Goal: Task Accomplishment & Management: Use online tool/utility

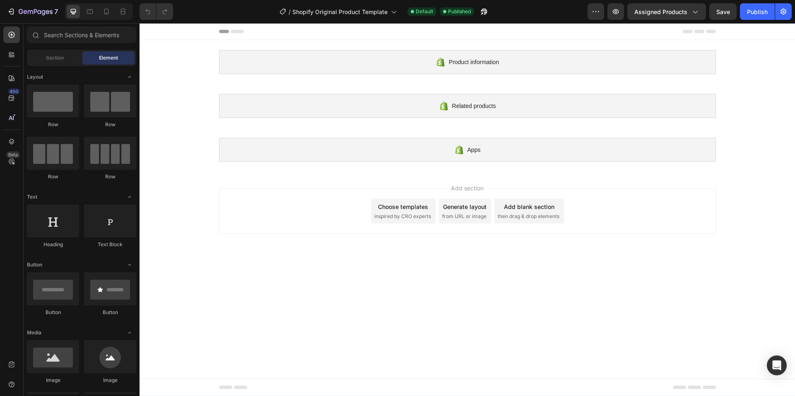
click at [382, 217] on span "inspired by CRO experts" at bounding box center [402, 216] width 57 height 7
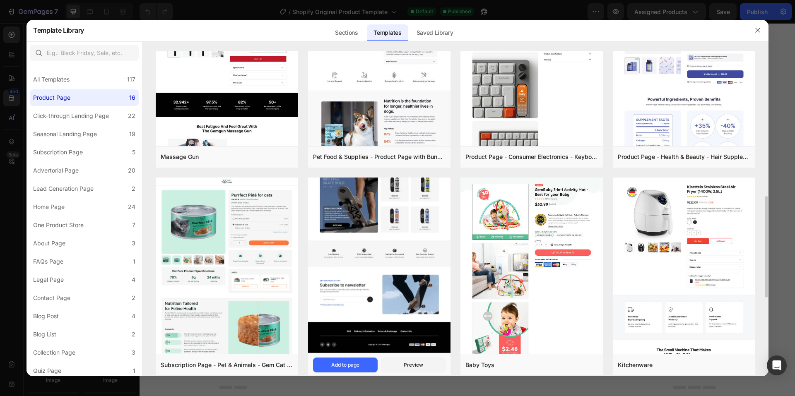
scroll to position [331, 0]
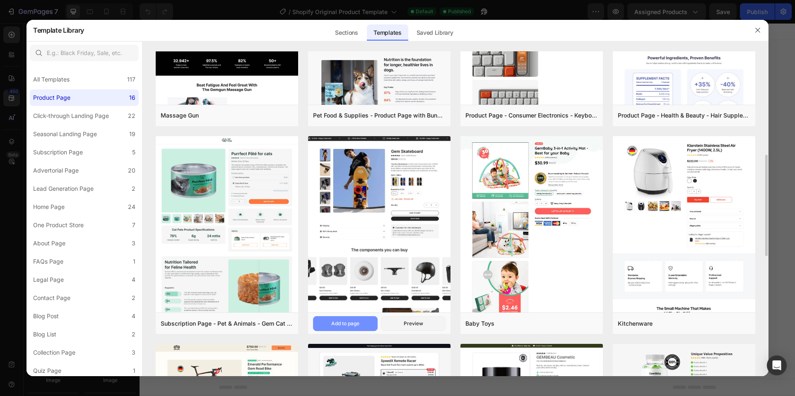
click at [355, 324] on div "Add to page" at bounding box center [345, 323] width 28 height 7
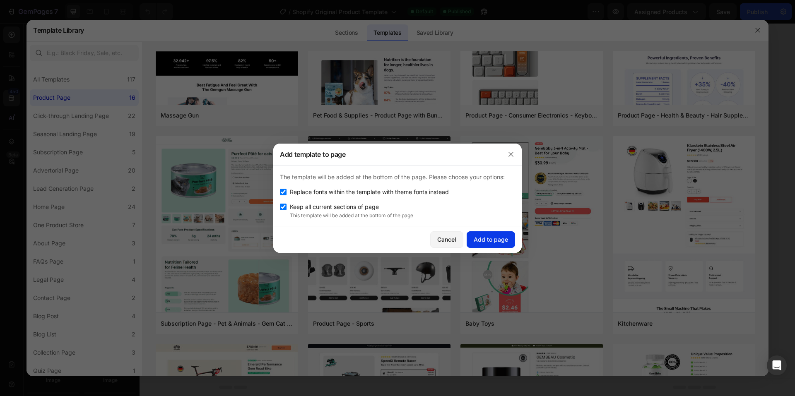
click at [491, 238] on div "Add to page" at bounding box center [491, 239] width 34 height 9
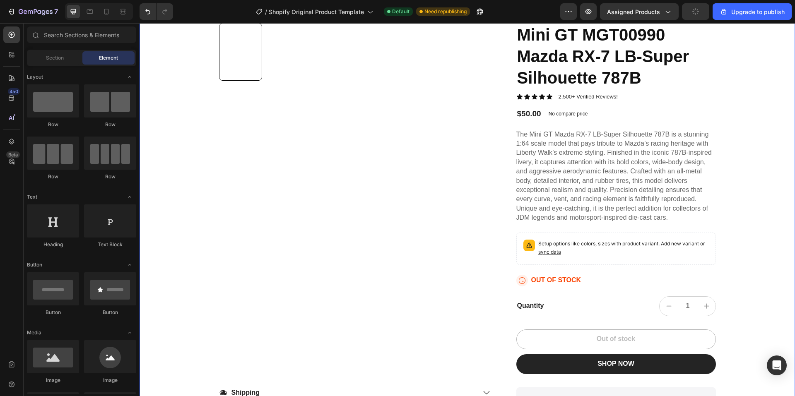
scroll to position [231, 0]
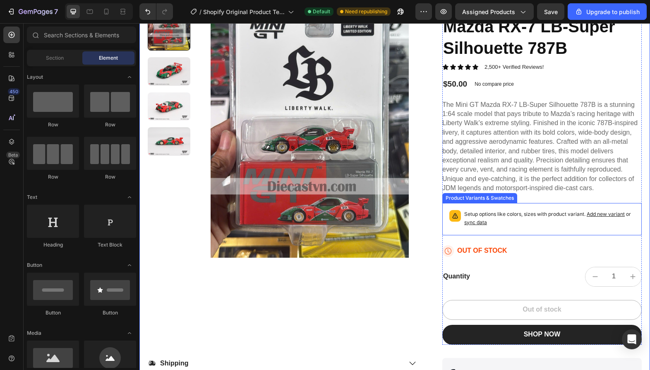
click at [604, 215] on span "Add new variant" at bounding box center [606, 214] width 38 height 6
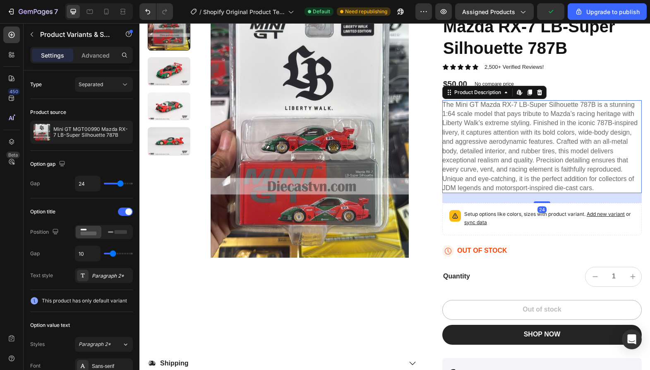
click at [523, 112] on p "The Mini GT Mazda RX-7 LB-Super Silhouette 787B is a stunning 1:64 scale model …" at bounding box center [540, 146] width 195 height 91
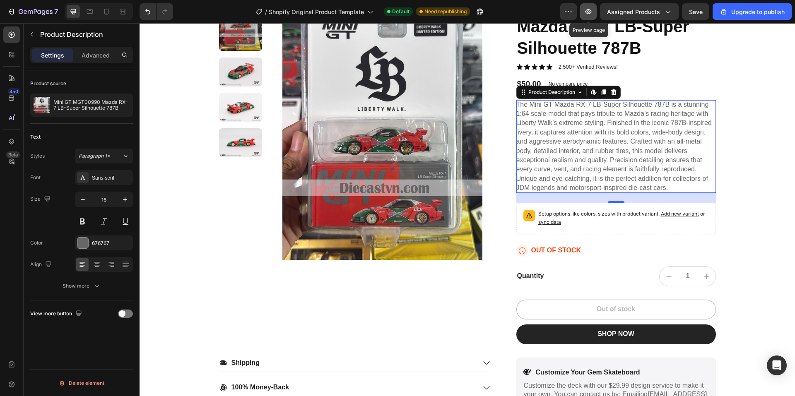
click at [590, 16] on button "button" at bounding box center [588, 11] width 17 height 17
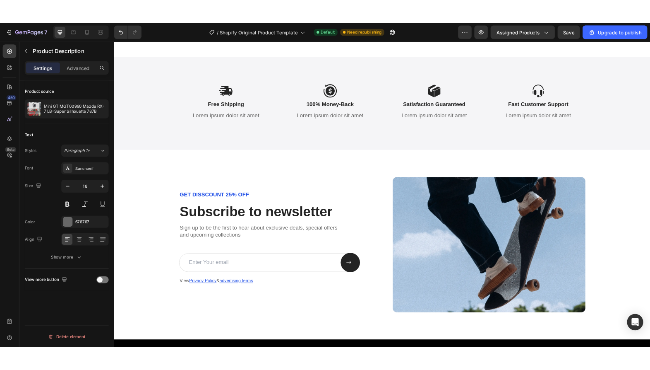
scroll to position [2584, 0]
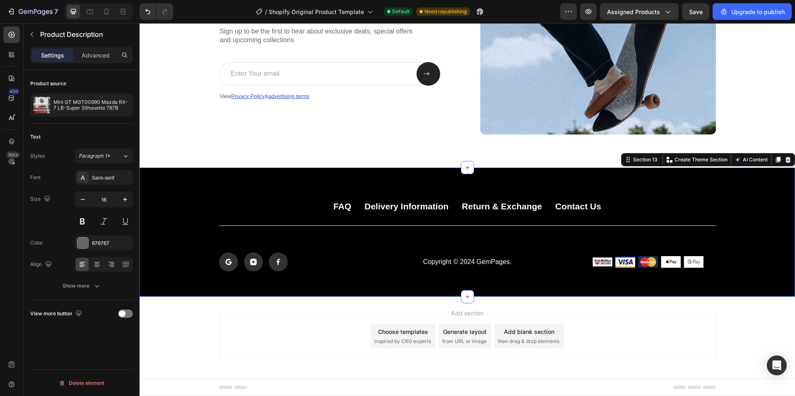
click at [166, 192] on div "FAQ Button Delivery Information Button Return & Exchange Button Contact Us Butt…" at bounding box center [467, 232] width 655 height 129
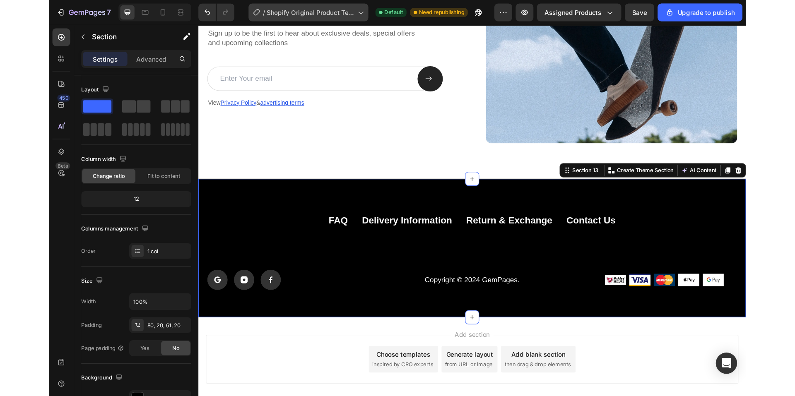
scroll to position [2583, 0]
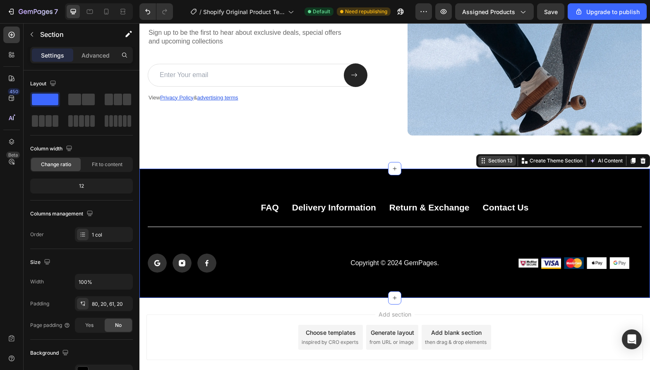
click at [496, 161] on div "Section 13" at bounding box center [501, 160] width 28 height 7
click at [481, 162] on div "Section 13" at bounding box center [498, 161] width 38 height 10
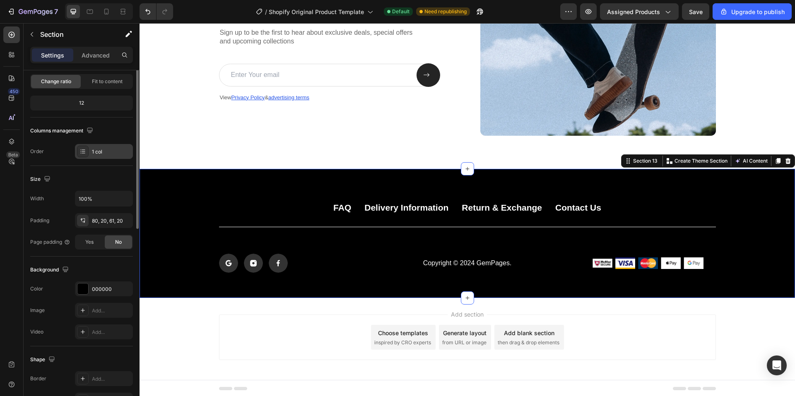
scroll to position [0, 0]
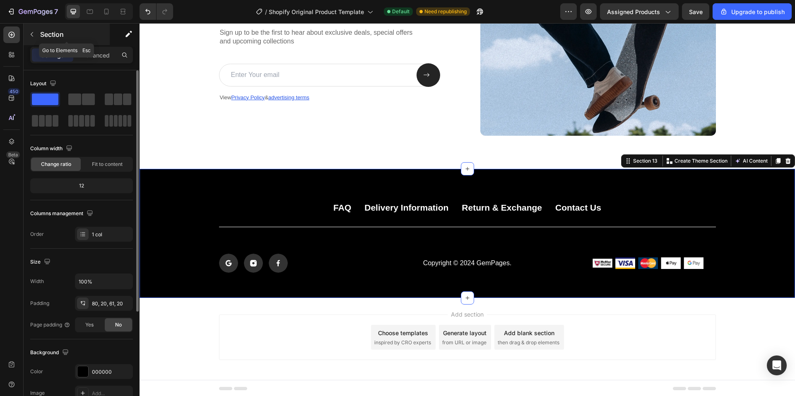
click at [31, 32] on icon "button" at bounding box center [32, 34] width 7 height 7
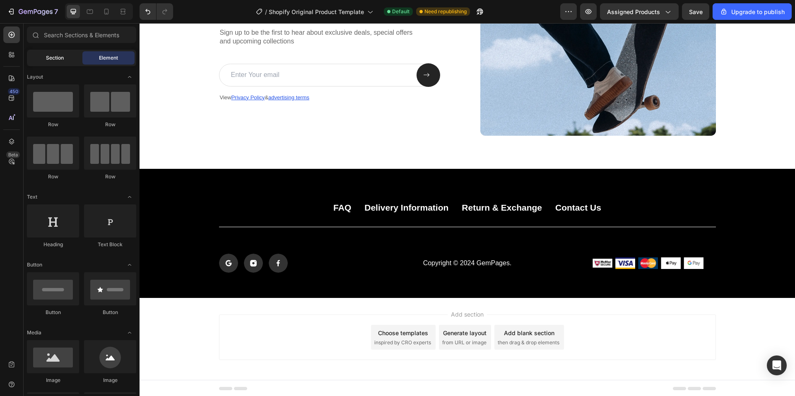
click at [47, 59] on span "Section" at bounding box center [55, 57] width 18 height 7
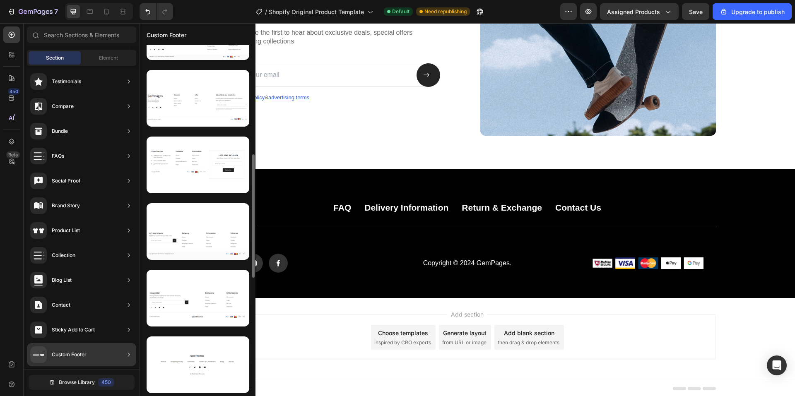
scroll to position [352, 0]
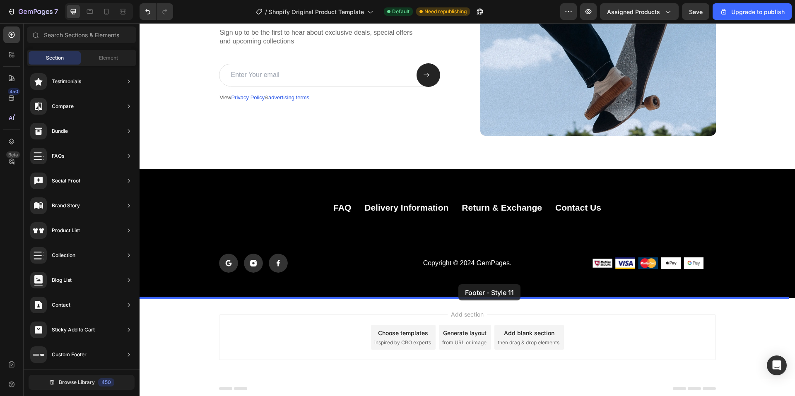
drag, startPoint x: 340, startPoint y: 345, endPoint x: 458, endPoint y: 284, distance: 132.9
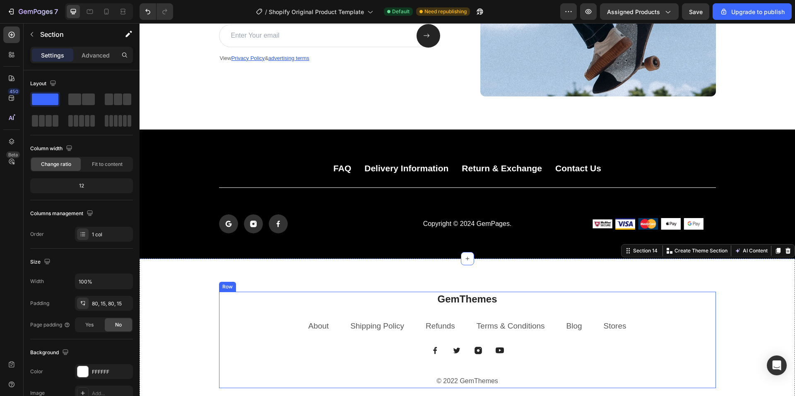
scroll to position [2614, 0]
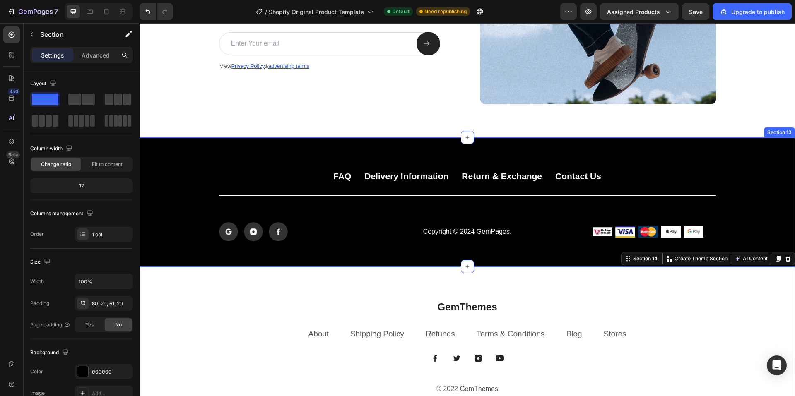
click at [197, 182] on div "FAQ Button Delivery Information Button Return & Exchange Button Contact Us Butt…" at bounding box center [467, 206] width 639 height 71
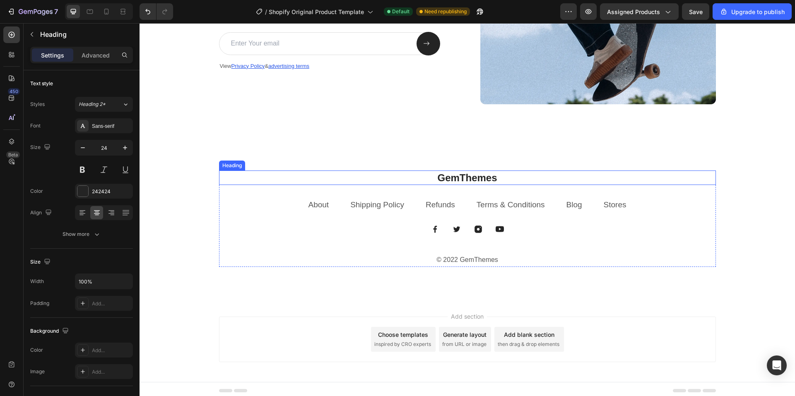
click at [460, 177] on p "GemThemes" at bounding box center [467, 177] width 495 height 13
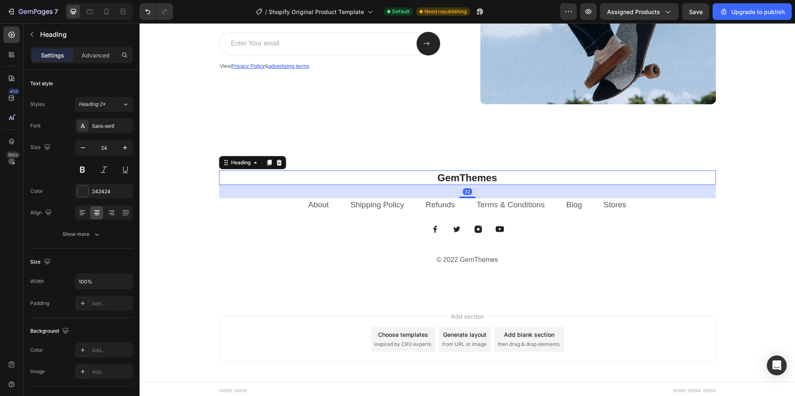
click at [460, 177] on p "GemThemes" at bounding box center [467, 177] width 495 height 13
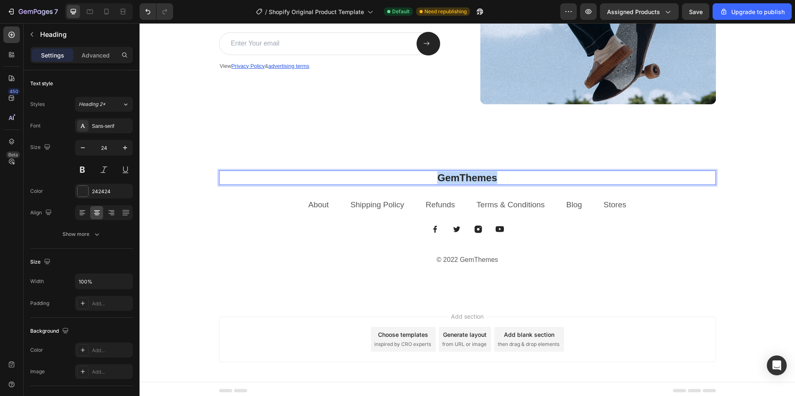
click at [460, 177] on p "GemThemes" at bounding box center [467, 177] width 495 height 13
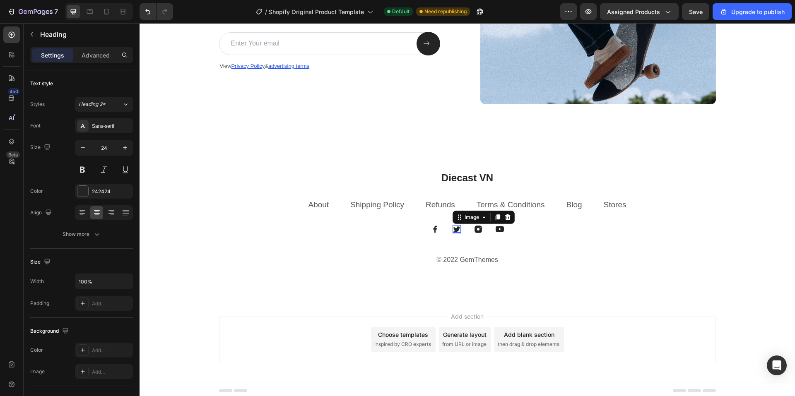
click at [453, 229] on img at bounding box center [457, 229] width 8 height 8
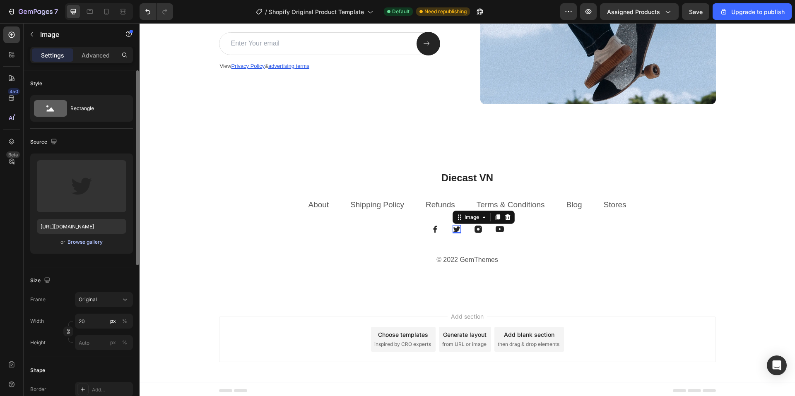
click at [78, 242] on div "Browse gallery" at bounding box center [84, 241] width 35 height 7
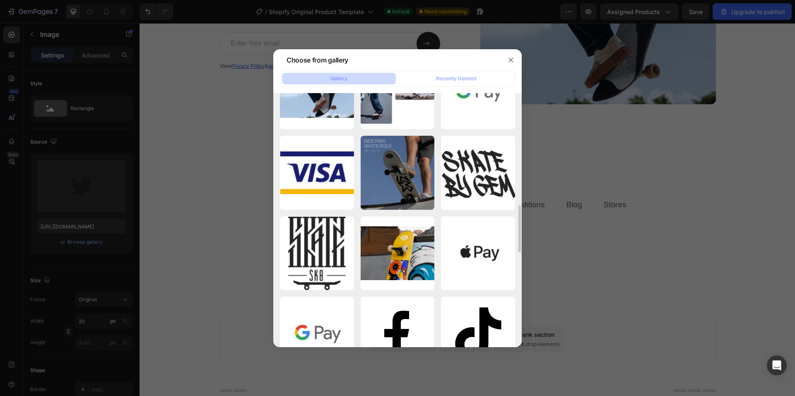
scroll to position [733, 0]
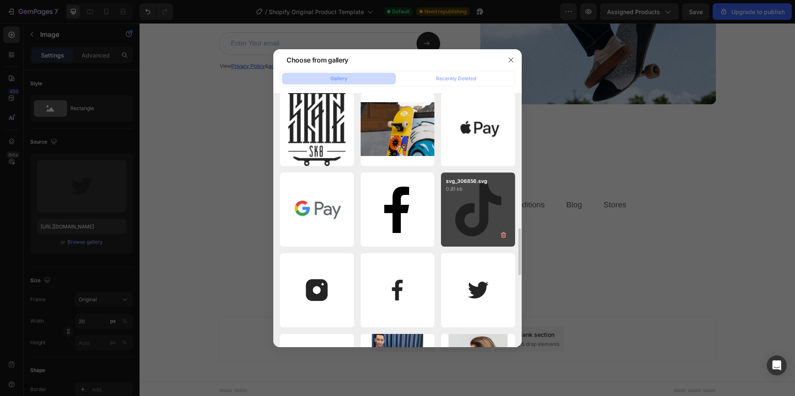
click at [487, 210] on div "svg_306856.svg 0.81 kb" at bounding box center [478, 210] width 74 height 74
type input "[URL][DOMAIN_NAME]"
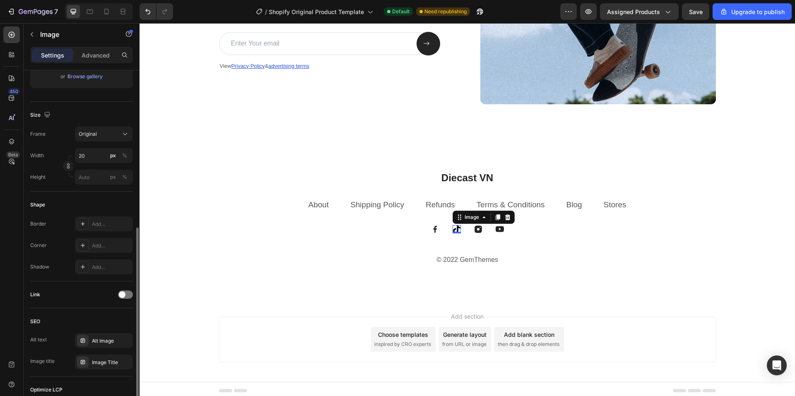
scroll to position [207, 0]
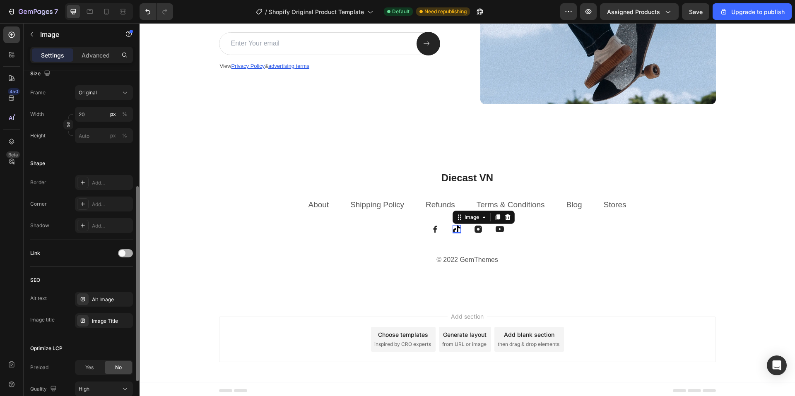
click at [121, 252] on span at bounding box center [122, 253] width 7 height 7
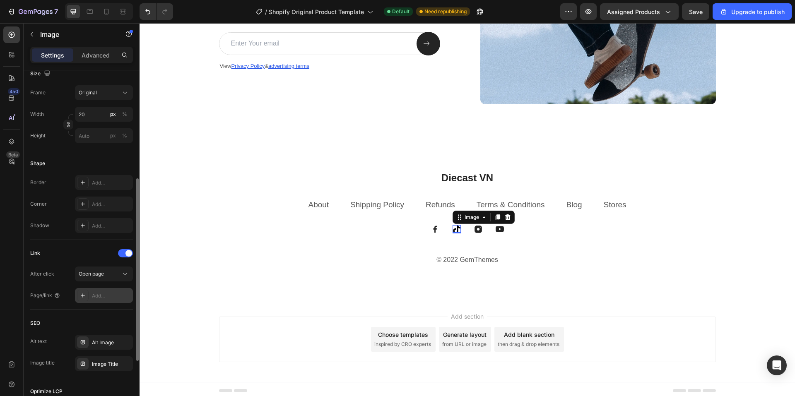
click at [111, 293] on div "Add..." at bounding box center [111, 295] width 39 height 7
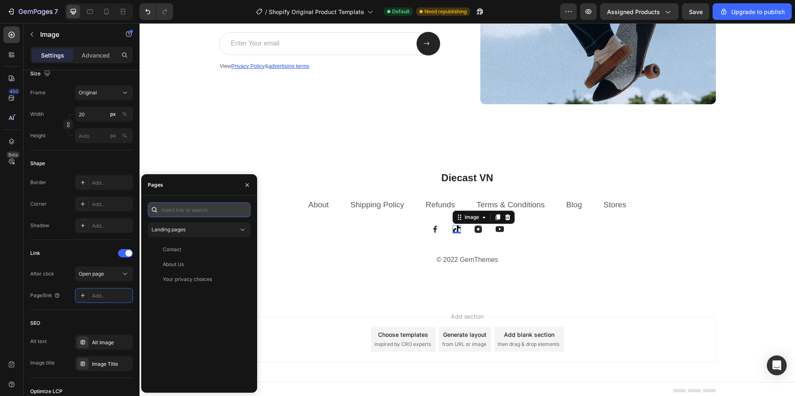
click at [188, 211] on input "text" at bounding box center [199, 209] width 103 height 15
paste input "[URL][DOMAIN_NAME]"
type input "[URL][DOMAIN_NAME]"
click at [192, 231] on div "[URL][DOMAIN_NAME]" at bounding box center [189, 229] width 53 height 7
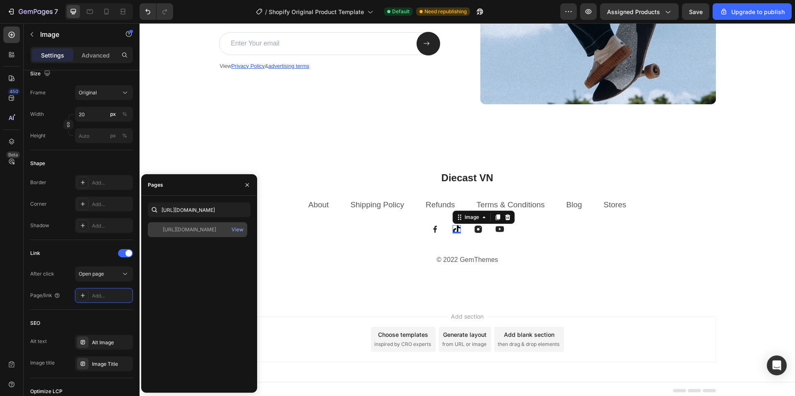
scroll to position [0, 0]
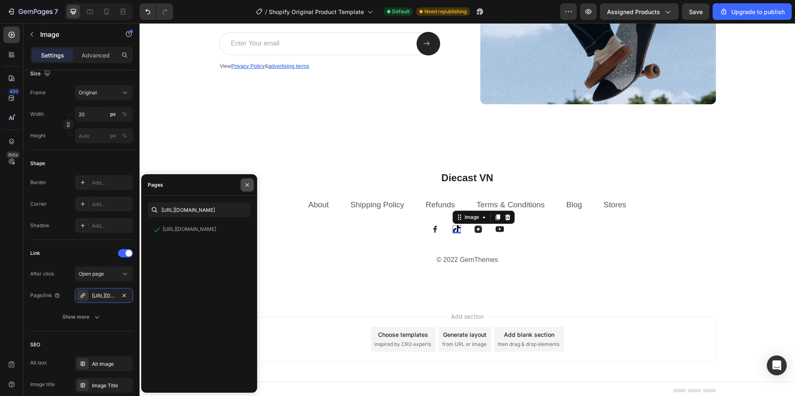
click at [248, 183] on icon "button" at bounding box center [247, 185] width 7 height 7
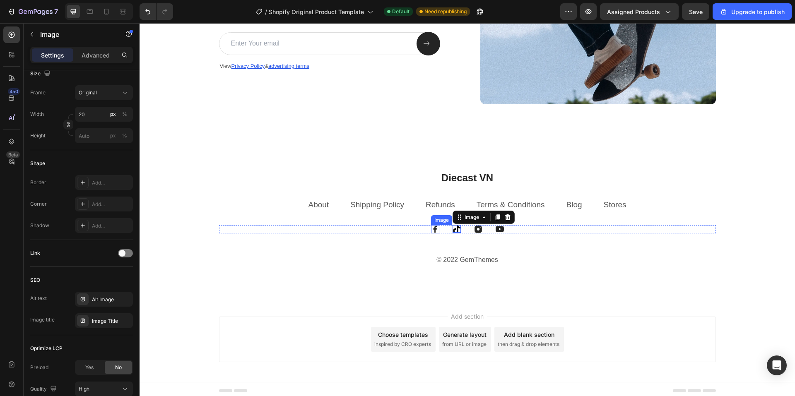
click at [432, 228] on img at bounding box center [435, 229] width 8 height 8
click at [132, 252] on div at bounding box center [125, 253] width 15 height 8
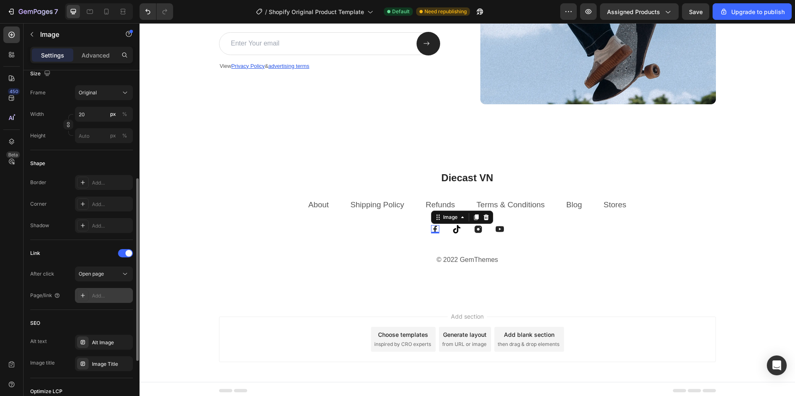
click at [98, 296] on div "Add..." at bounding box center [111, 295] width 39 height 7
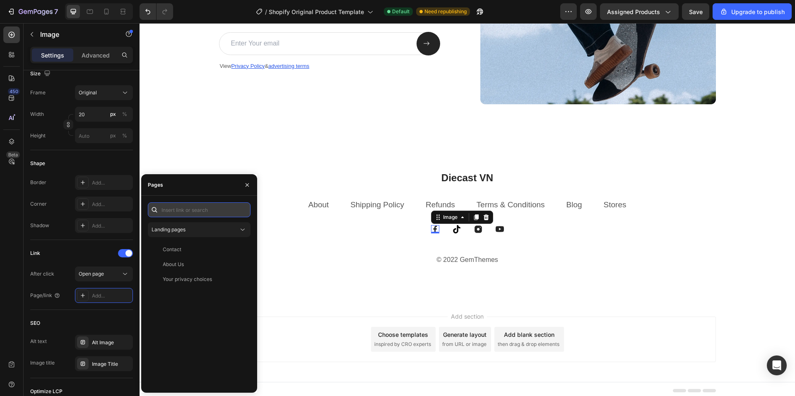
click at [190, 211] on input "text" at bounding box center [199, 209] width 103 height 15
paste input "[URL][DOMAIN_NAME][PERSON_NAME][PERSON_NAME]"
type input "[URL][DOMAIN_NAME][PERSON_NAME][PERSON_NAME]"
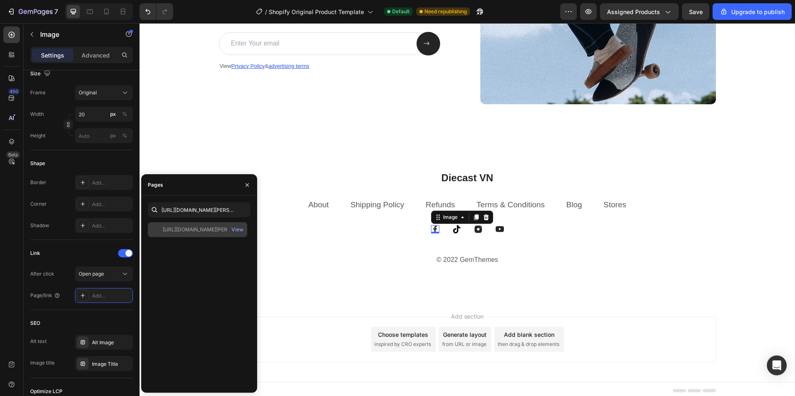
click at [176, 229] on div "[URL][DOMAIN_NAME][PERSON_NAME][PERSON_NAME]" at bounding box center [202, 229] width 79 height 7
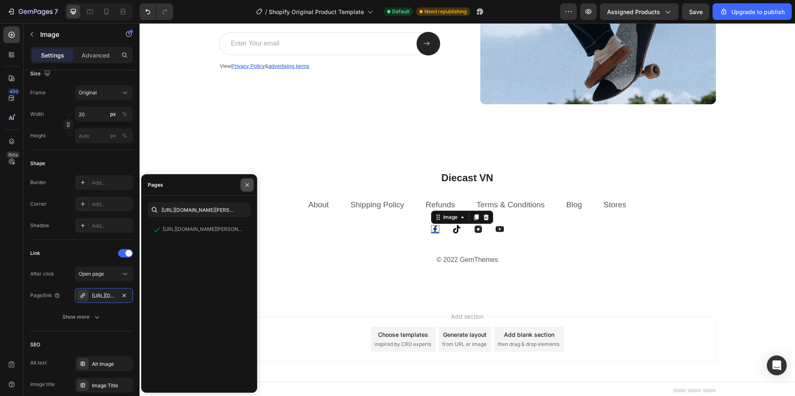
drag, startPoint x: 250, startPoint y: 186, endPoint x: 111, endPoint y: 162, distance: 141.1
click at [250, 186] on icon "button" at bounding box center [247, 185] width 7 height 7
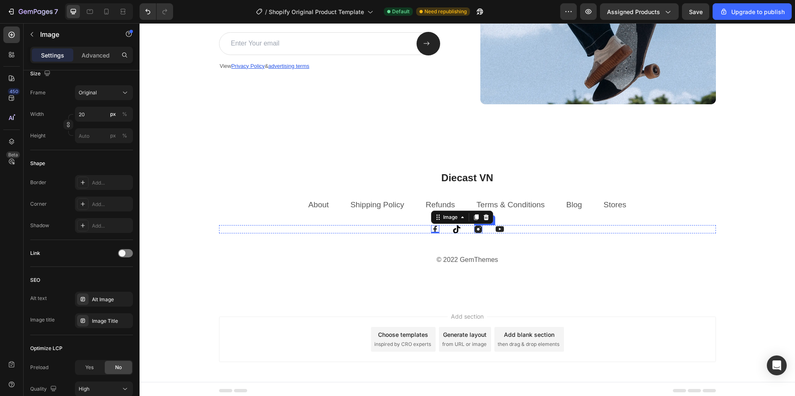
click at [477, 231] on div "Image" at bounding box center [478, 229] width 8 height 8
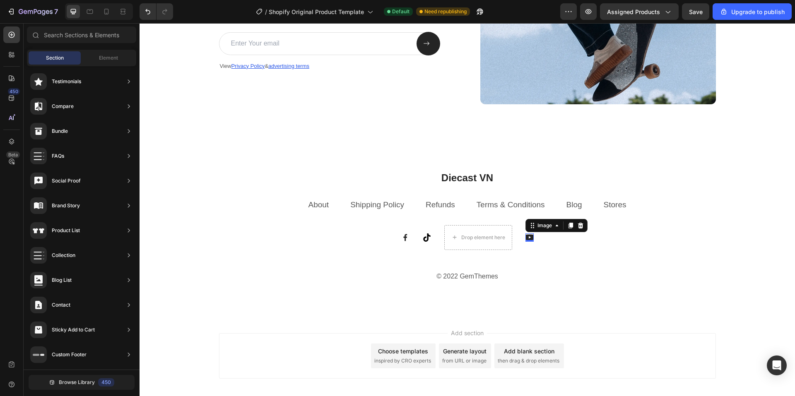
click at [525, 237] on img at bounding box center [529, 238] width 8 height 8
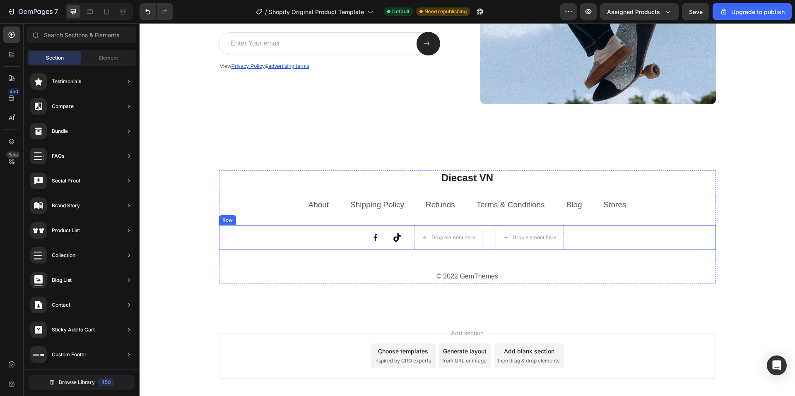
click at [331, 237] on div "Image Image Drop element here Drop element here Row" at bounding box center [467, 237] width 497 height 25
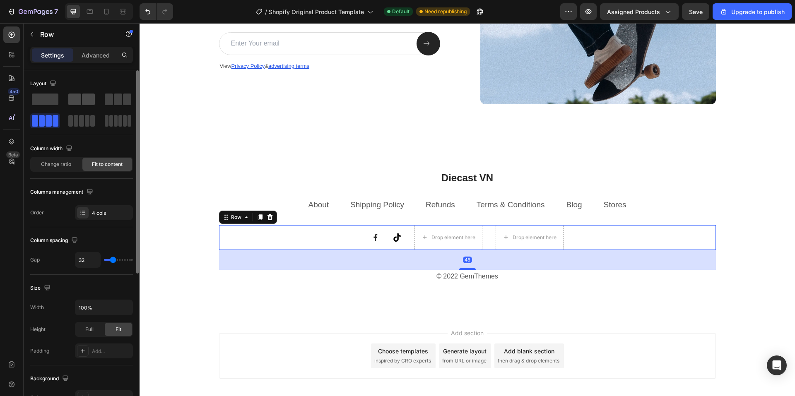
click at [73, 103] on span at bounding box center [74, 100] width 13 height 12
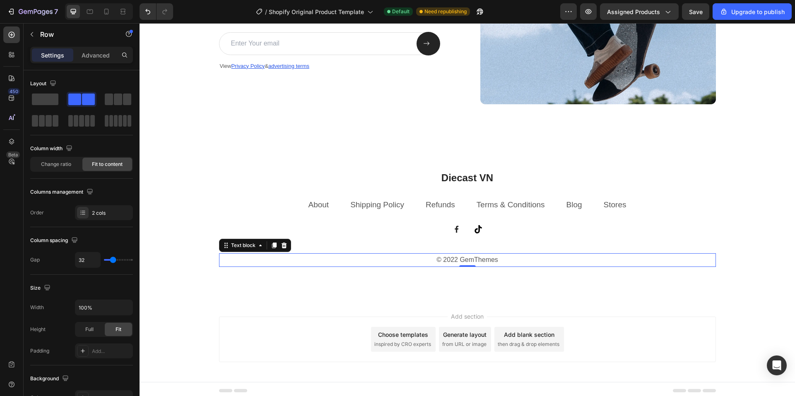
click at [474, 261] on p "© 2022 GemThemes" at bounding box center [467, 260] width 495 height 12
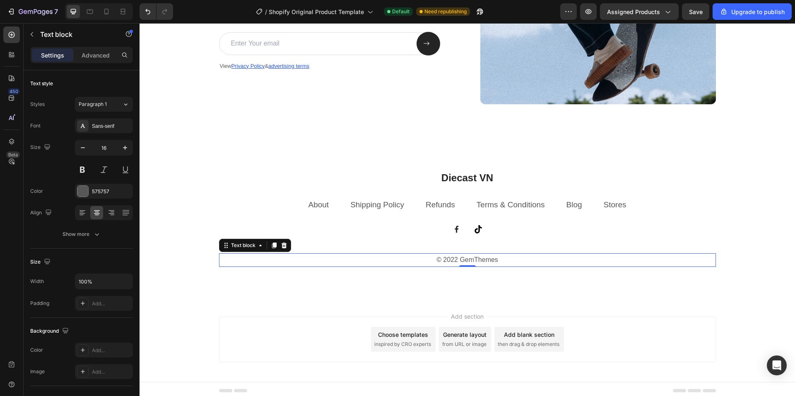
click at [479, 259] on p "© 2022 GemThemes" at bounding box center [467, 260] width 495 height 12
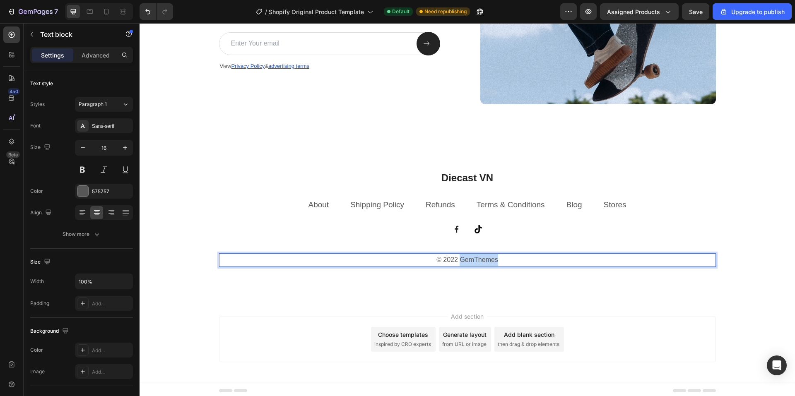
click at [479, 259] on p "© 2022 GemThemes" at bounding box center [467, 260] width 495 height 12
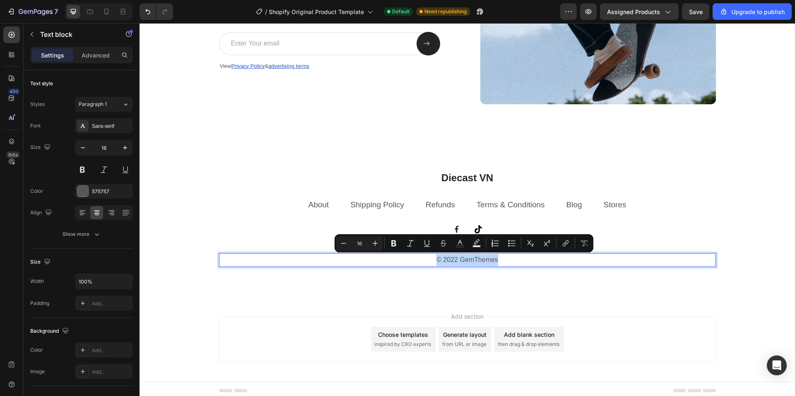
click at [501, 261] on p "© 2022 GemThemes" at bounding box center [467, 260] width 495 height 12
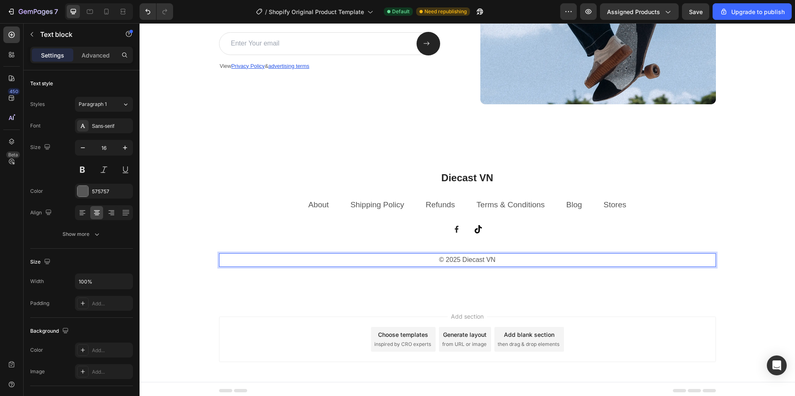
click at [484, 260] on p "© 2025 Diecast VN" at bounding box center [467, 260] width 495 height 12
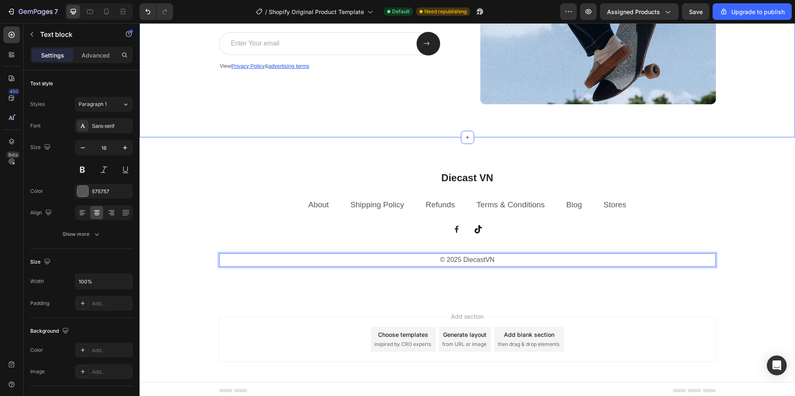
click at [268, 108] on div "GET DISSCOUNT 25% OFF Text Block Subscribe to newsletter Heading Sign up to be …" at bounding box center [467, 21] width 655 height 231
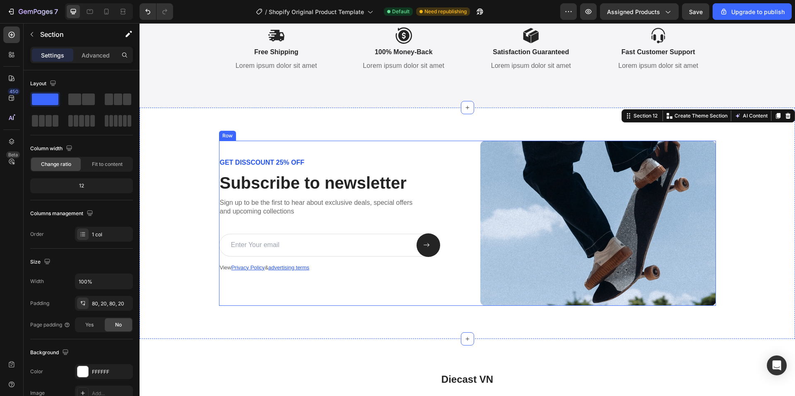
scroll to position [2407, 0]
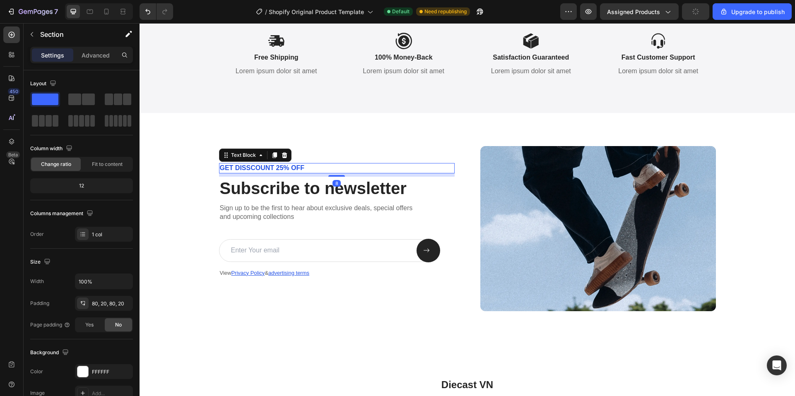
click at [274, 167] on p "GET DISSCOUNT 25% OFF" at bounding box center [337, 168] width 234 height 9
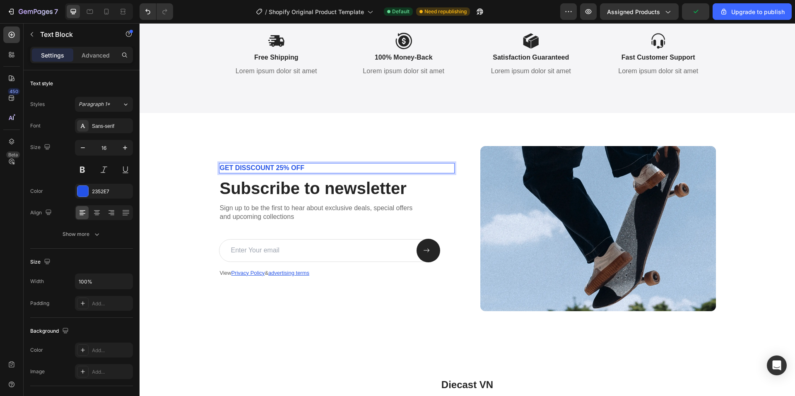
click at [279, 167] on p "GET DISSCOUNT 25% OFF" at bounding box center [337, 168] width 234 height 9
click at [274, 168] on p "GET DISSCOUNT 25% OFF" at bounding box center [337, 168] width 234 height 9
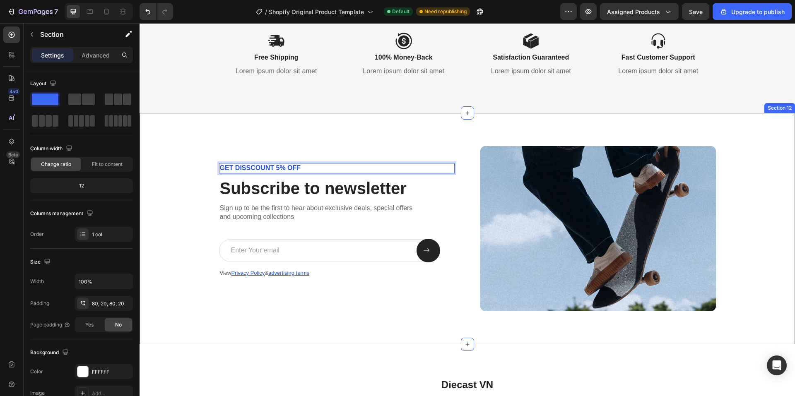
click at [177, 156] on div "GET DISSCOUNT 5% OFF Text Block 8 Subscribe to newsletter Heading Sign up to be…" at bounding box center [467, 228] width 639 height 165
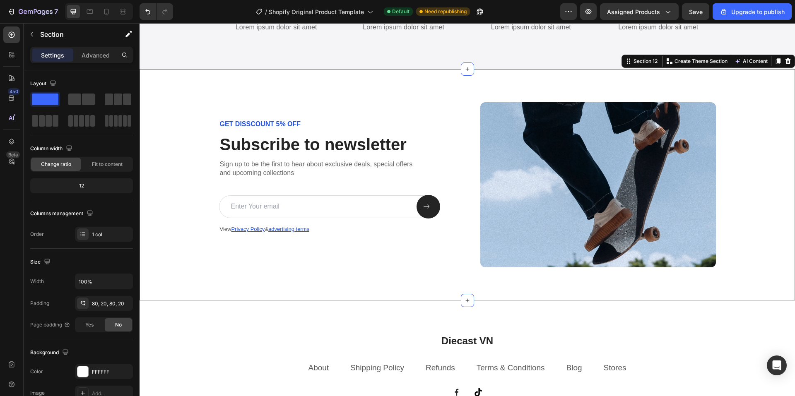
scroll to position [2411, 0]
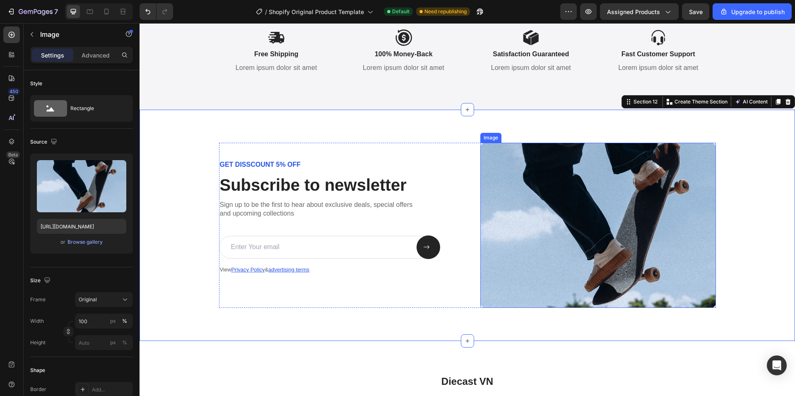
click at [497, 184] on img at bounding box center [598, 225] width 236 height 165
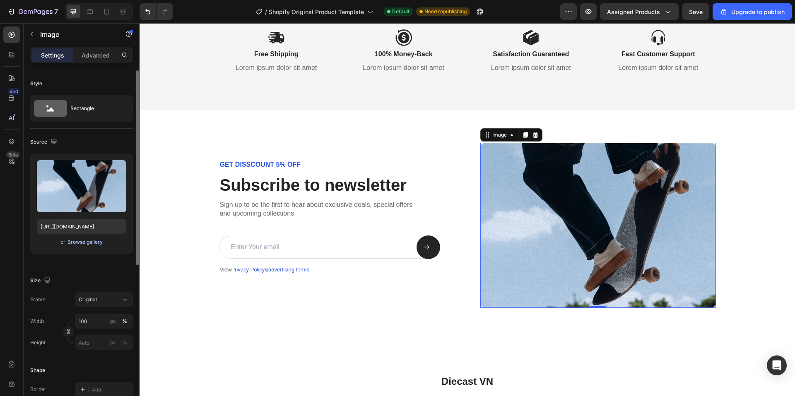
click at [94, 243] on div "Browse gallery" at bounding box center [84, 241] width 35 height 7
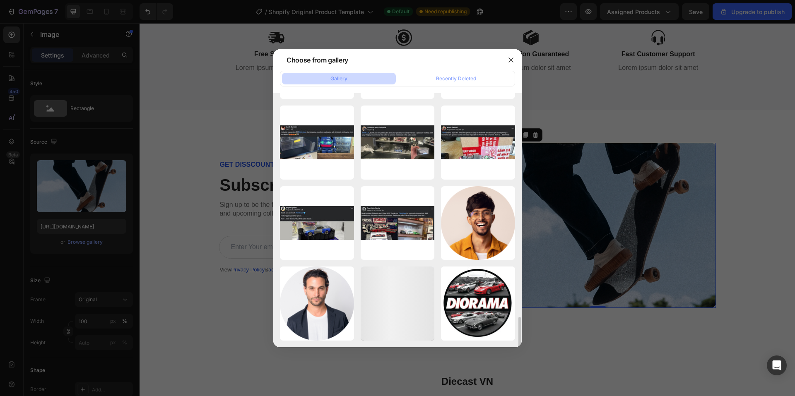
scroll to position [1364, 0]
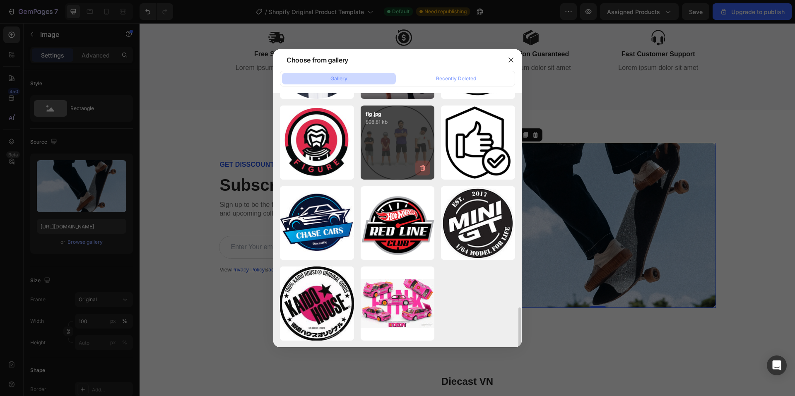
click at [422, 168] on icon "button" at bounding box center [422, 168] width 1 height 2
click at [422, 170] on div "Delete" at bounding box center [417, 169] width 15 height 7
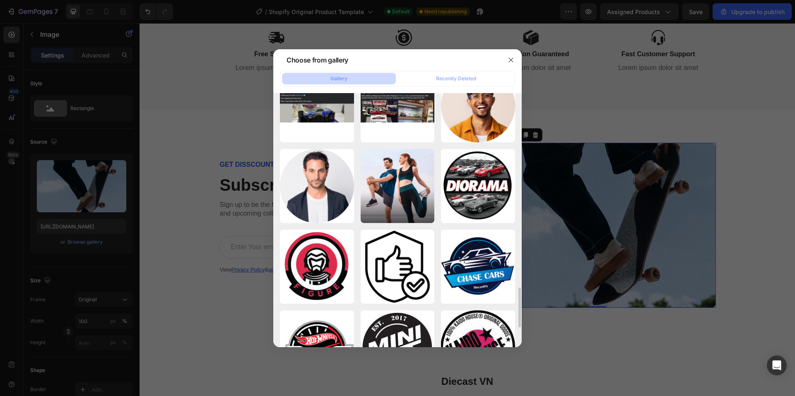
scroll to position [1199, 0]
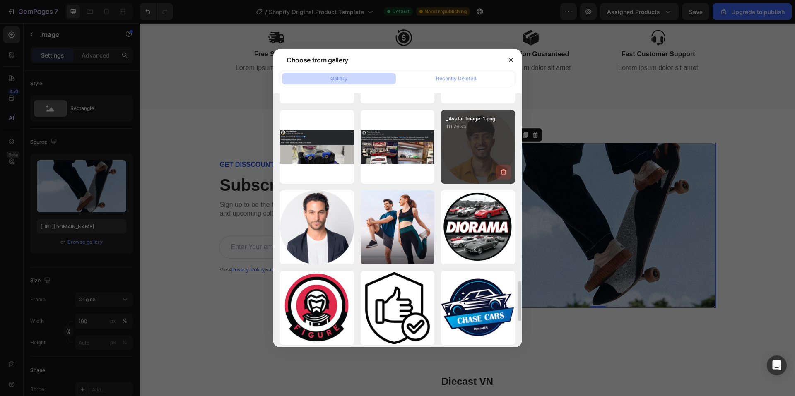
click at [501, 172] on icon "button" at bounding box center [503, 172] width 8 height 8
click at [501, 172] on div "Delete" at bounding box center [498, 173] width 15 height 7
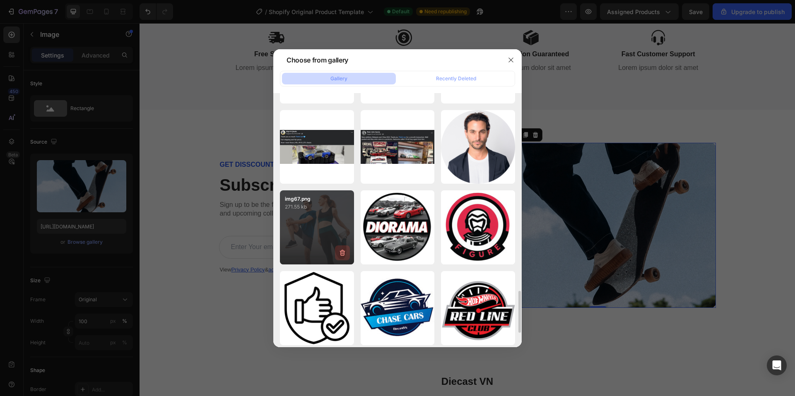
click at [345, 255] on icon "button" at bounding box center [342, 253] width 8 height 8
click at [345, 255] on div "Delete" at bounding box center [337, 254] width 15 height 7
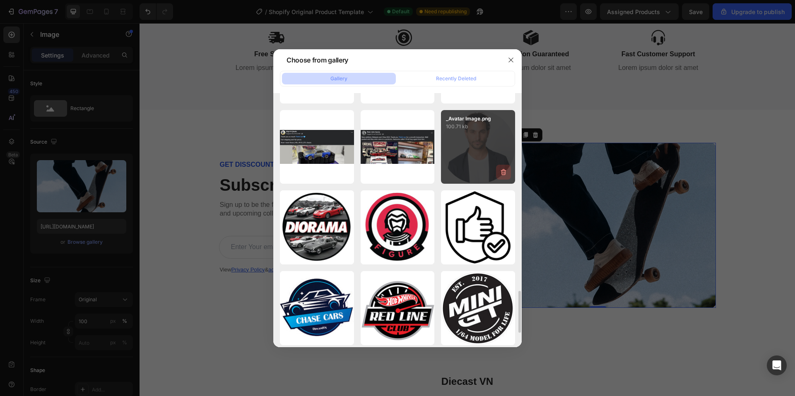
click at [504, 170] on icon "button" at bounding box center [503, 172] width 5 height 6
click at [504, 170] on div "Delete" at bounding box center [498, 173] width 15 height 7
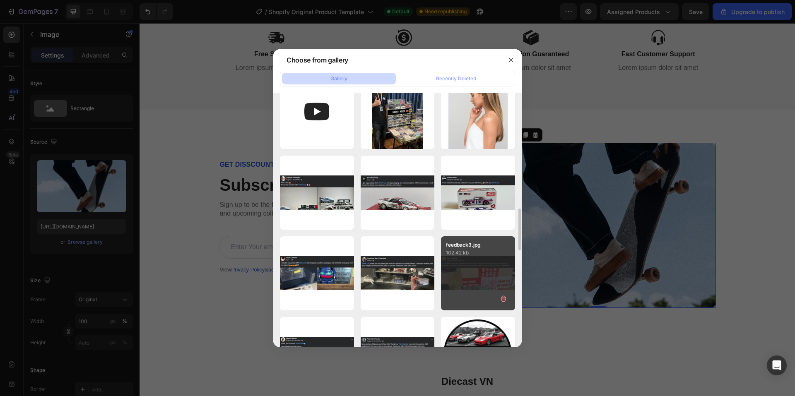
scroll to position [950, 0]
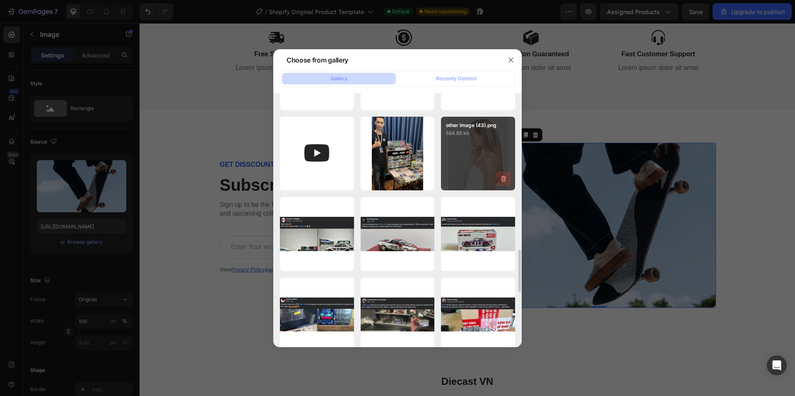
click at [503, 181] on icon "button" at bounding box center [503, 179] width 8 height 8
click at [503, 181] on div "Delete" at bounding box center [498, 180] width 15 height 7
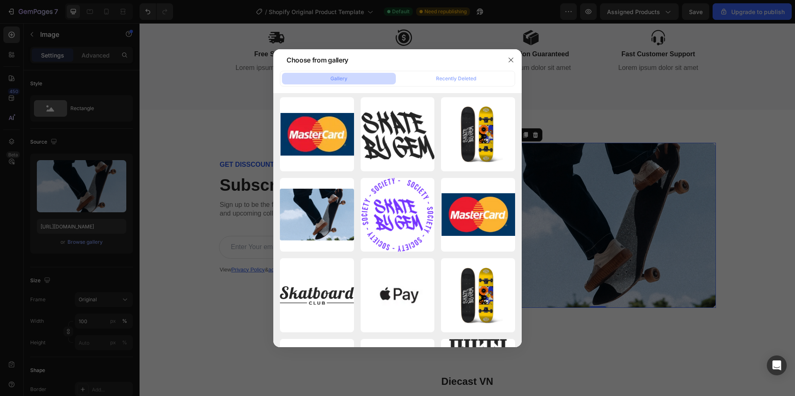
scroll to position [0, 0]
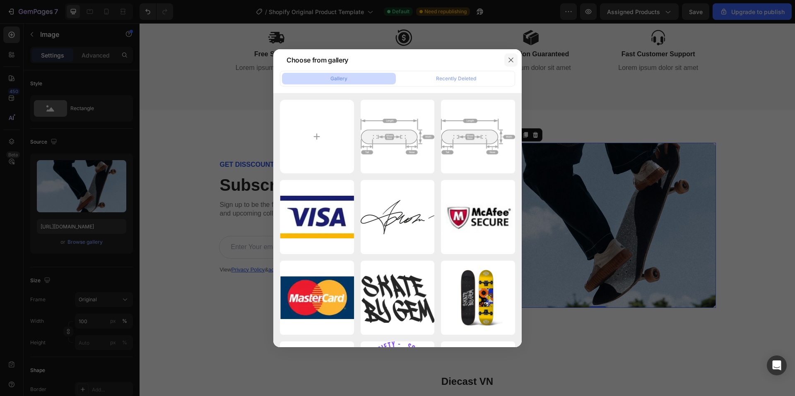
click at [511, 60] on icon "button" at bounding box center [511, 60] width 7 height 7
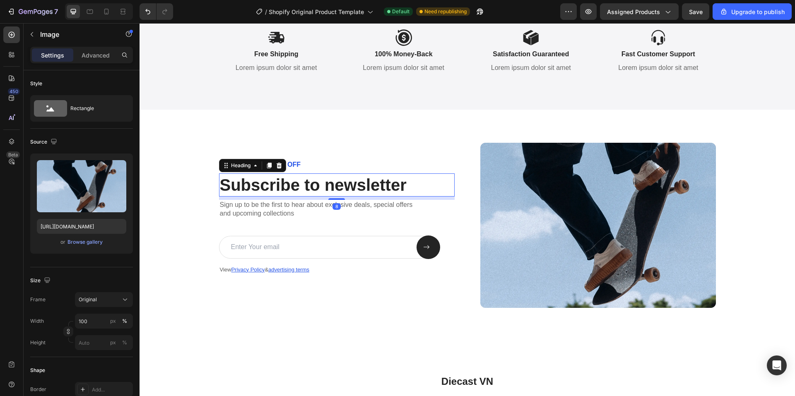
click at [262, 183] on h2 "Subscribe to newsletter" at bounding box center [337, 184] width 236 height 23
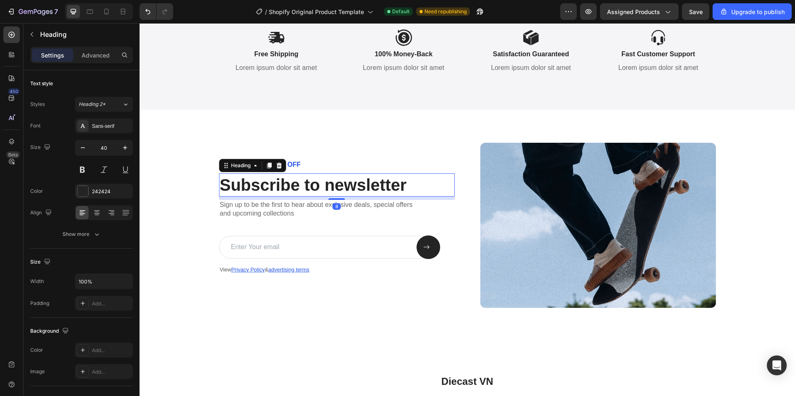
click at [262, 183] on h2 "Subscribe to newsletter" at bounding box center [337, 184] width 236 height 23
click at [262, 183] on p "Subscribe to newsletter" at bounding box center [337, 185] width 234 height 22
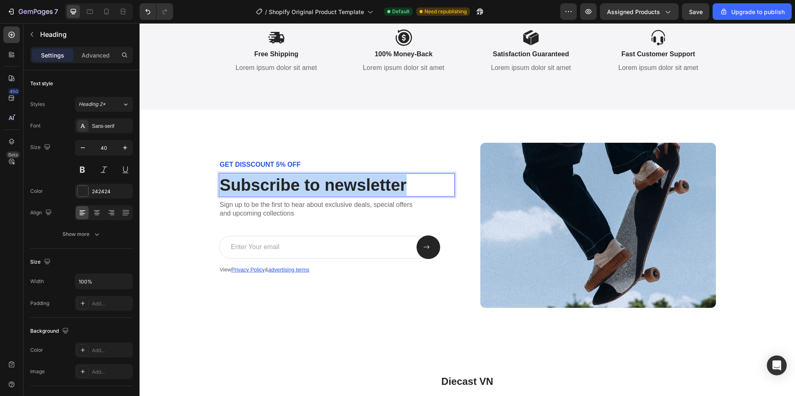
click at [262, 183] on p "Subscribe to newsletter" at bounding box center [337, 185] width 234 height 22
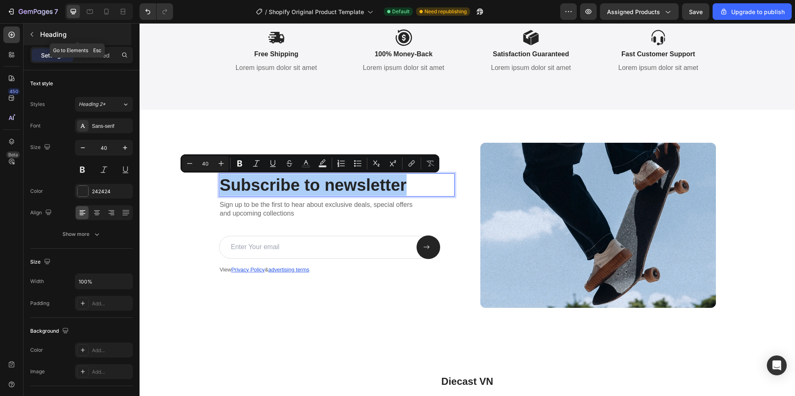
click at [33, 35] on icon "button" at bounding box center [32, 34] width 7 height 7
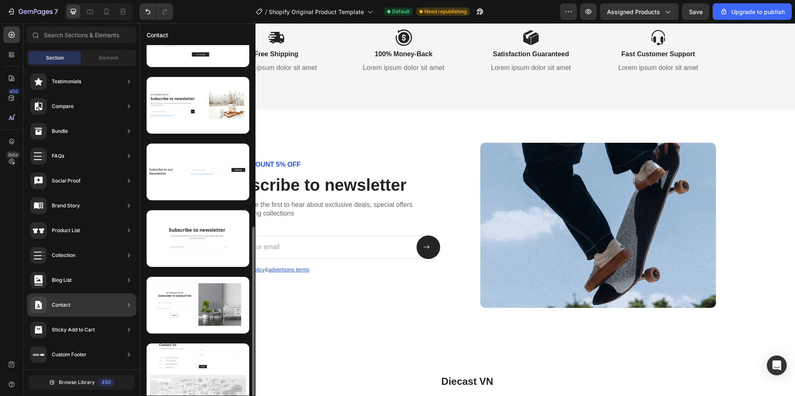
scroll to position [63, 0]
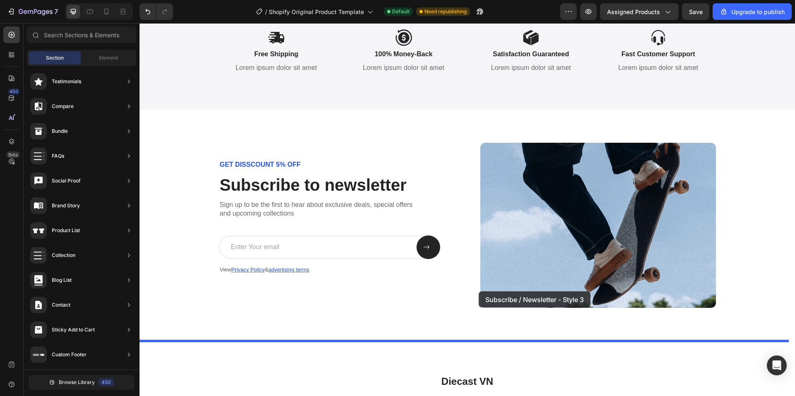
drag, startPoint x: 320, startPoint y: 248, endPoint x: 479, endPoint y: 291, distance: 164.1
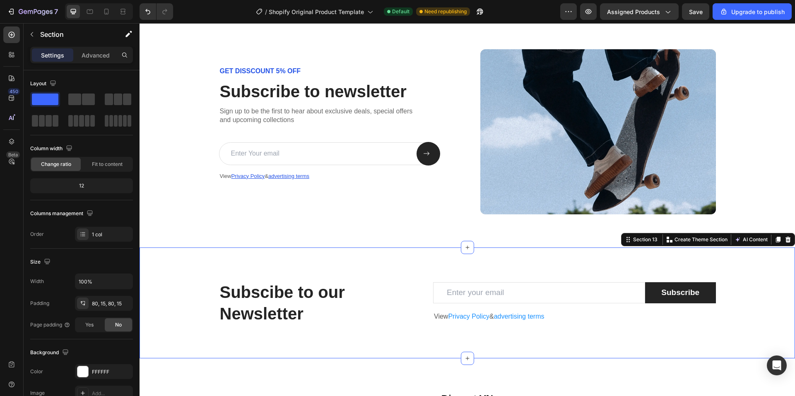
scroll to position [2451, 0]
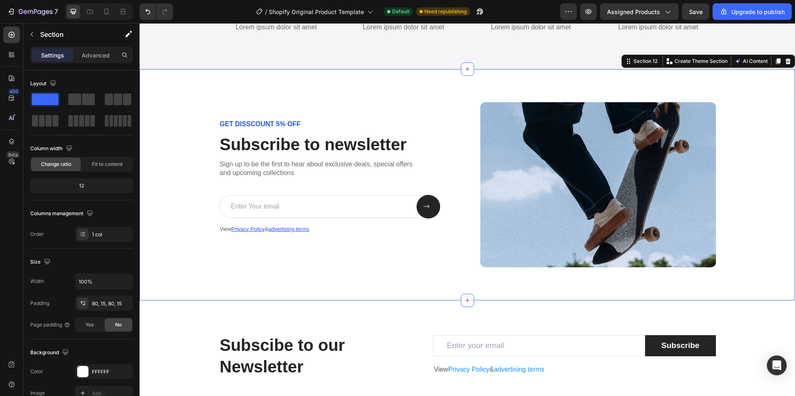
click at [152, 188] on div "GET DISSCOUNT 5% OFF Text Block Subscribe to newsletter Heading Sign up to be t…" at bounding box center [467, 184] width 639 height 165
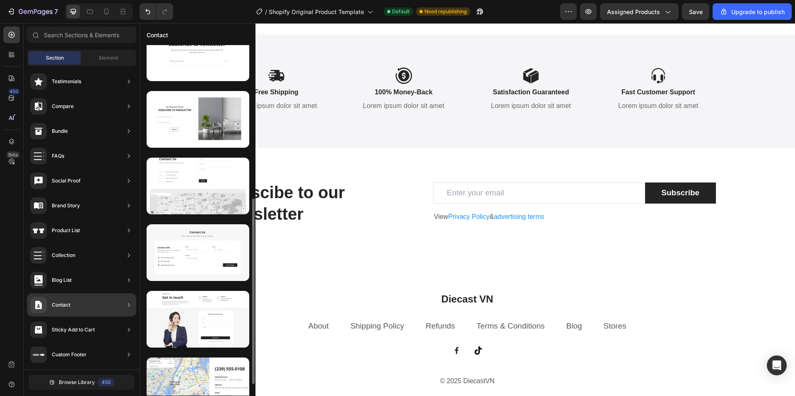
scroll to position [311, 0]
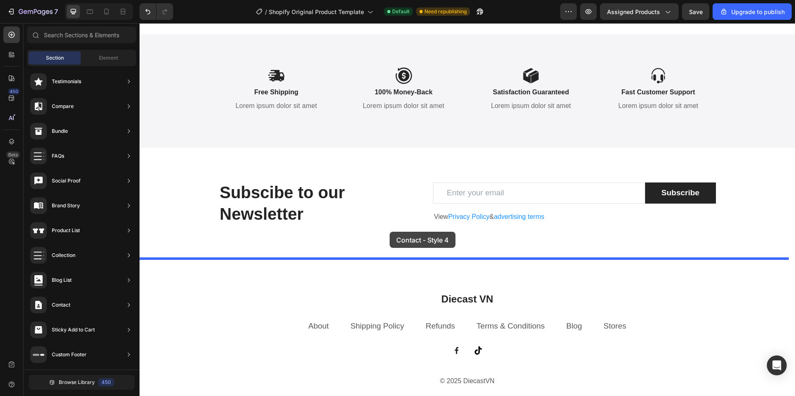
drag, startPoint x: 342, startPoint y: 405, endPoint x: 390, endPoint y: 232, distance: 179.5
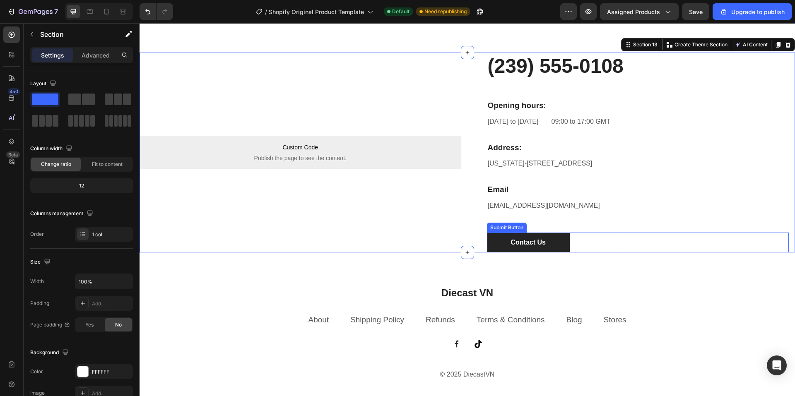
scroll to position [2579, 0]
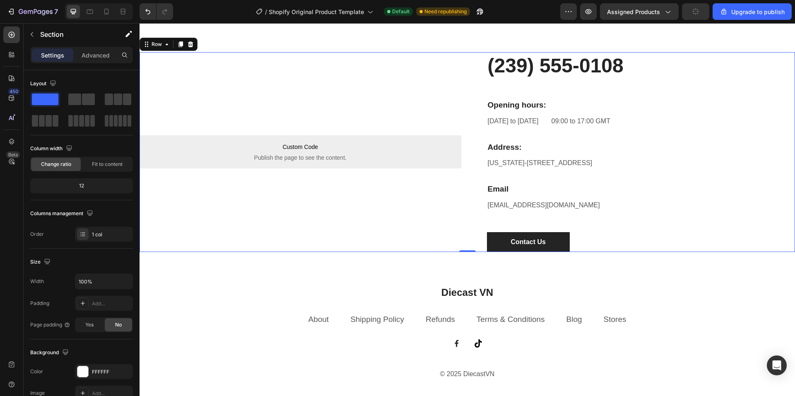
click at [175, 62] on div "[object Object] Custom Code Custom Code Publish the page to see the content. Cu…" at bounding box center [301, 152] width 322 height 200
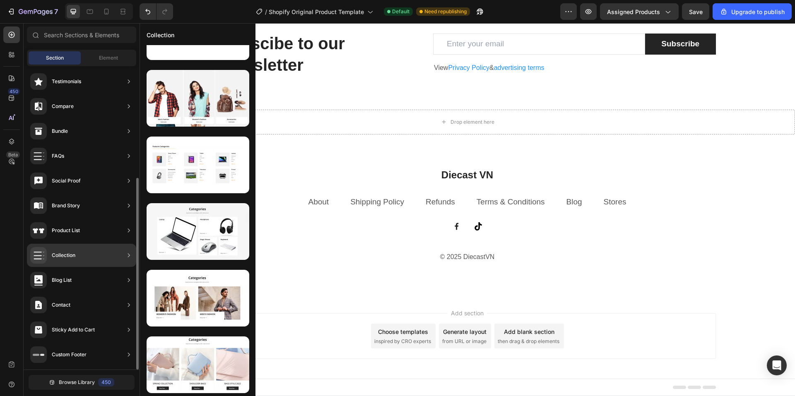
scroll to position [0, 0]
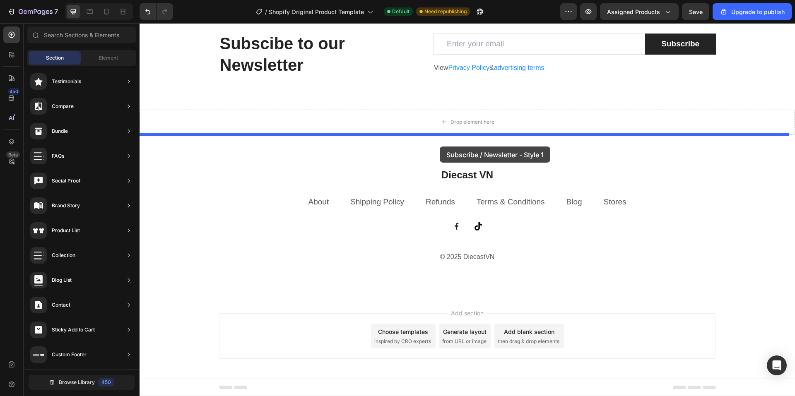
drag, startPoint x: 361, startPoint y: 106, endPoint x: 440, endPoint y: 147, distance: 89.1
drag, startPoint x: 315, startPoint y: 169, endPoint x: 488, endPoint y: 137, distance: 176.0
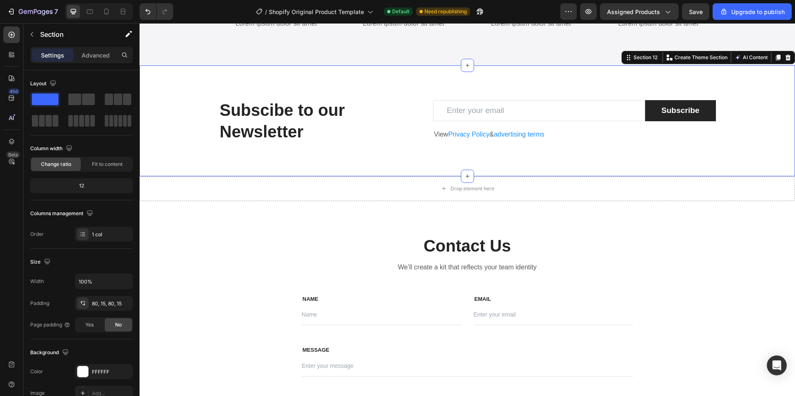
scroll to position [156, 0]
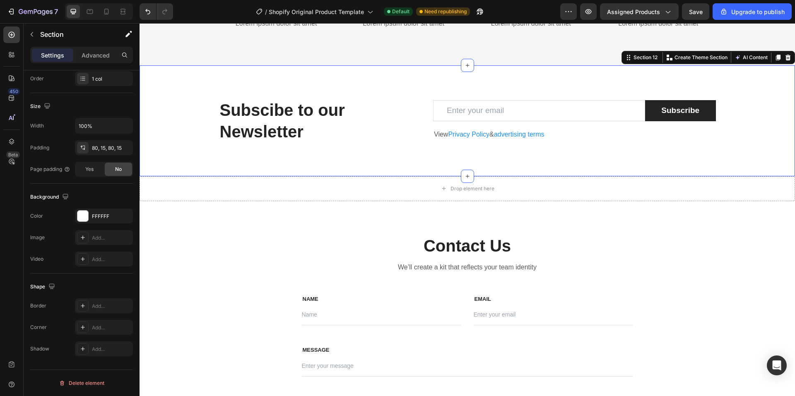
click at [178, 97] on div "Subscibe to our Newsletter Heading Email Field Subscribe Submit Button Row View…" at bounding box center [467, 120] width 655 height 111
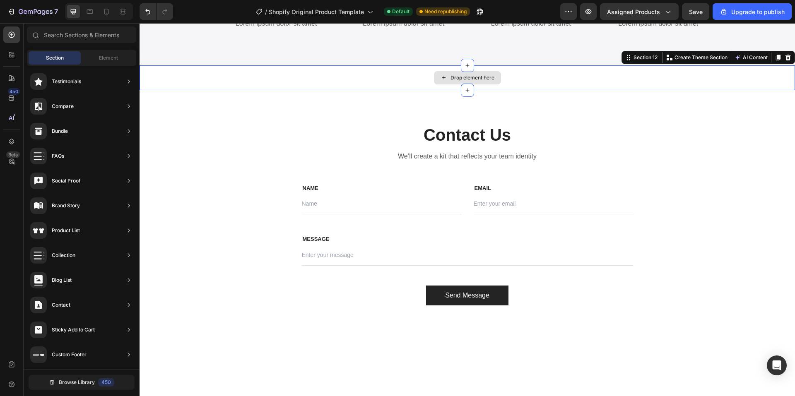
click at [294, 77] on div "Drop element here" at bounding box center [467, 77] width 655 height 25
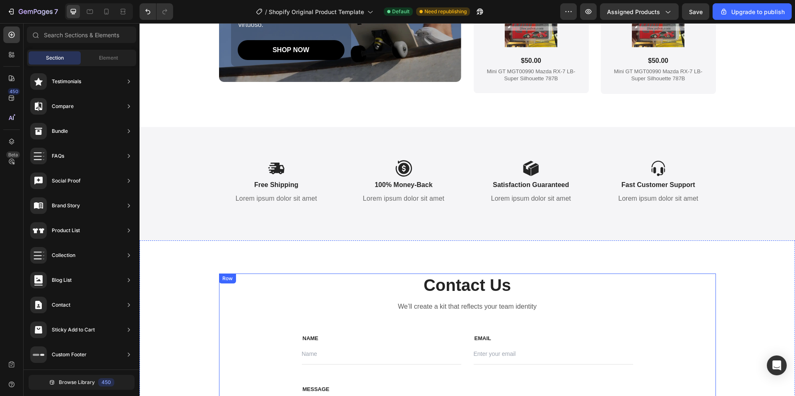
scroll to position [2248, 0]
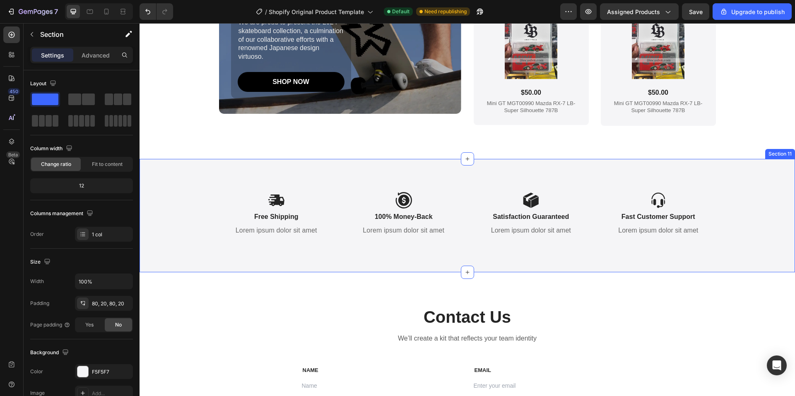
click at [176, 184] on div "Icon Free Shipping Text Block Lorem ipsum dolor sit amet Text Block Icon 100% M…" at bounding box center [467, 215] width 655 height 113
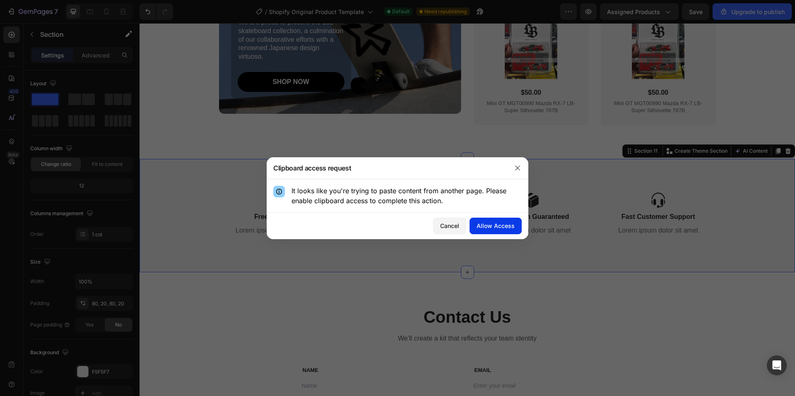
click at [502, 226] on div "Allow Access" at bounding box center [496, 225] width 38 height 9
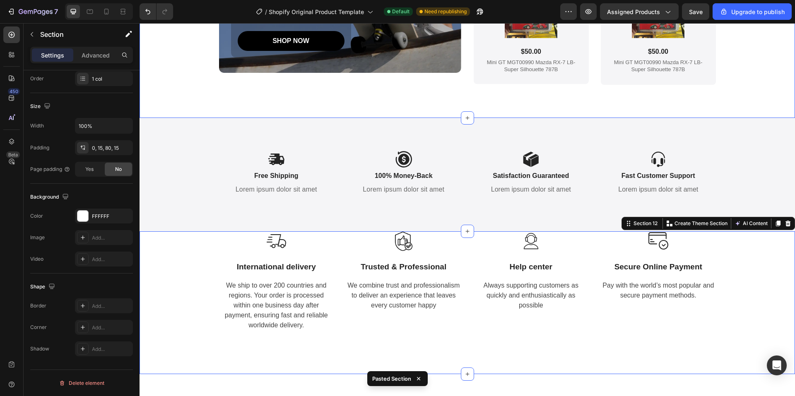
scroll to position [2289, 0]
click at [179, 144] on div "Icon Free Shipping Text Block Lorem ipsum dolor sit amet Text Block Icon 100% M…" at bounding box center [467, 174] width 655 height 113
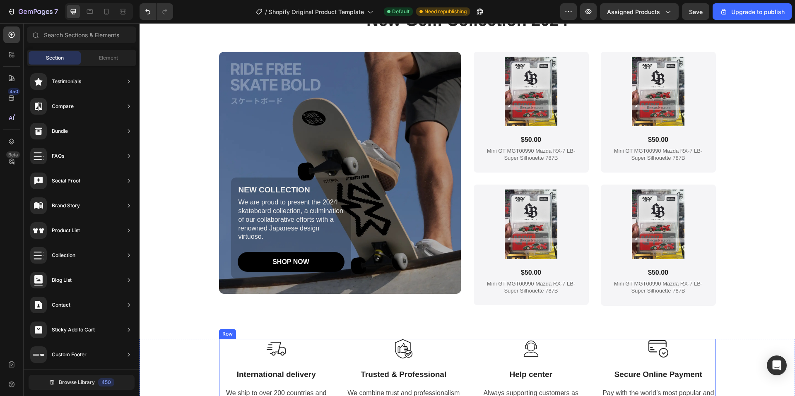
scroll to position [2000, 0]
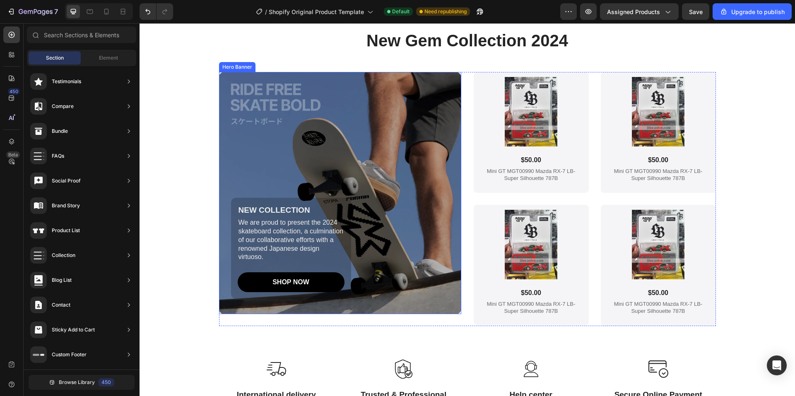
click at [254, 91] on div "Background Image" at bounding box center [340, 193] width 242 height 242
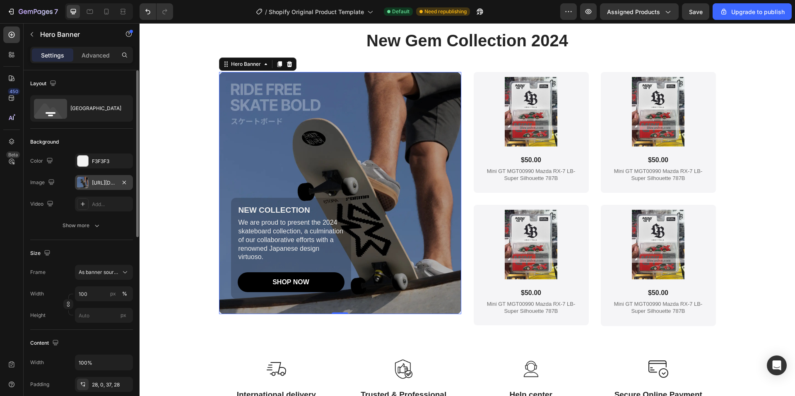
click at [89, 185] on div "[URL][DOMAIN_NAME]" at bounding box center [104, 182] width 58 height 15
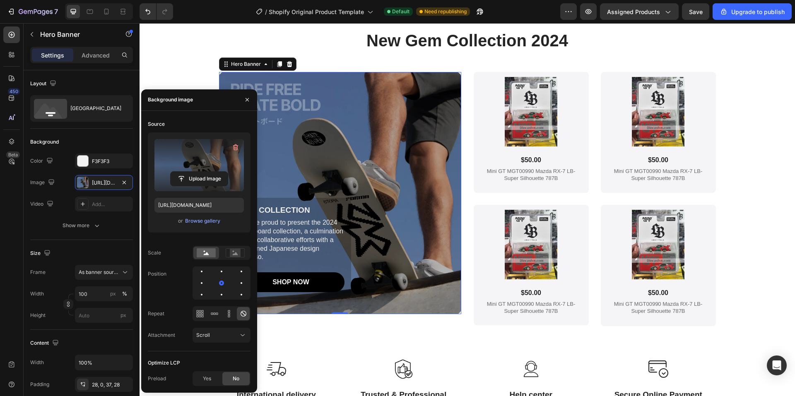
click at [209, 152] on label at bounding box center [198, 165] width 89 height 52
click at [209, 172] on input "file" at bounding box center [199, 179] width 57 height 14
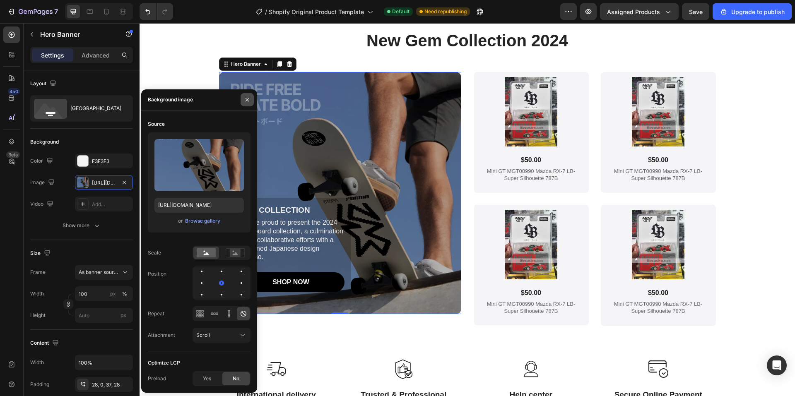
click at [246, 97] on icon "button" at bounding box center [247, 99] width 7 height 7
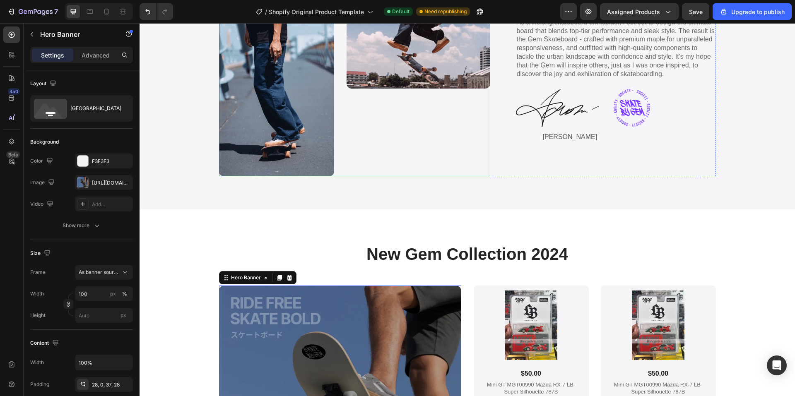
scroll to position [1875, 0]
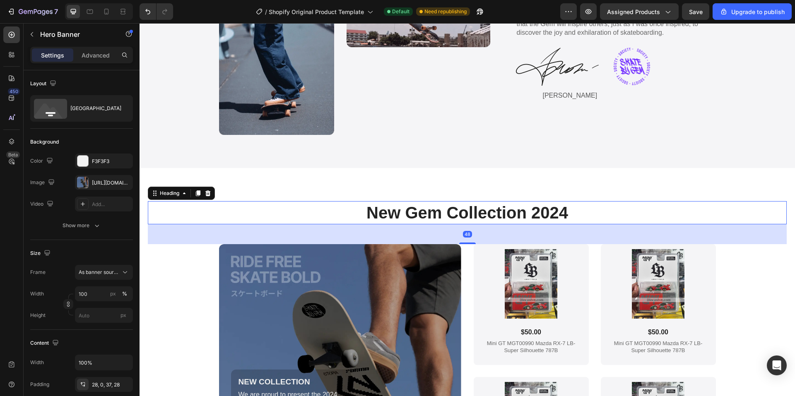
click at [411, 213] on h2 "New Gem Collection 2024" at bounding box center [467, 212] width 639 height 23
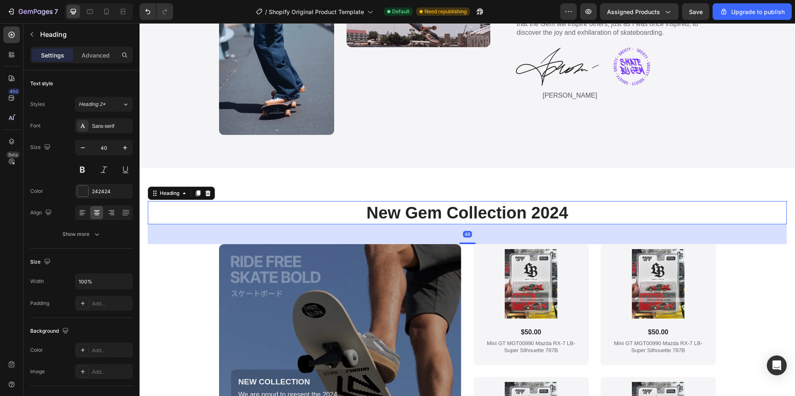
click at [424, 214] on h2 "New Gem Collection 2024" at bounding box center [467, 212] width 639 height 23
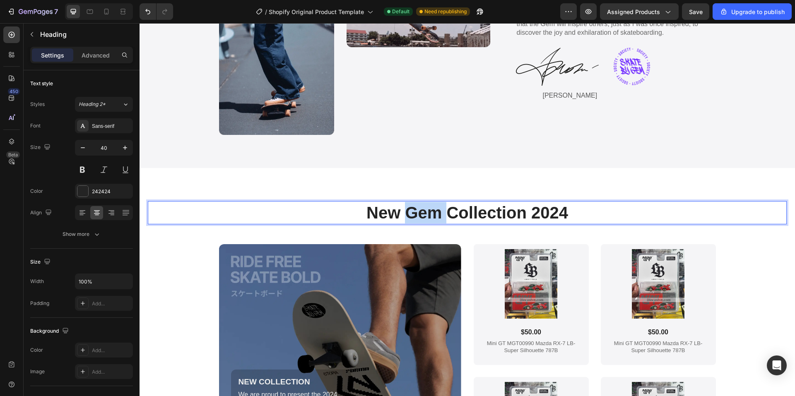
click at [424, 214] on p "New Gem Collection 2024" at bounding box center [467, 213] width 637 height 22
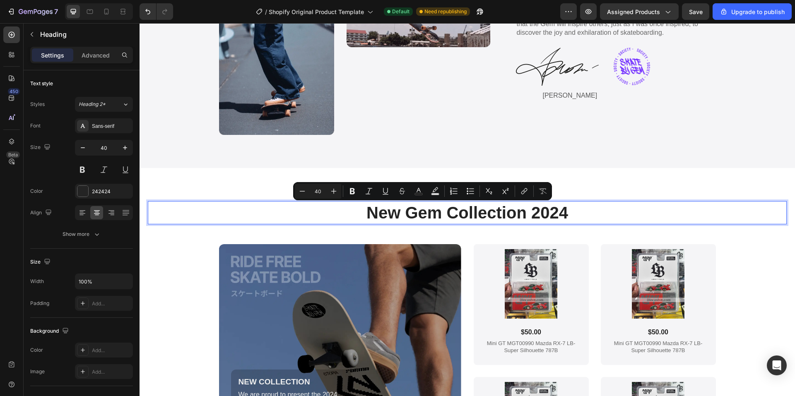
click at [487, 213] on p "New Gem Collection 2024" at bounding box center [467, 213] width 637 height 22
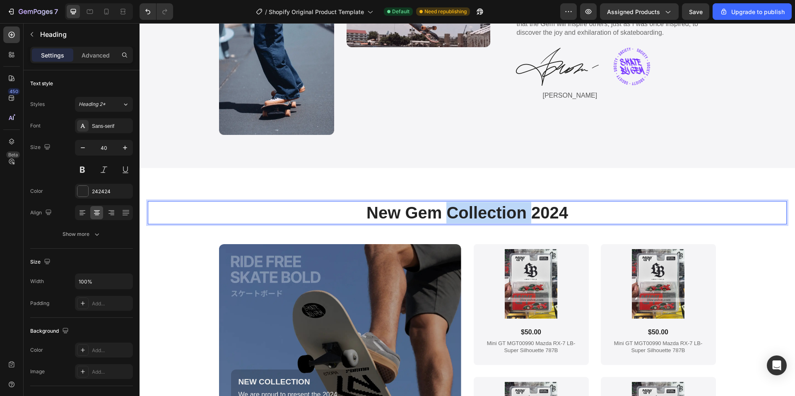
click at [487, 213] on p "New Gem Collection 2024" at bounding box center [467, 213] width 637 height 22
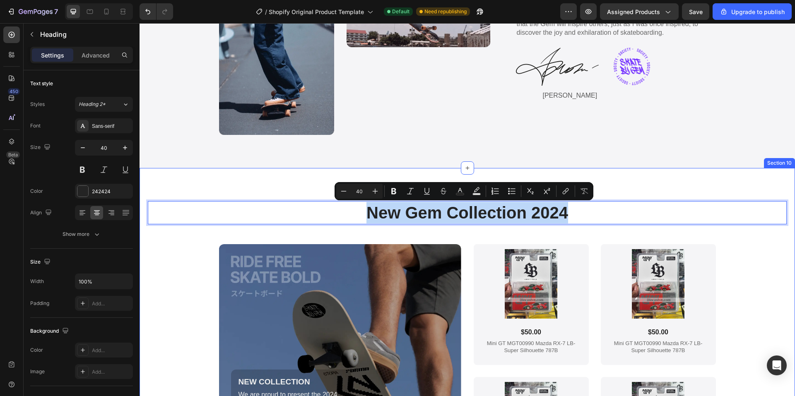
copy p "New Gem Collection 2024"
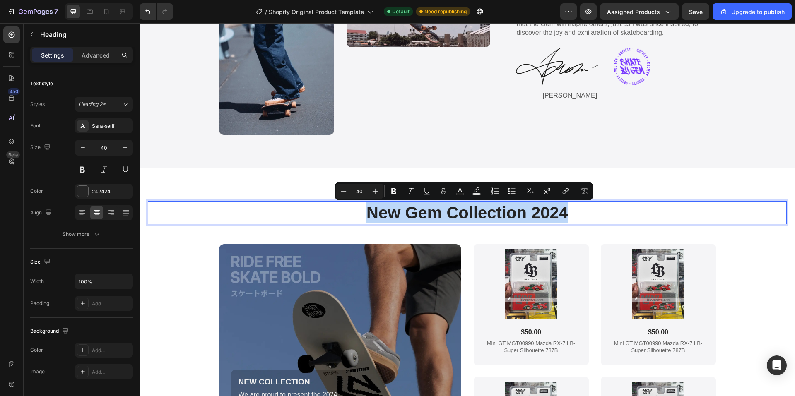
click at [417, 213] on p "New Gem Collection 2024" at bounding box center [467, 213] width 637 height 22
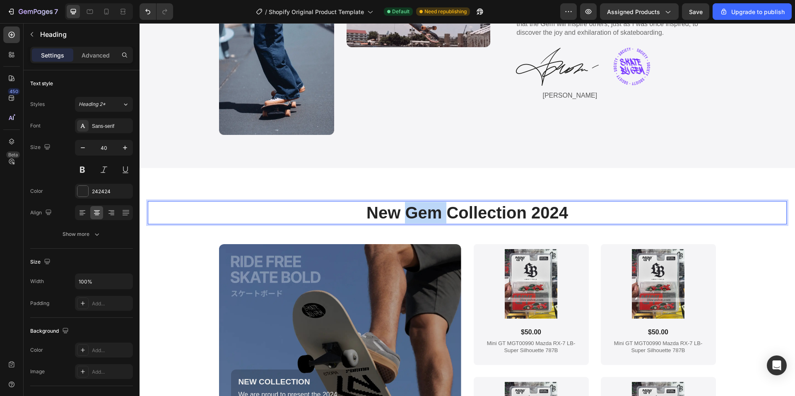
click at [417, 213] on p "New Gem Collection 2024" at bounding box center [467, 213] width 637 height 22
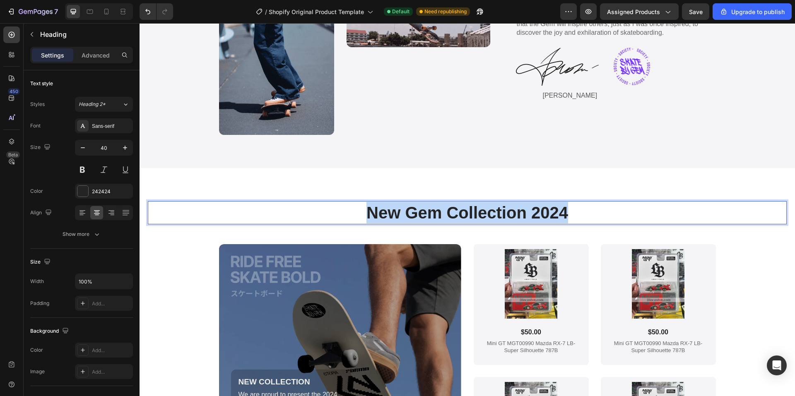
click at [417, 213] on p "New Gem Collection 2024" at bounding box center [467, 213] width 637 height 22
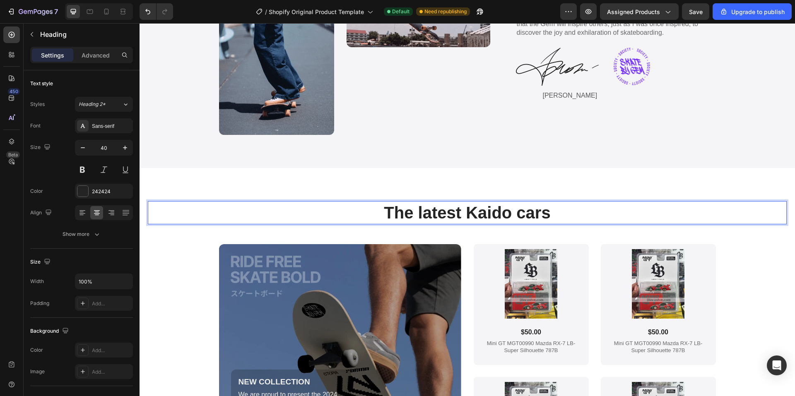
click at [513, 212] on p "The latest Kaido cars" at bounding box center [467, 213] width 637 height 22
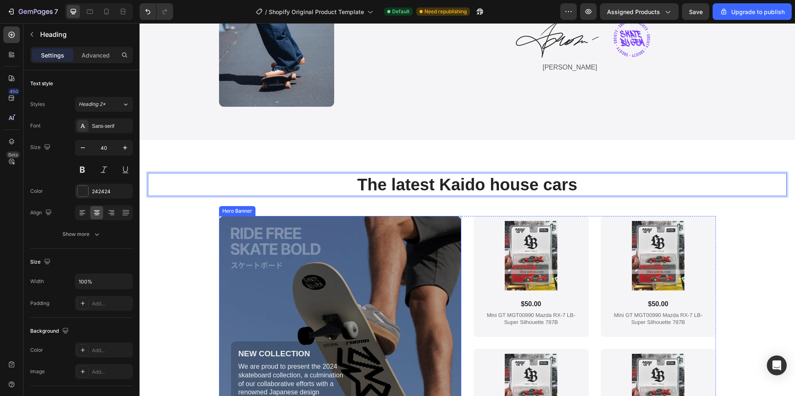
scroll to position [1958, 0]
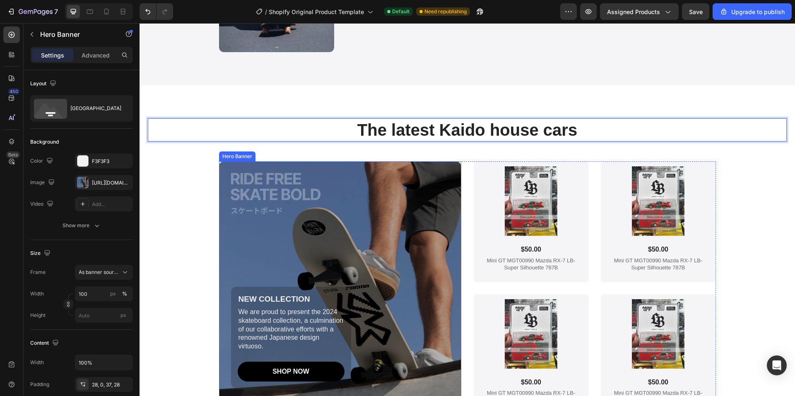
click at [290, 216] on div "Background Image" at bounding box center [340, 282] width 242 height 242
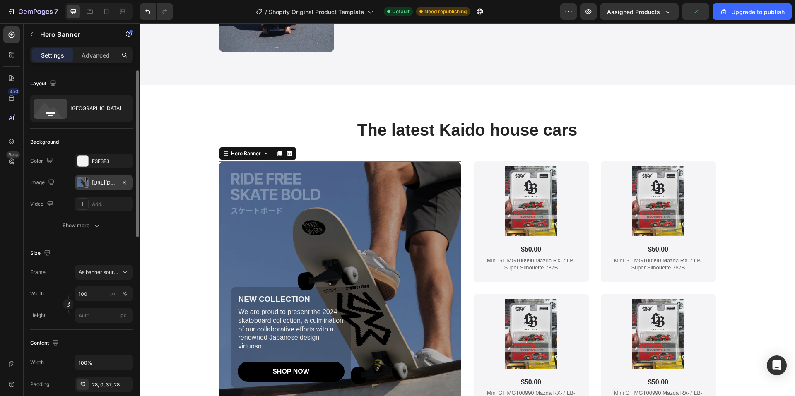
click at [107, 184] on div "[URL][DOMAIN_NAME]" at bounding box center [104, 182] width 24 height 7
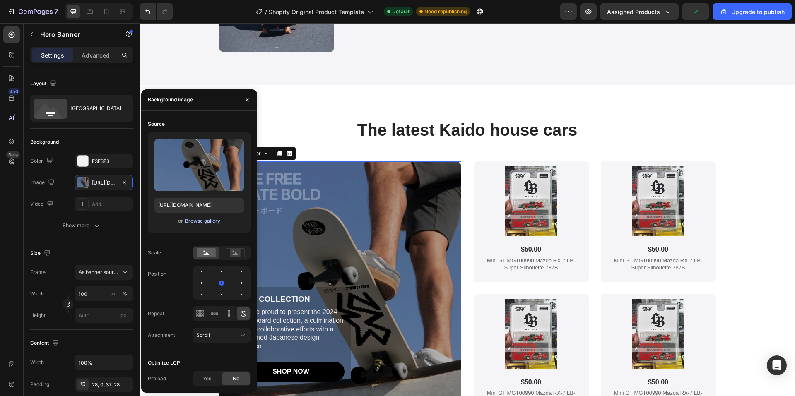
click at [194, 223] on div "Browse gallery" at bounding box center [202, 220] width 35 height 7
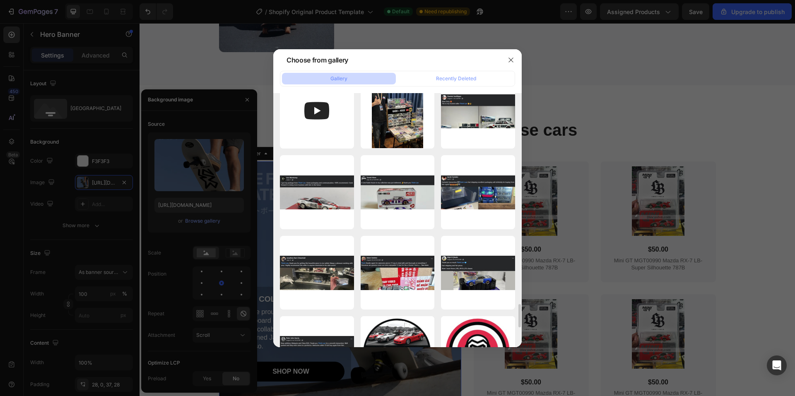
scroll to position [2493, 0]
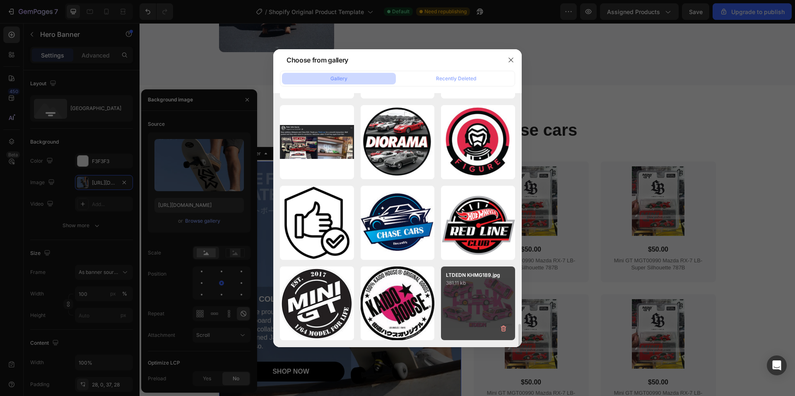
click at [472, 306] on div "LTDEDN KHMG189.jpg 381.11 kb" at bounding box center [478, 304] width 74 height 74
type input "[URL][DOMAIN_NAME]"
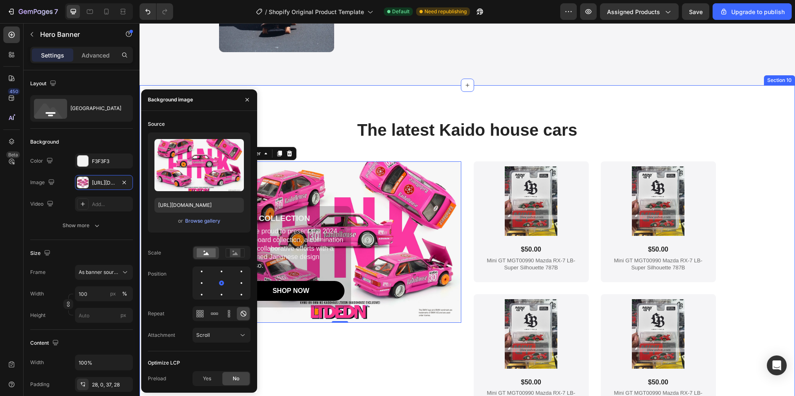
click at [310, 98] on div "The latest Kaido house cars Heading NEW COLLECTION Text Block We are proud to p…" at bounding box center [467, 267] width 655 height 364
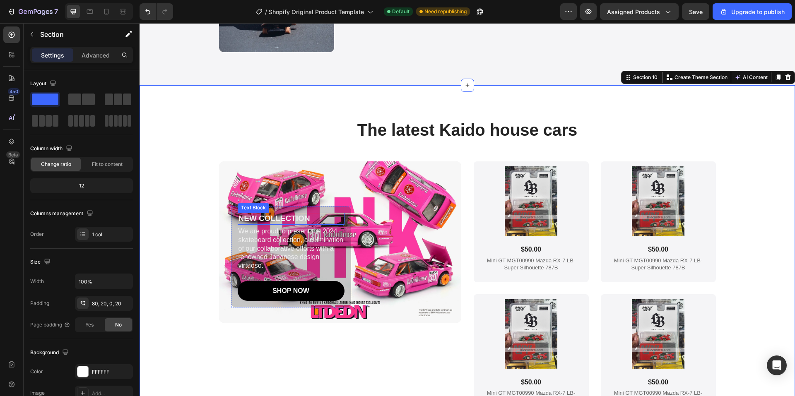
click at [273, 219] on p "NEW COLLECTION" at bounding box center [290, 219] width 105 height 10
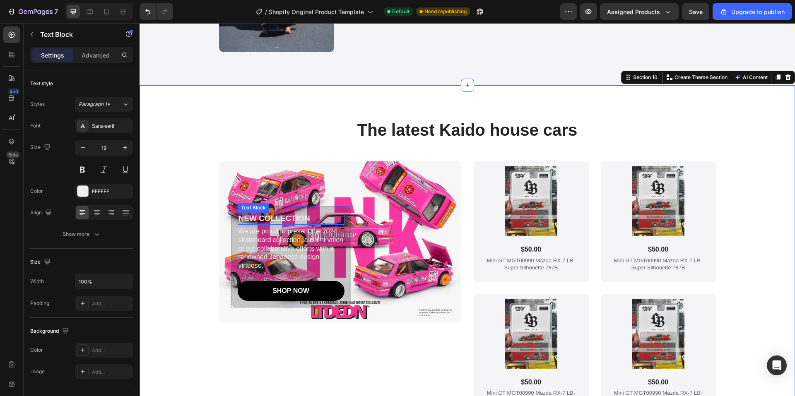
click at [273, 219] on p "NEW COLLECTION" at bounding box center [290, 219] width 105 height 10
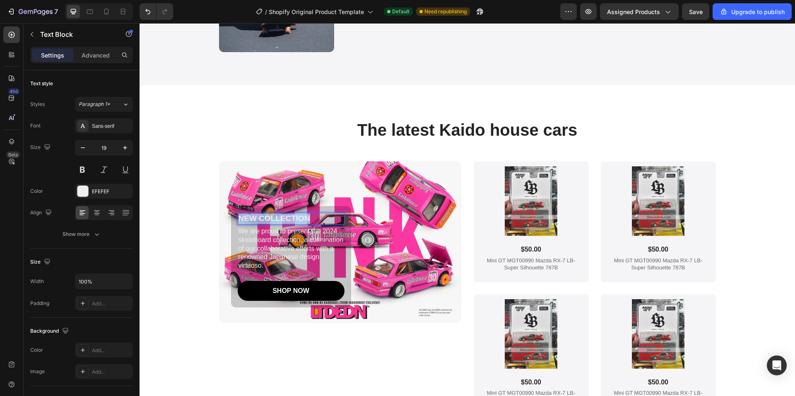
click at [273, 219] on p "NEW COLLECTION" at bounding box center [290, 219] width 105 height 10
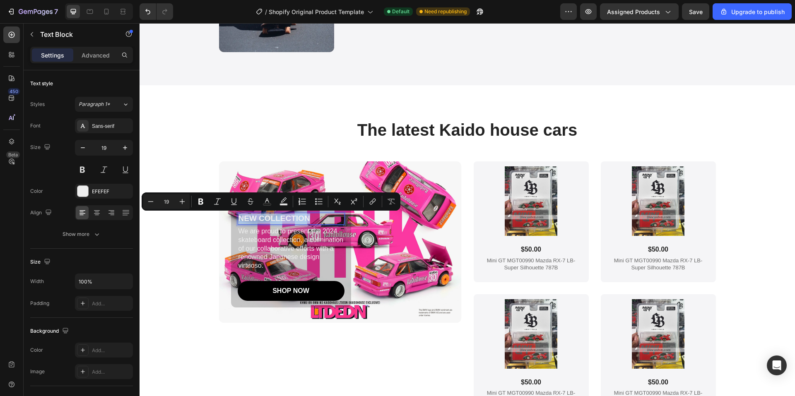
click at [273, 219] on p "NEW COLLECTION" at bounding box center [290, 219] width 105 height 10
drag, startPoint x: 314, startPoint y: 217, endPoint x: 258, endPoint y: 212, distance: 56.1
click at [258, 212] on div "NEW COLLECTION Text Block 4 We are proud to present the 2024 skateboard collect…" at bounding box center [291, 256] width 120 height 101
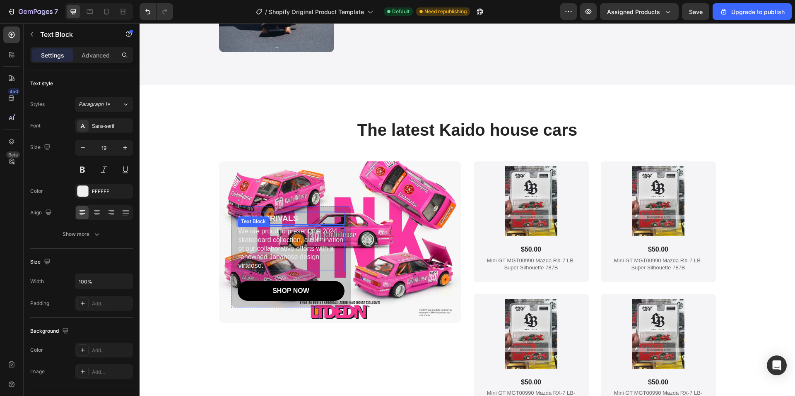
click at [279, 243] on p "We are proud to present the 2024 skateboard collection, a culmination of our co…" at bounding box center [290, 248] width 105 height 43
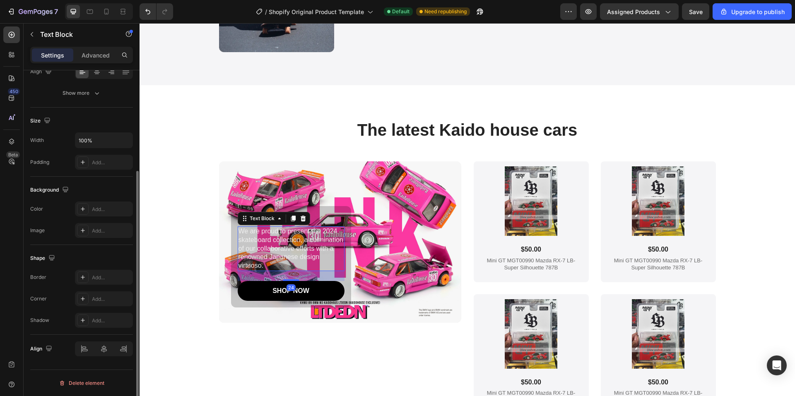
click at [279, 243] on p "We are proud to present the 2024 skateboard collection, a culmination of our co…" at bounding box center [290, 248] width 105 height 43
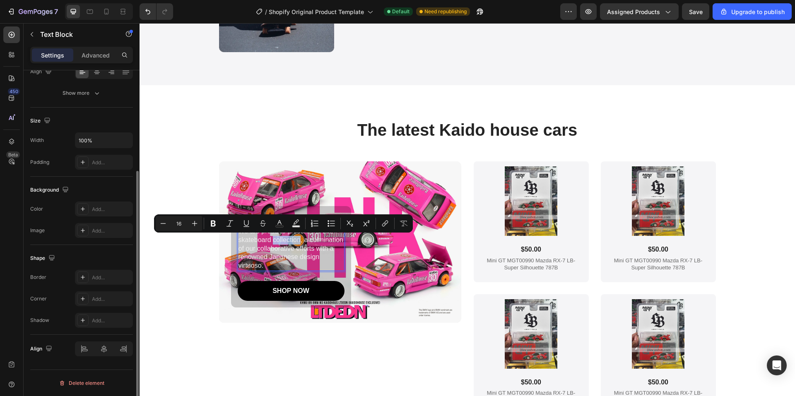
click at [279, 243] on p "We are proud to present the 2024 skateboard collection, a culmination of our co…" at bounding box center [290, 248] width 105 height 43
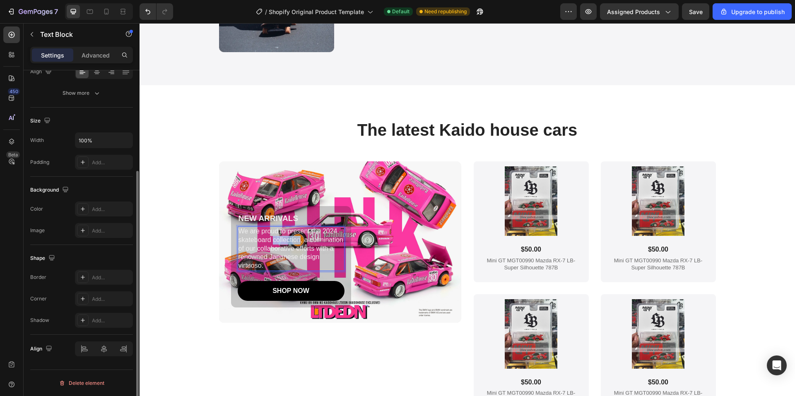
click at [279, 243] on p "We are proud to present the 2024 skateboard collection, a culmination of our co…" at bounding box center [290, 248] width 105 height 43
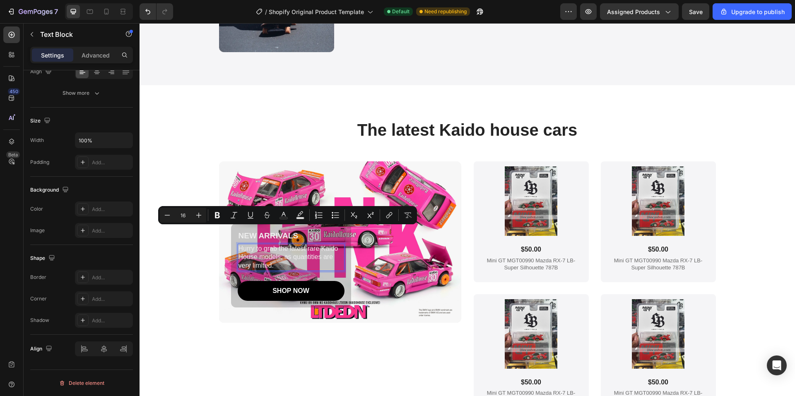
scroll to position [1976, 0]
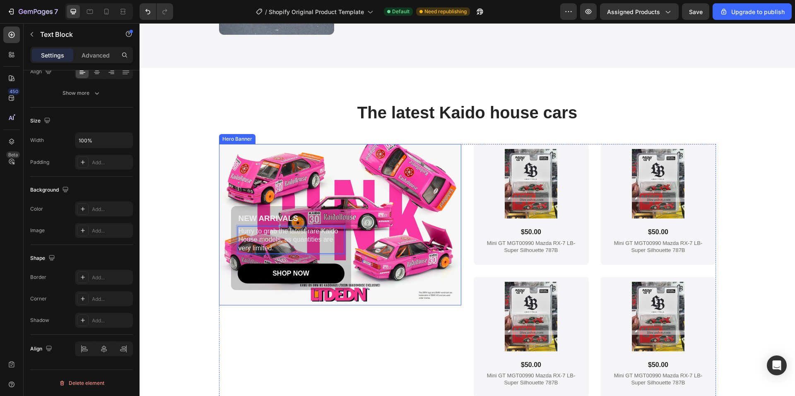
click at [269, 305] on div "NEW ARRIVALS Text Block Hurry to grab the latest rare Kaido House models, as qu…" at bounding box center [340, 250] width 242 height 111
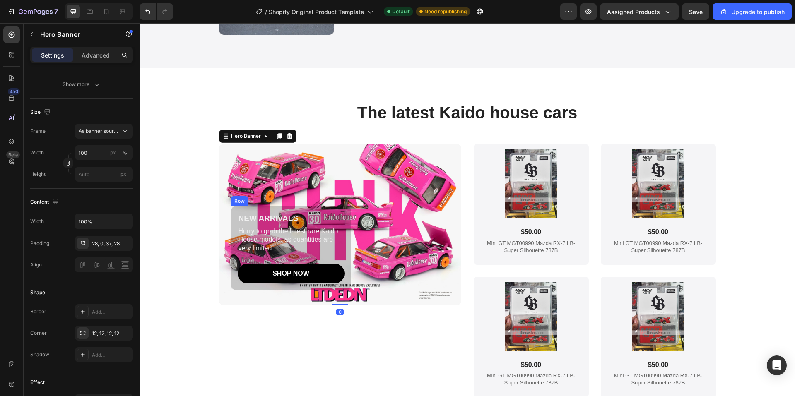
scroll to position [0, 0]
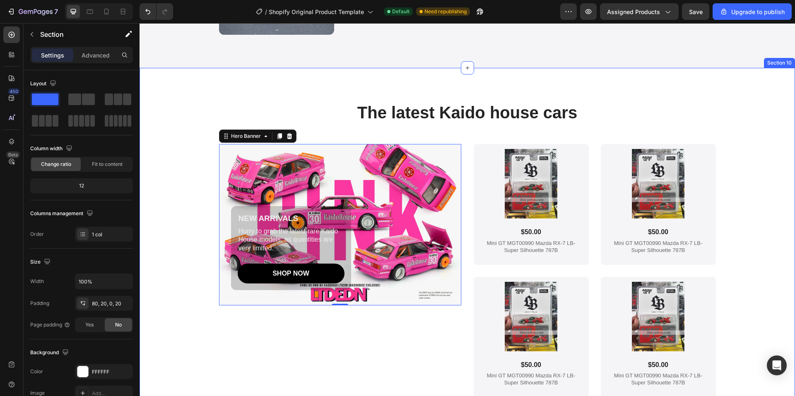
click at [164, 166] on div "The latest Kaido house cars Heading NEW ARRIVALS Text Block Hurry to grab the l…" at bounding box center [467, 266] width 639 height 330
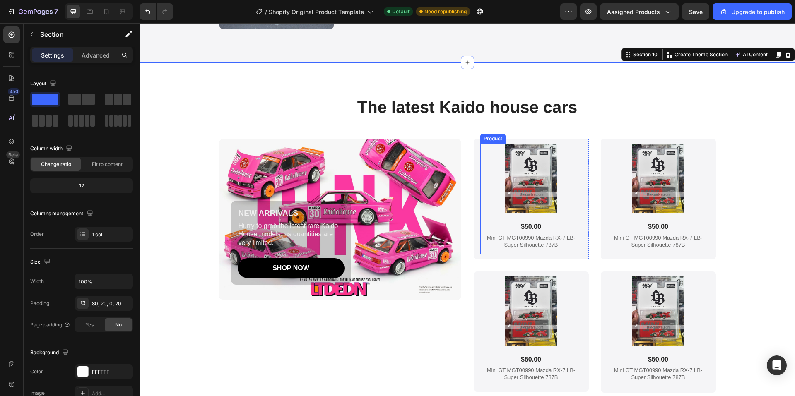
scroll to position [2058, 0]
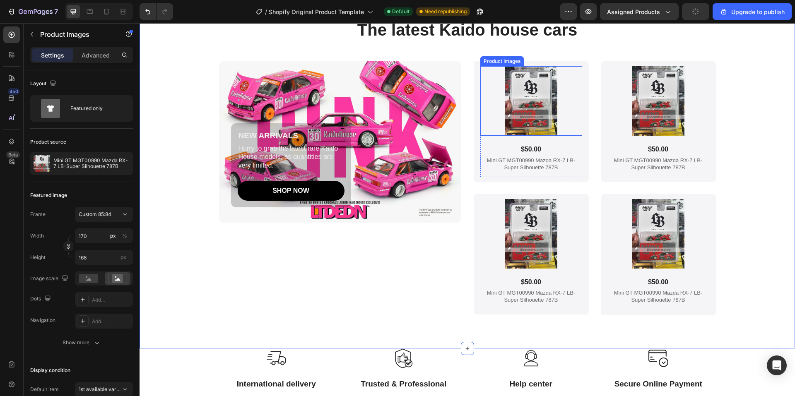
click at [569, 101] on div at bounding box center [531, 101] width 102 height 70
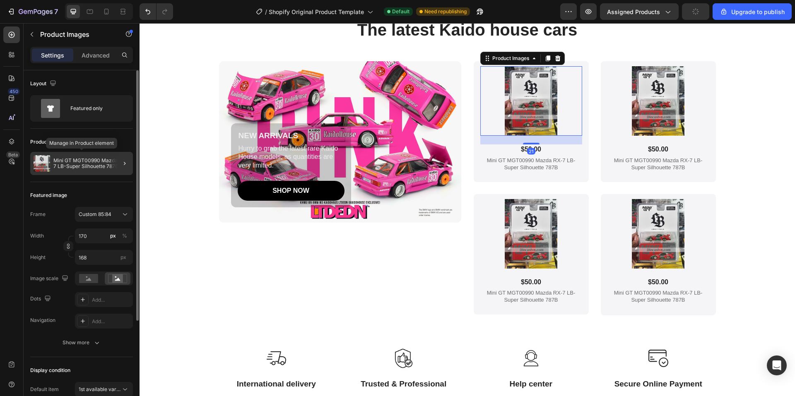
click at [70, 160] on p "Mini GT MGT00990 Mazda RX-7 LB-Super Silhouette 787B" at bounding box center [91, 164] width 76 height 12
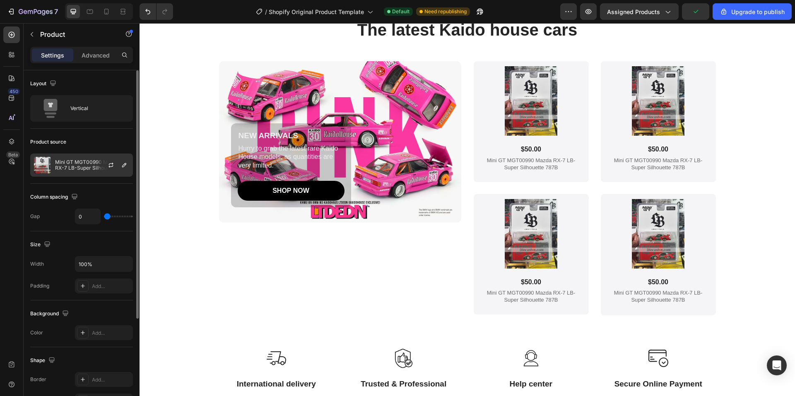
click at [83, 170] on p "Mini GT MGT00990 Mazda RX-7 LB-Super Silhouette 787B" at bounding box center [92, 165] width 74 height 12
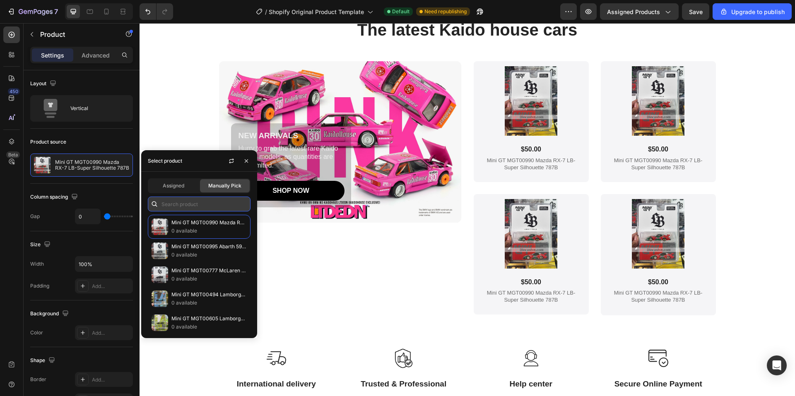
click at [179, 202] on input "text" at bounding box center [199, 204] width 103 height 15
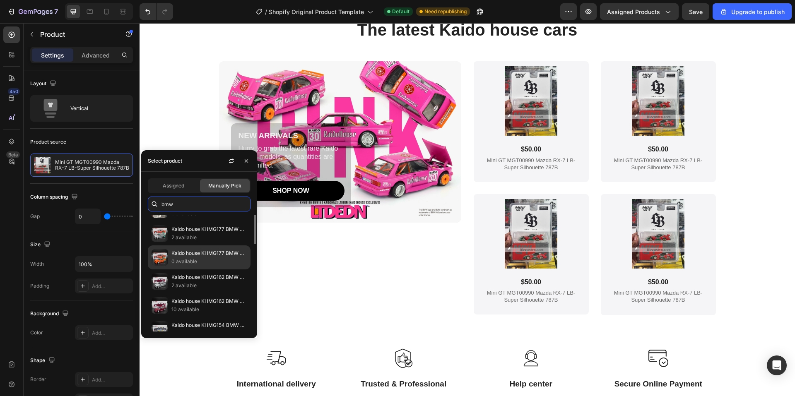
scroll to position [0, 0]
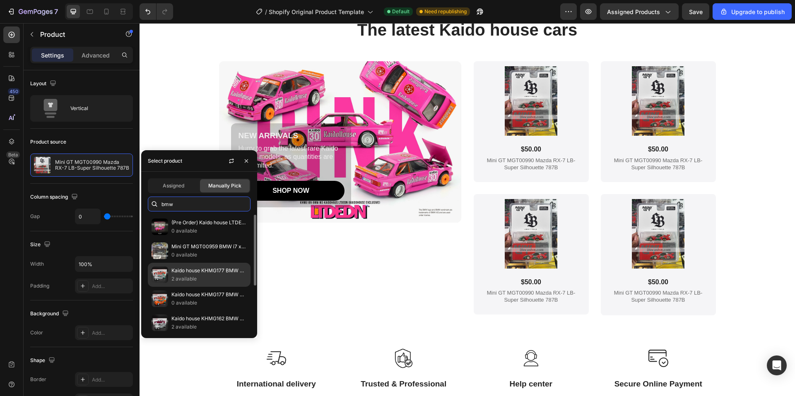
type input "bmw"
click at [197, 271] on p "Kaido house KHMG177 BMW M3 Kaidohaus V1 (CHASE)" at bounding box center [208, 271] width 75 height 8
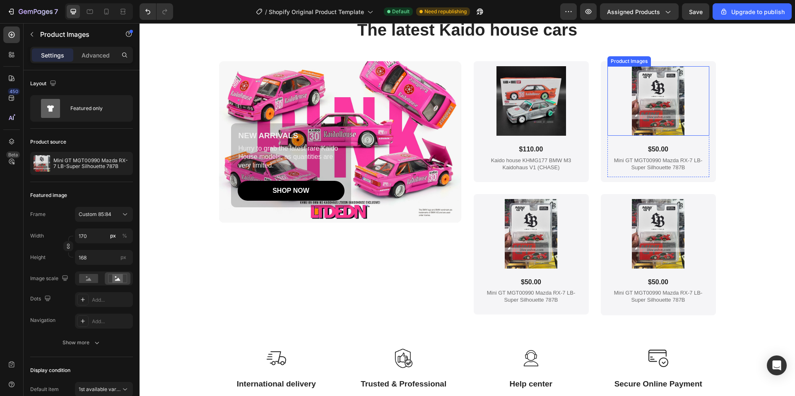
click at [616, 110] on div at bounding box center [658, 101] width 102 height 70
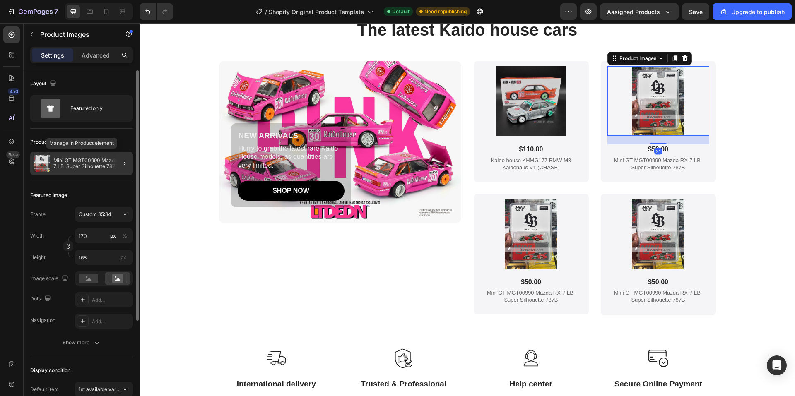
click at [60, 163] on p "Mini GT MGT00990 Mazda RX-7 LB-Super Silhouette 787B" at bounding box center [91, 164] width 76 height 12
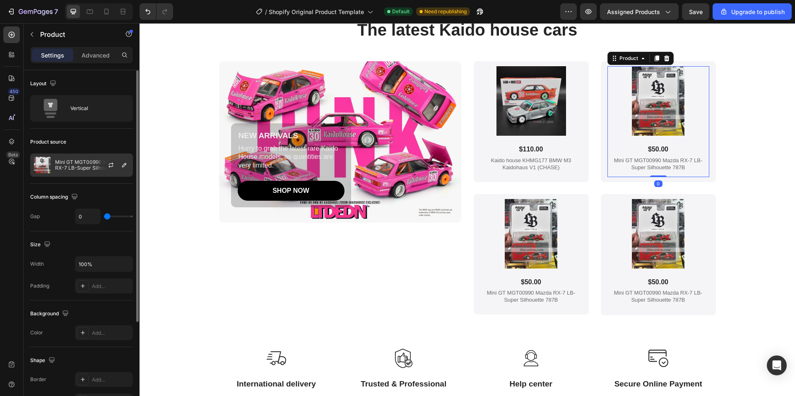
click at [60, 163] on p "Mini GT MGT00990 Mazda RX-7 LB-Super Silhouette 787B" at bounding box center [92, 165] width 74 height 12
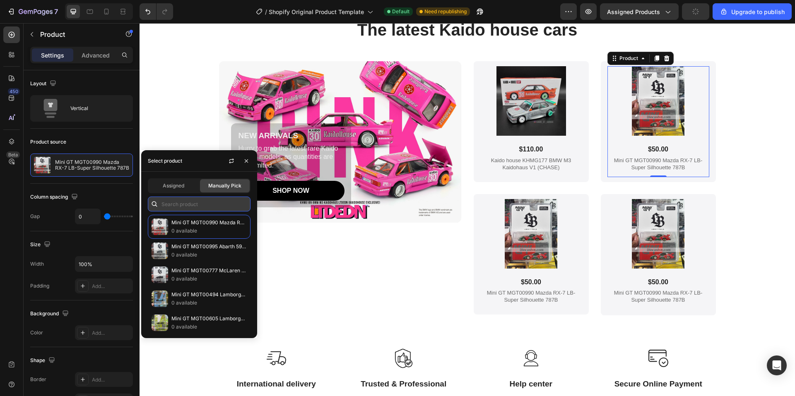
click at [193, 201] on input "text" at bounding box center [199, 204] width 103 height 15
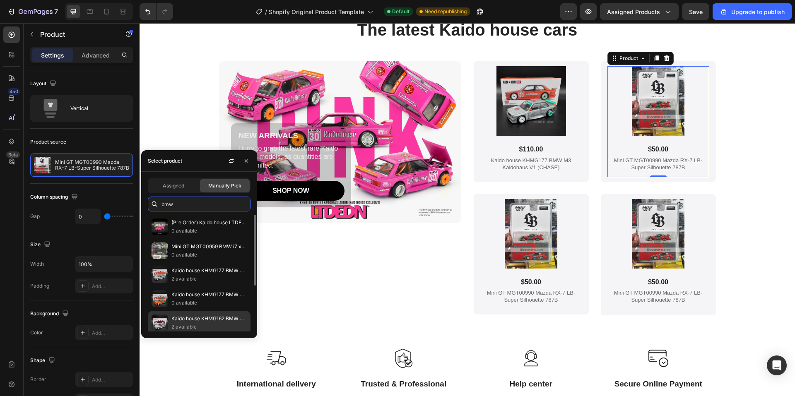
type input "bmw"
click at [194, 323] on p "Kaido house KHMG162 BMW M3 (E30) Kaido GT V1 (Chase)" at bounding box center [208, 319] width 75 height 8
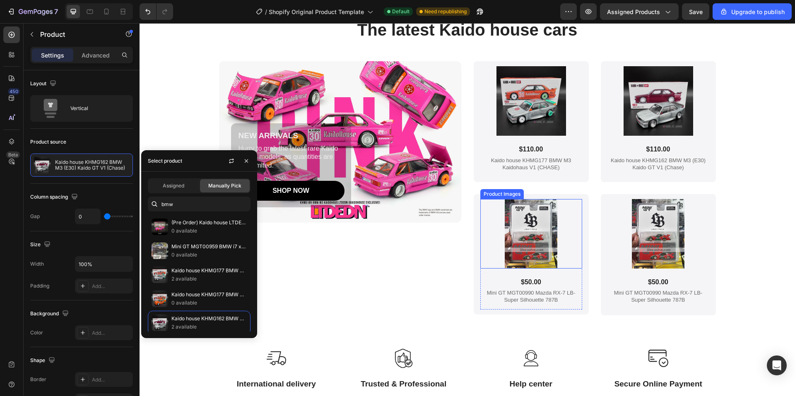
click at [482, 213] on div at bounding box center [531, 234] width 102 height 70
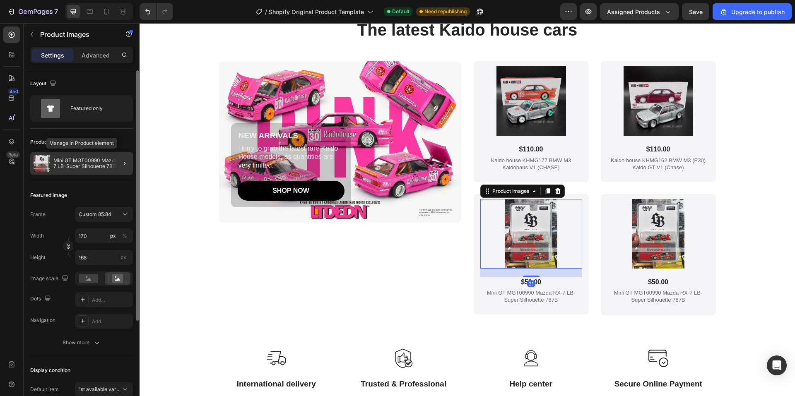
click at [87, 160] on p "Mini GT MGT00990 Mazda RX-7 LB-Super Silhouette 787B" at bounding box center [91, 164] width 76 height 12
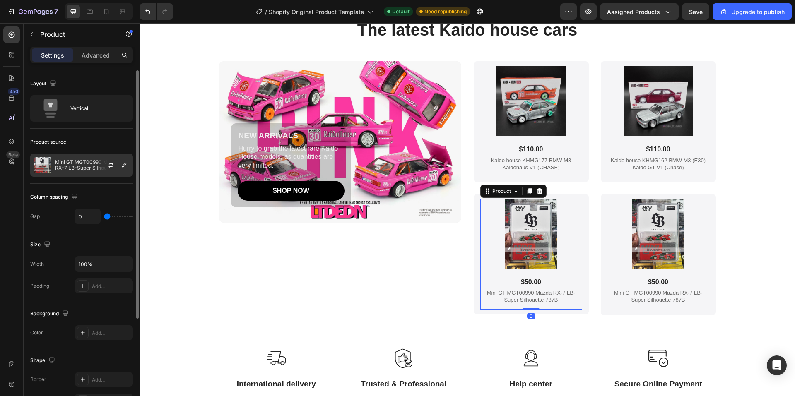
click at [83, 171] on div "Mini GT MGT00990 Mazda RX-7 LB-Super Silhouette 787B" at bounding box center [81, 165] width 103 height 23
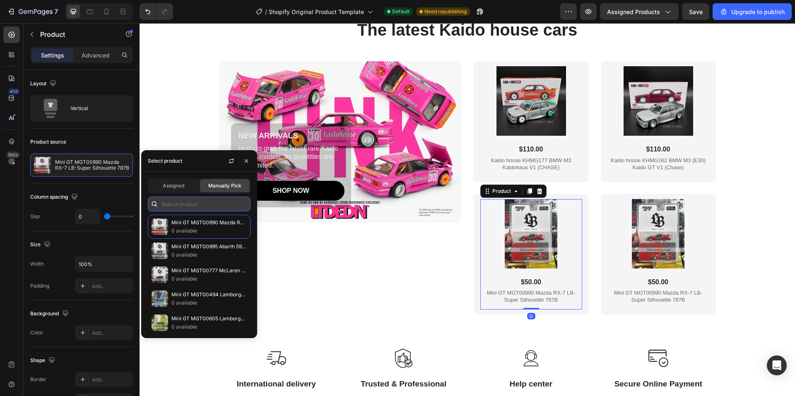
click at [190, 203] on input "text" at bounding box center [199, 204] width 103 height 15
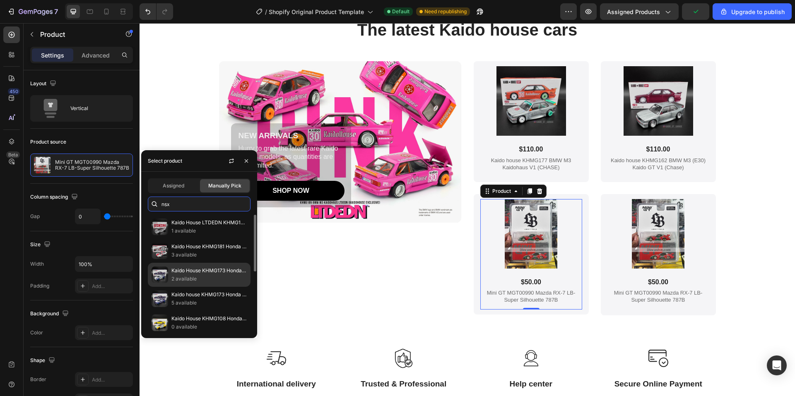
type input "nsx"
click at [212, 268] on p "Kaido House KHMG173 Honda NSX Kaido Racing V2 (CHASE)" at bounding box center [208, 271] width 75 height 8
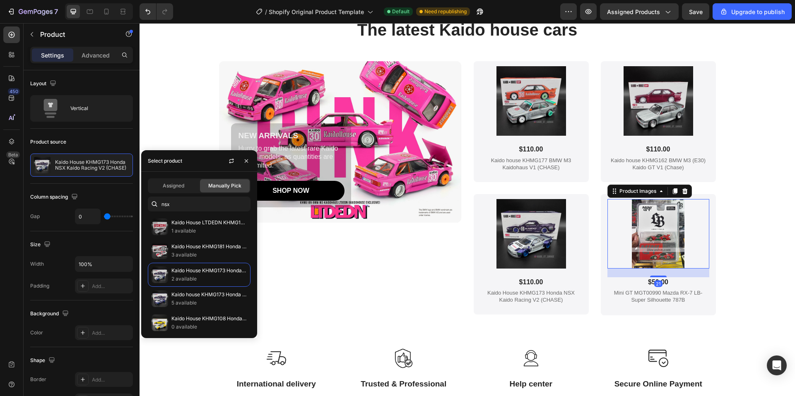
click at [611, 204] on div at bounding box center [658, 234] width 102 height 70
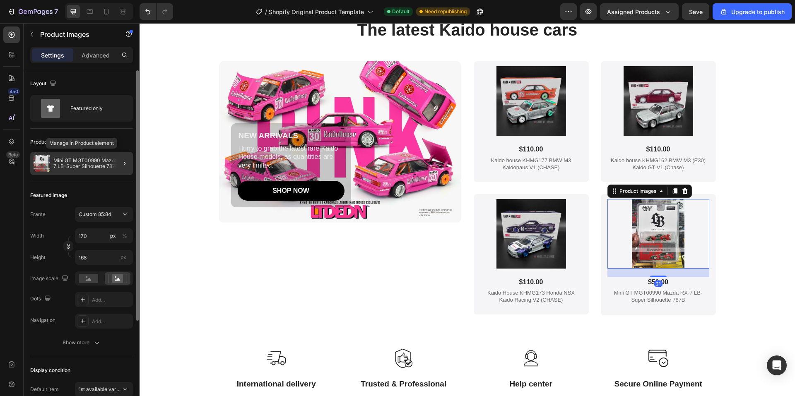
click at [71, 161] on p "Mini GT MGT00990 Mazda RX-7 LB-Super Silhouette 787B" at bounding box center [91, 164] width 76 height 12
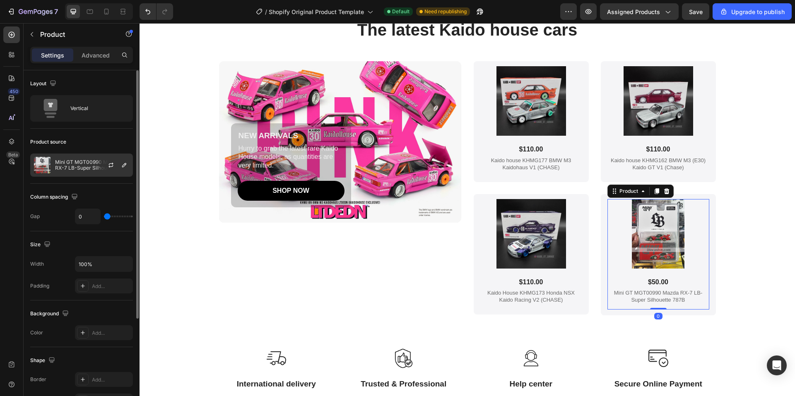
click at [77, 159] on div "Mini GT MGT00990 Mazda RX-7 LB-Super Silhouette 787B" at bounding box center [81, 165] width 103 height 23
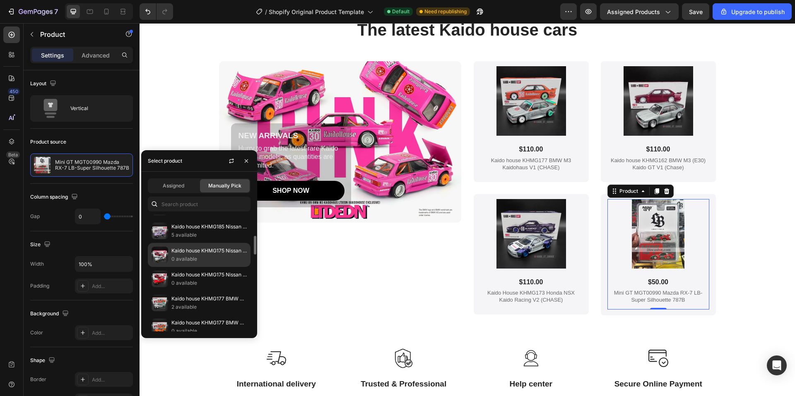
scroll to position [387, 0]
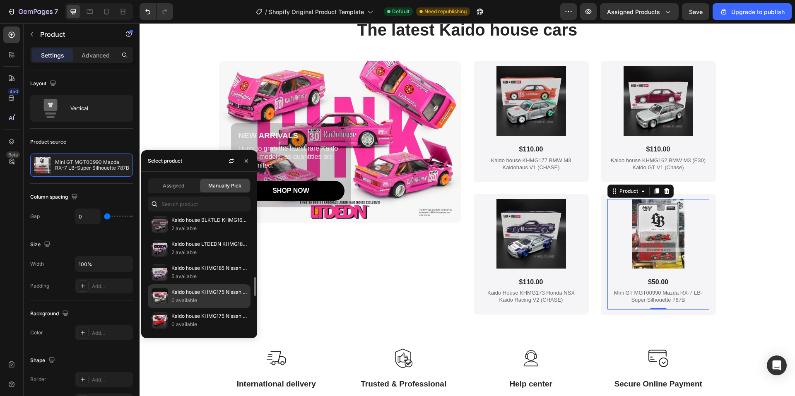
click at [213, 291] on p "Kaido house KHMG175 Nissan Skyline 2000GT-R Kaido Street V1 (CHASE)" at bounding box center [208, 292] width 75 height 8
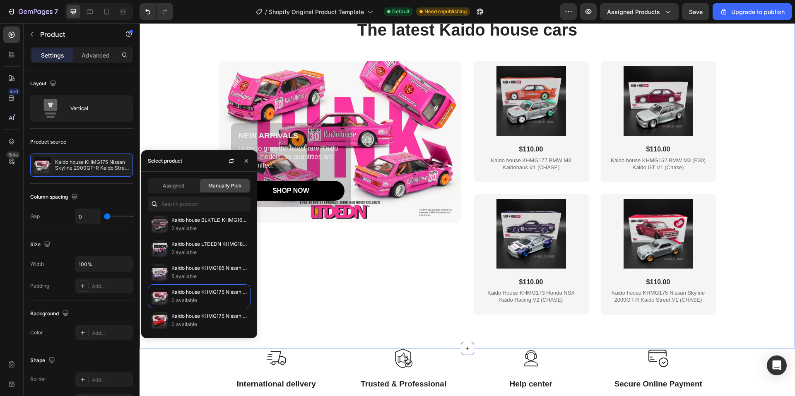
click at [768, 225] on div "The latest Kaido house cars Heading NEW ARRIVALS Text Block Hurry to grab the l…" at bounding box center [467, 183] width 639 height 330
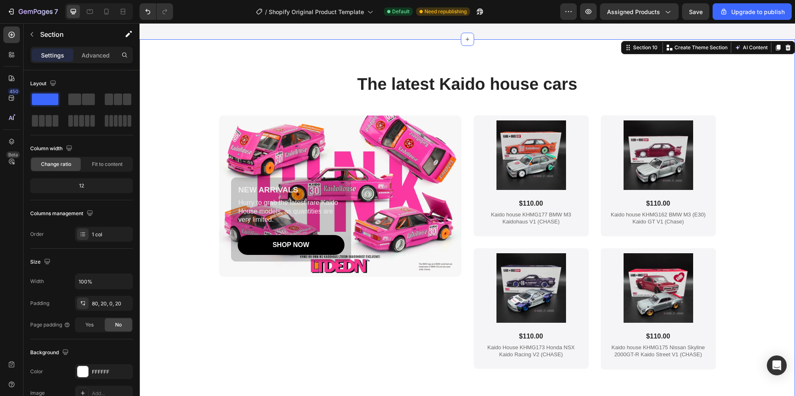
scroll to position [1934, 0]
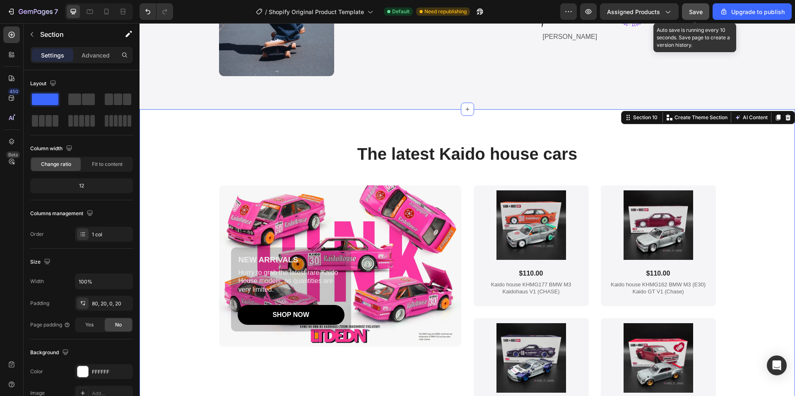
click at [696, 14] on span "Save" at bounding box center [696, 11] width 14 height 7
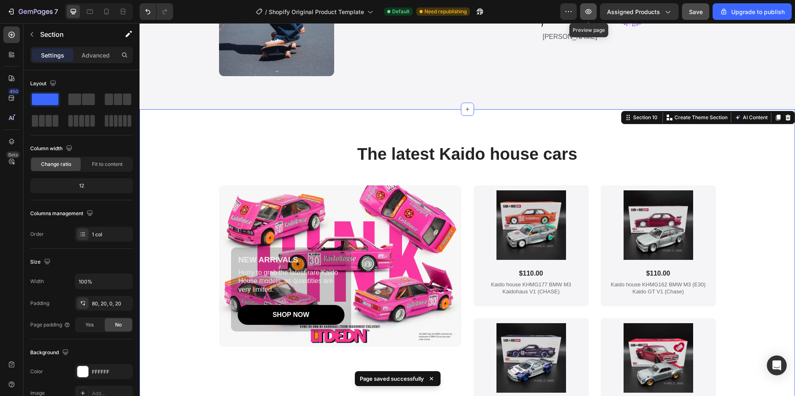
click at [588, 12] on icon "button" at bounding box center [588, 11] width 8 height 8
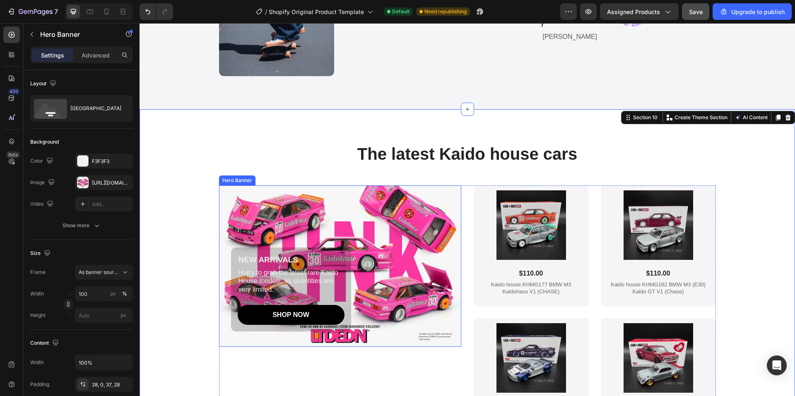
click at [234, 194] on div "Background Image" at bounding box center [340, 265] width 242 height 161
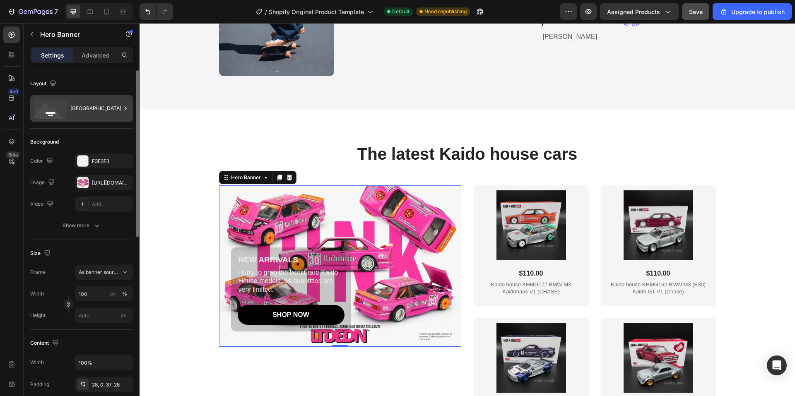
click at [86, 113] on div "[GEOGRAPHIC_DATA]" at bounding box center [95, 108] width 51 height 19
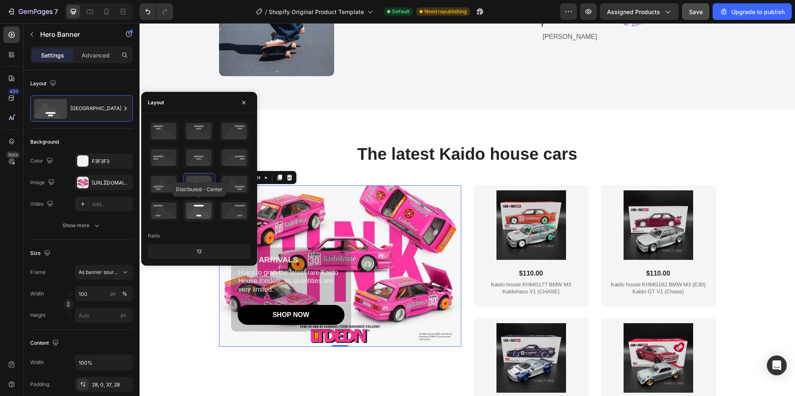
click at [196, 208] on icon at bounding box center [198, 211] width 31 height 22
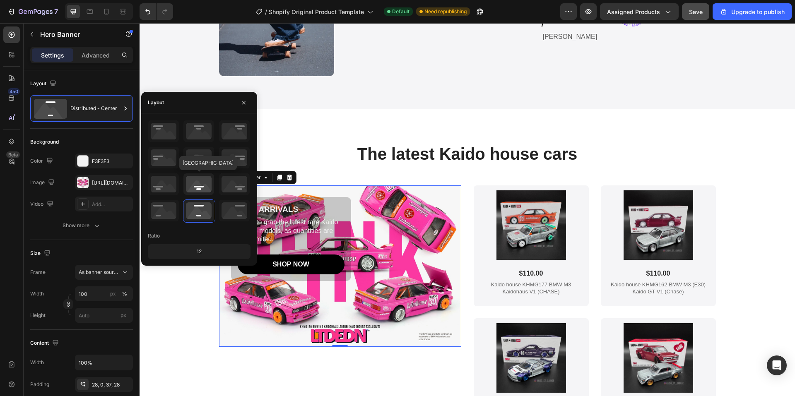
click at [200, 187] on icon at bounding box center [198, 184] width 31 height 22
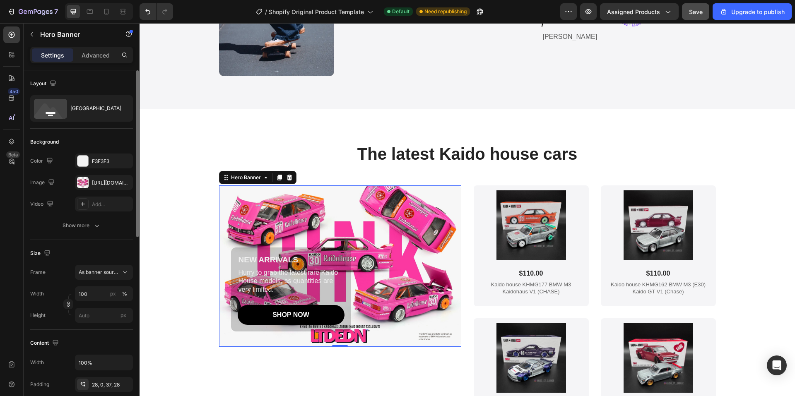
click at [101, 138] on div "Background" at bounding box center [81, 141] width 103 height 13
click at [91, 229] on div "Show more" at bounding box center [82, 225] width 39 height 8
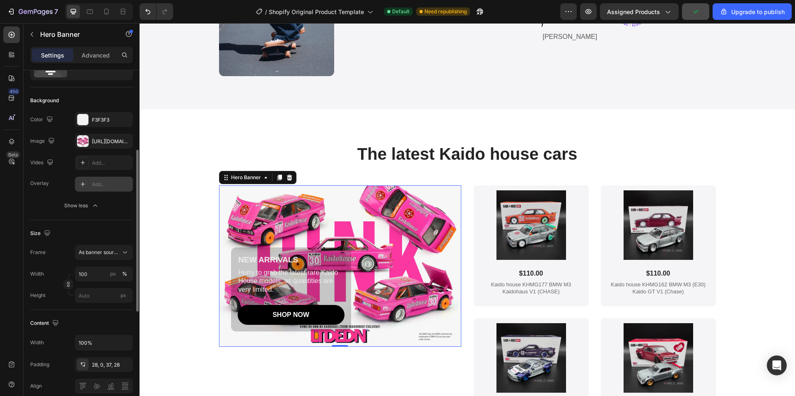
scroll to position [83, 0]
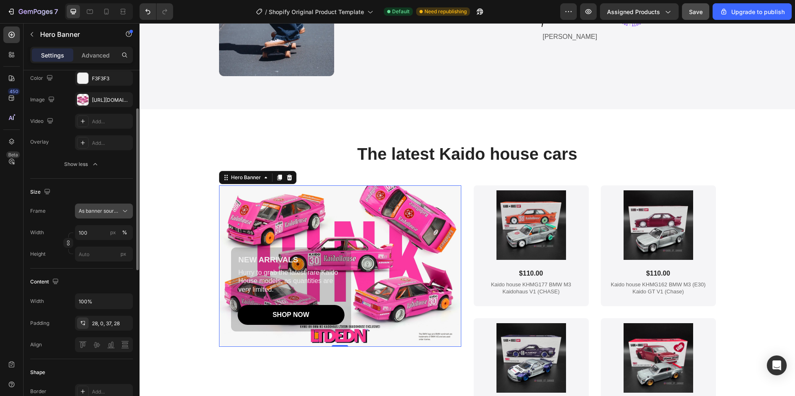
click at [113, 209] on span "As banner source" at bounding box center [99, 210] width 41 height 7
click at [94, 247] on span "Custom" at bounding box center [87, 245] width 18 height 7
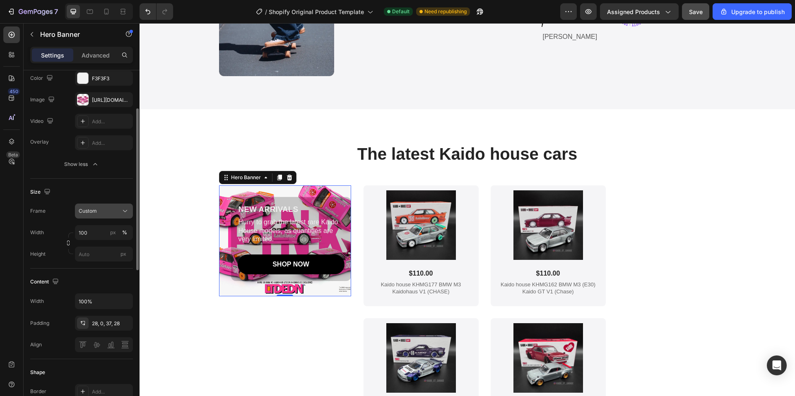
click at [107, 214] on div "Custom" at bounding box center [99, 210] width 41 height 7
click at [102, 232] on span "As banner source" at bounding box center [98, 230] width 41 height 7
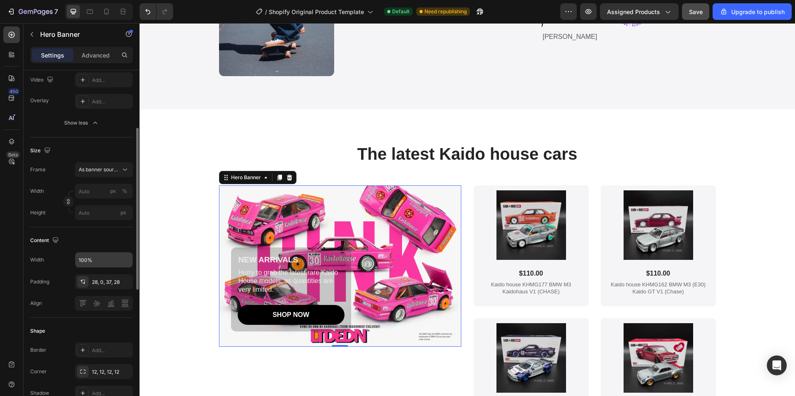
scroll to position [0, 0]
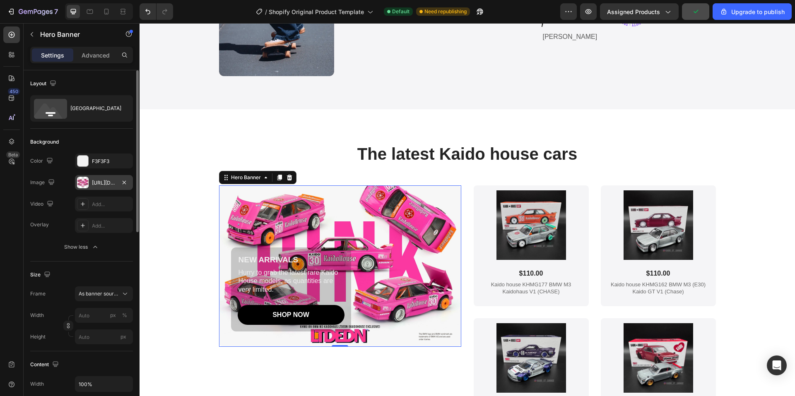
click at [98, 177] on div "[URL][DOMAIN_NAME]" at bounding box center [104, 182] width 58 height 15
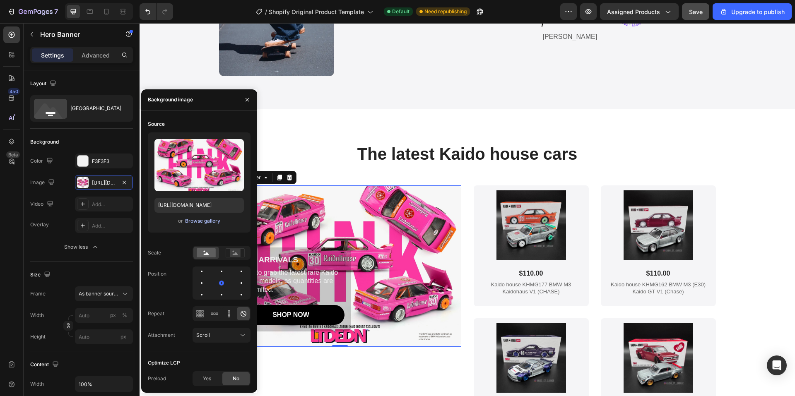
click at [203, 222] on div "Browse gallery" at bounding box center [202, 220] width 35 height 7
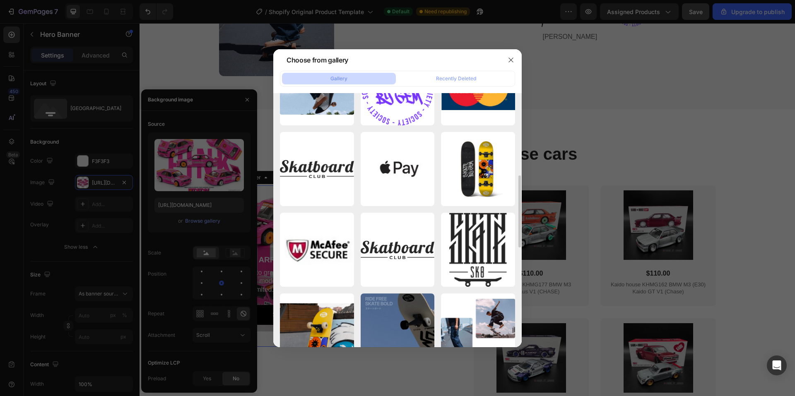
scroll to position [373, 0]
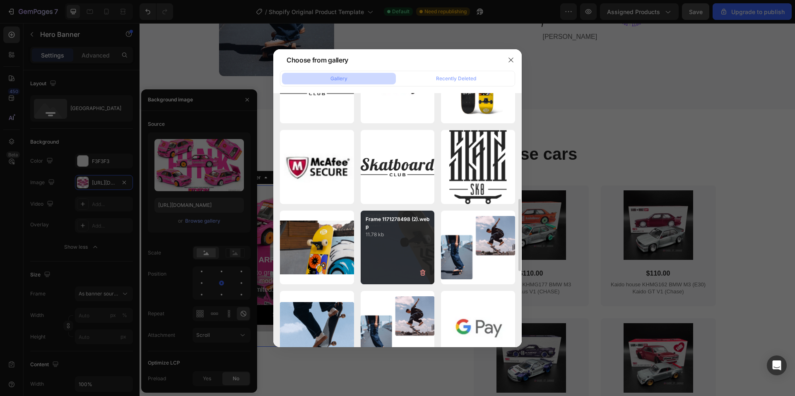
click at [392, 241] on div "Frame 1171278498 (2).webp 11.78 kb" at bounding box center [398, 248] width 74 height 74
type input "[URL][DOMAIN_NAME]"
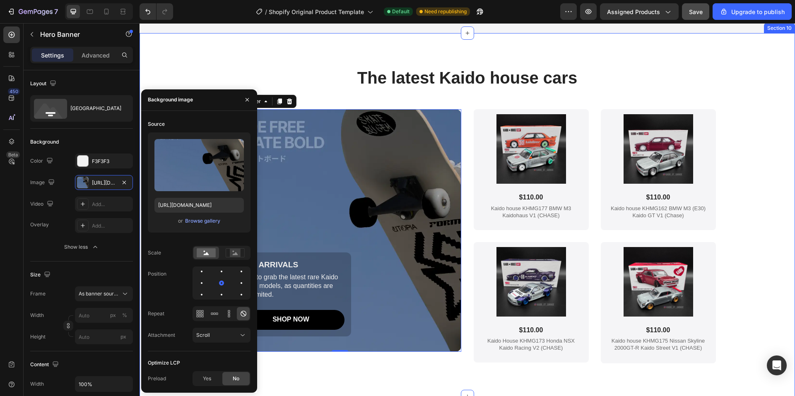
scroll to position [2058, 0]
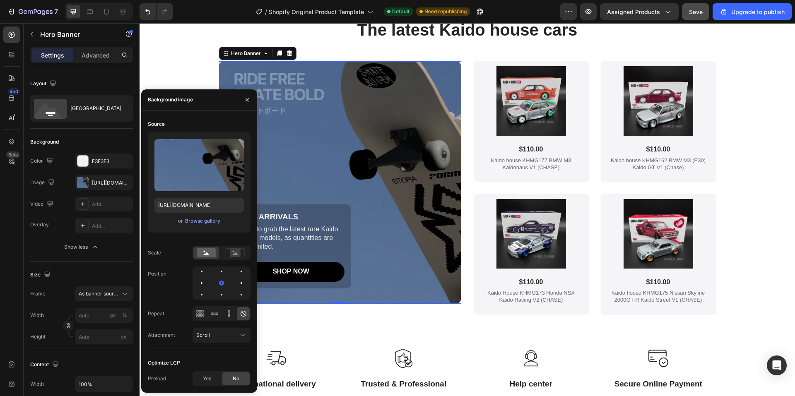
click at [413, 173] on div "Background Image" at bounding box center [340, 182] width 242 height 243
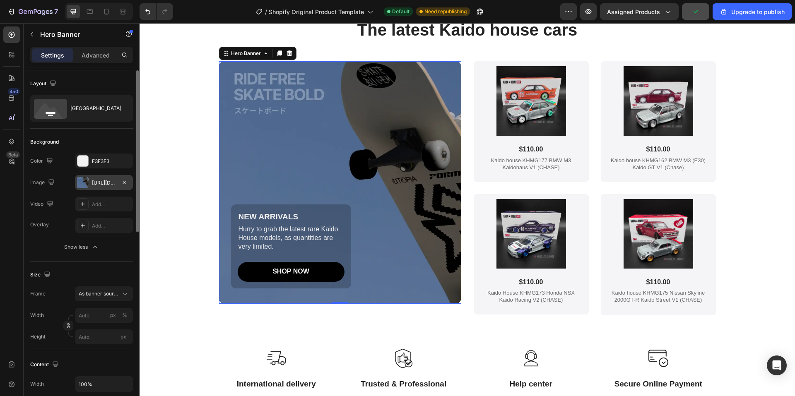
click at [99, 186] on div "[URL][DOMAIN_NAME]" at bounding box center [104, 182] width 24 height 7
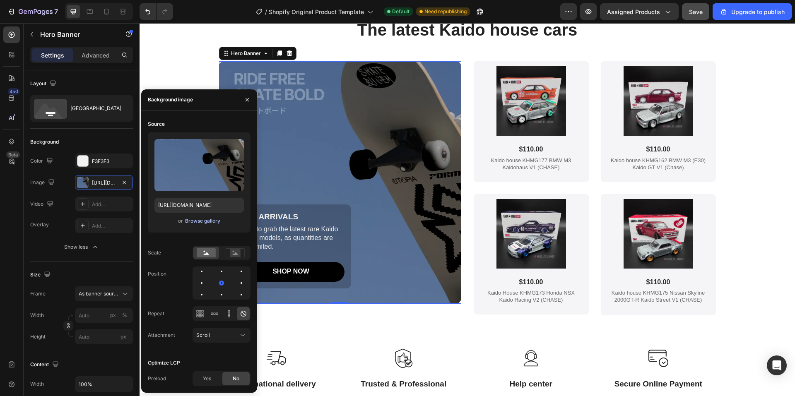
click at [206, 221] on div "Browse gallery" at bounding box center [202, 220] width 35 height 7
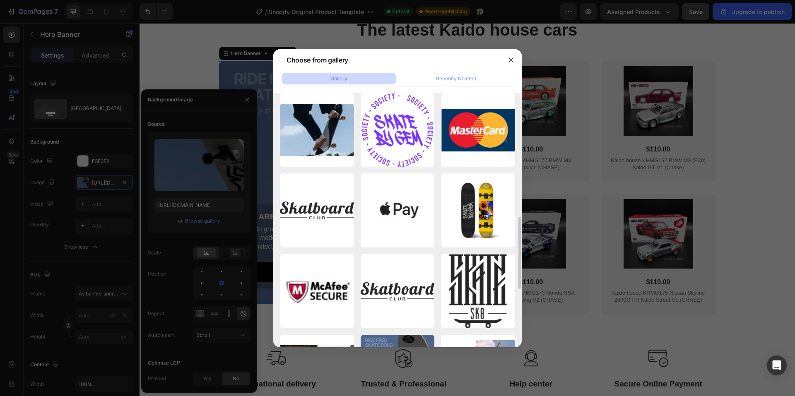
scroll to position [373, 0]
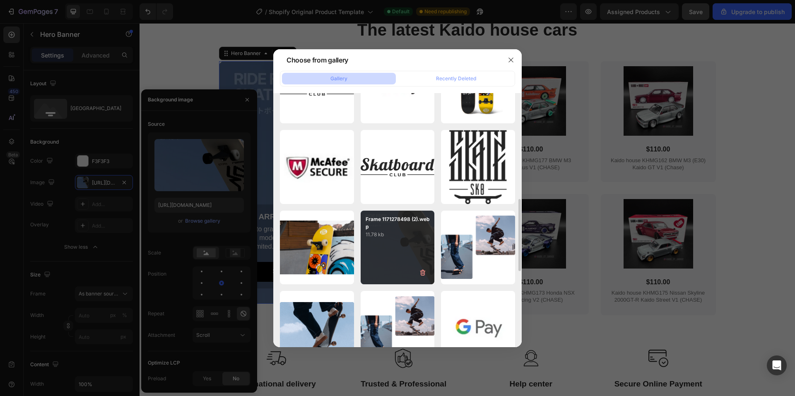
click at [402, 232] on p "11.78 kb" at bounding box center [398, 235] width 64 height 8
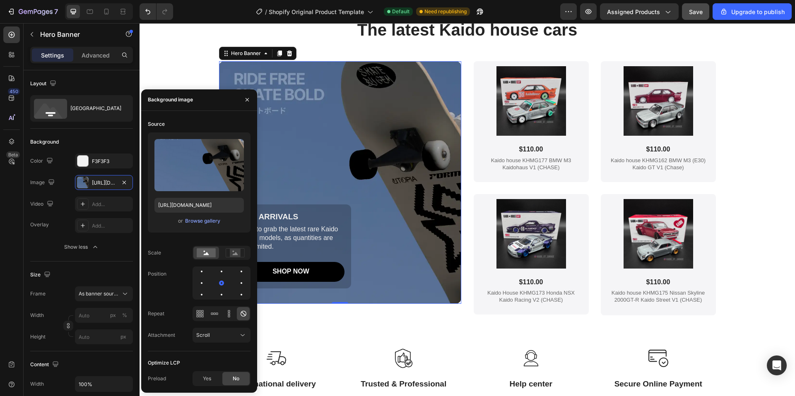
click at [346, 132] on div "Background Image" at bounding box center [340, 182] width 242 height 243
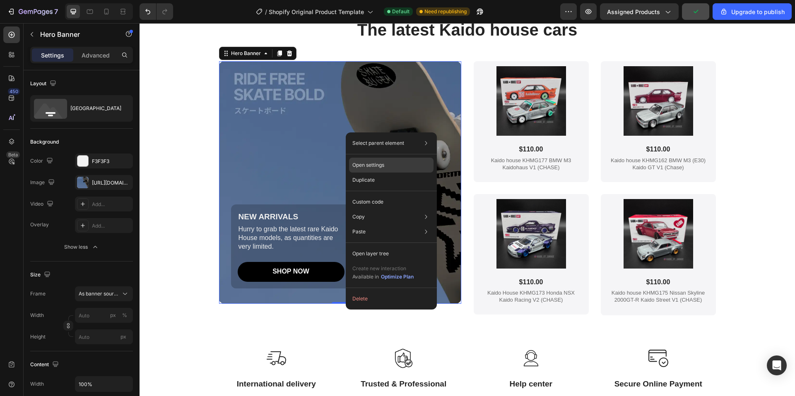
click at [376, 164] on p "Open settings" at bounding box center [368, 164] width 32 height 7
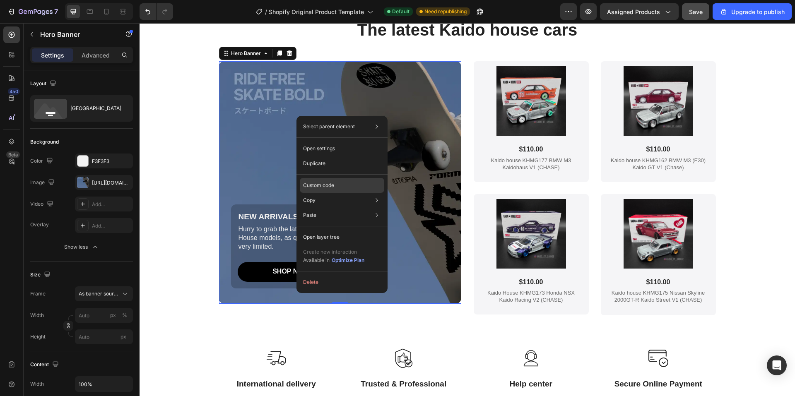
click at [341, 208] on div "Custom code" at bounding box center [342, 215] width 84 height 15
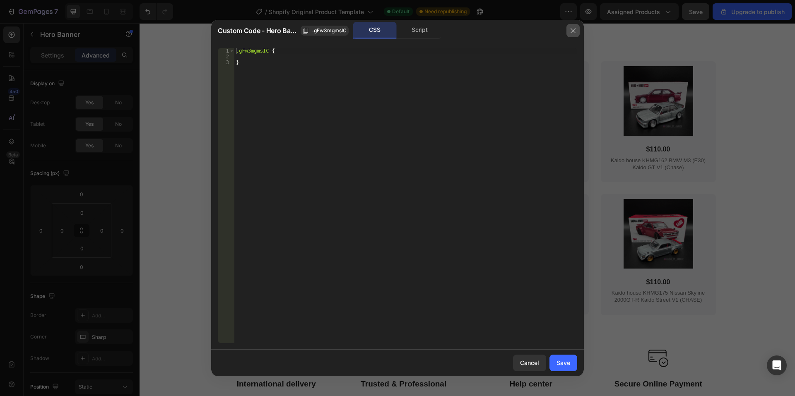
click at [572, 34] on icon "button" at bounding box center [573, 30] width 7 height 7
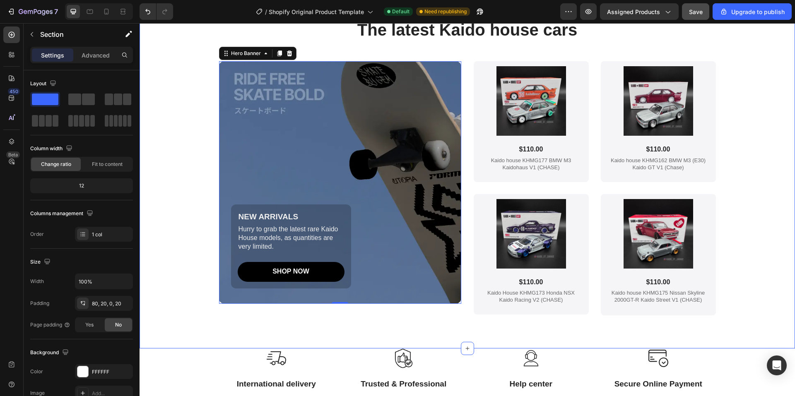
click at [180, 197] on div "The latest Kaido house cars Heading NEW ARRIVALS Text Block Hurry to grab the l…" at bounding box center [467, 183] width 639 height 330
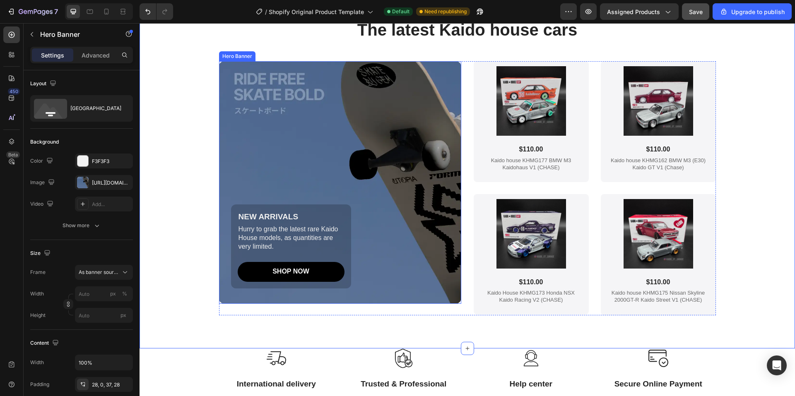
click at [260, 119] on div "Background Image" at bounding box center [340, 182] width 242 height 243
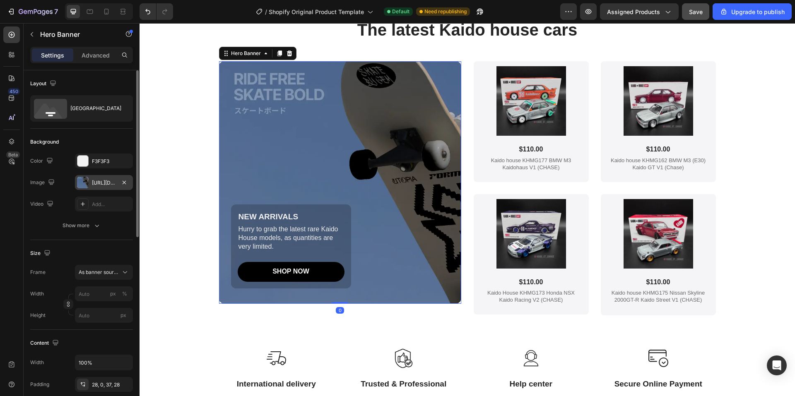
click at [106, 185] on div "[URL][DOMAIN_NAME]" at bounding box center [104, 182] width 24 height 7
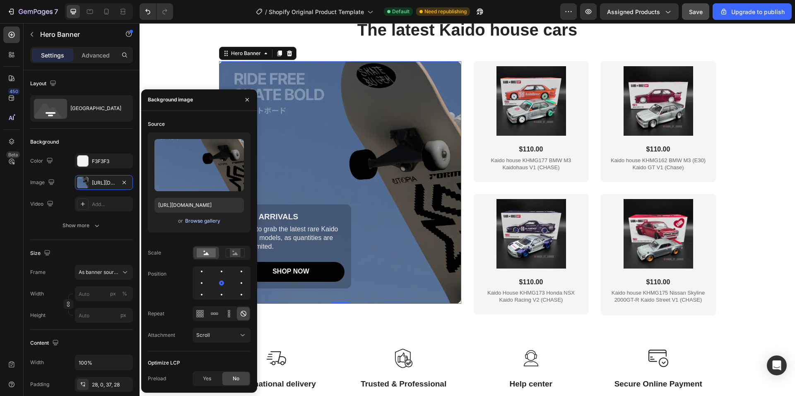
click at [197, 221] on div "Browse gallery" at bounding box center [202, 220] width 35 height 7
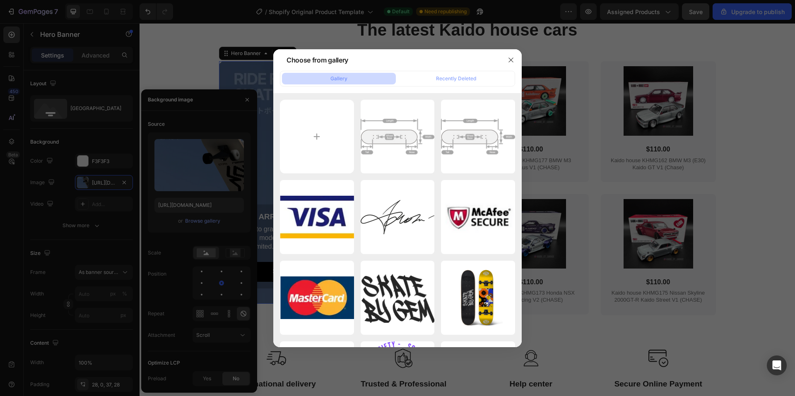
click at [193, 168] on div at bounding box center [397, 198] width 795 height 396
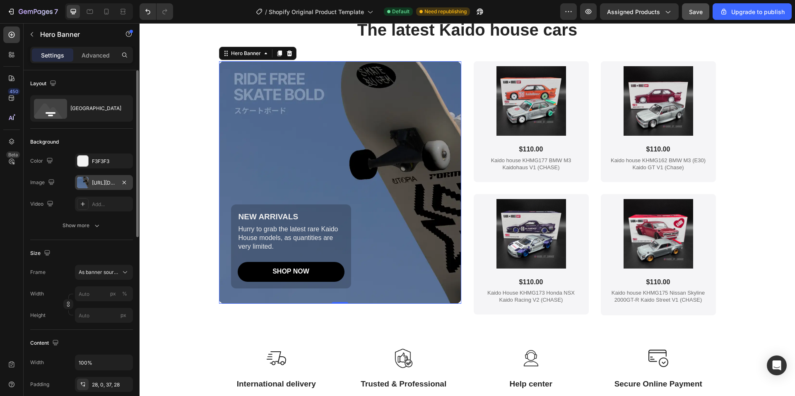
click at [103, 185] on div "[URL][DOMAIN_NAME]" at bounding box center [104, 182] width 24 height 7
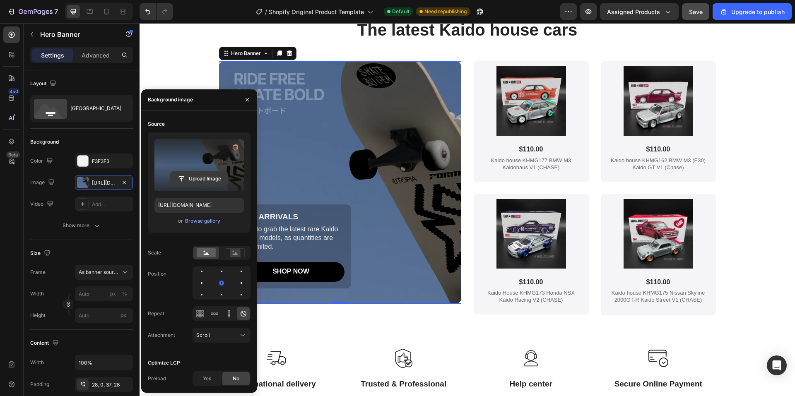
click at [199, 178] on input "file" at bounding box center [199, 179] width 57 height 14
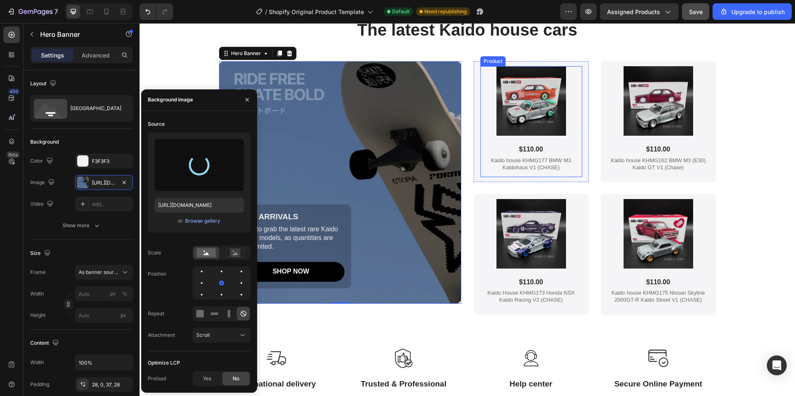
type input "[URL][DOMAIN_NAME]"
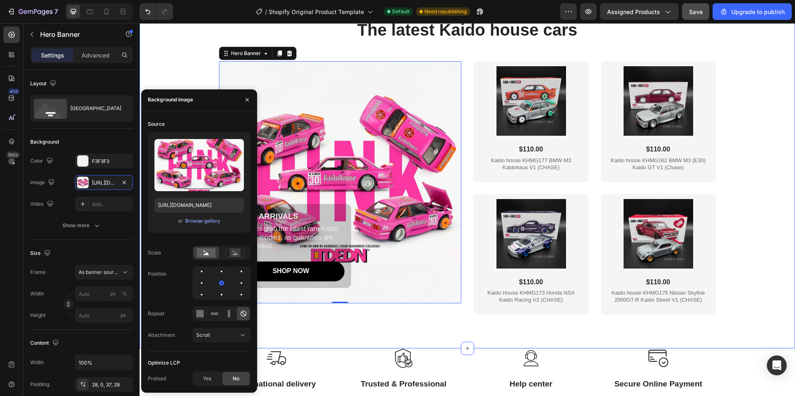
click at [188, 53] on div "The latest Kaido house cars Heading NEW ARRIVALS Text Block Hurry to grab the l…" at bounding box center [467, 183] width 639 height 330
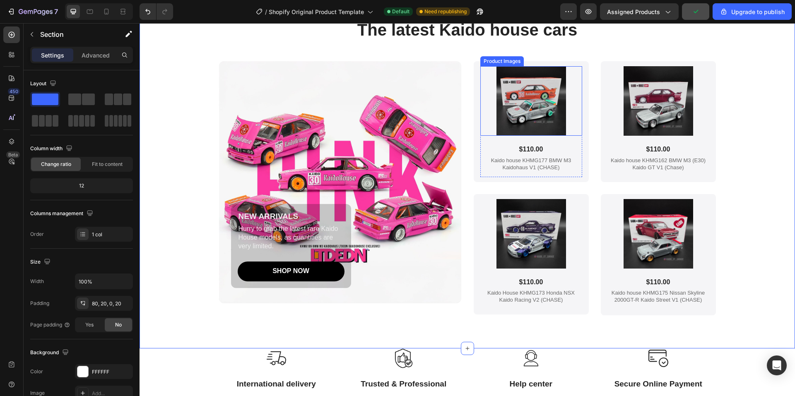
click at [480, 71] on div at bounding box center [531, 101] width 102 height 70
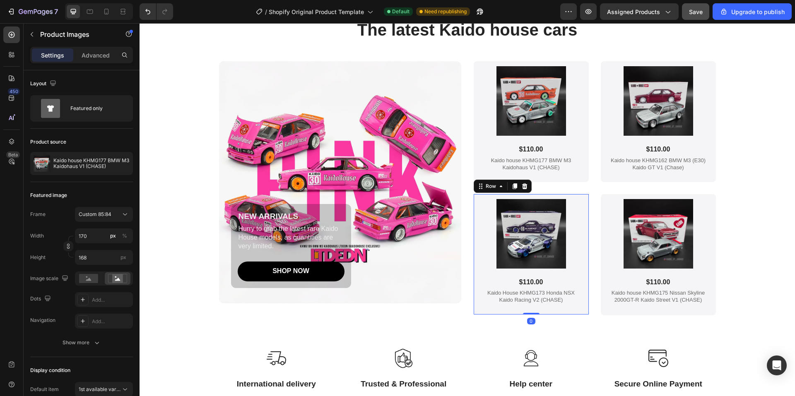
click at [475, 211] on div "Product Images $110.00 Product Price Product Price Kaido House KHMG173 Honda NS…" at bounding box center [531, 254] width 115 height 121
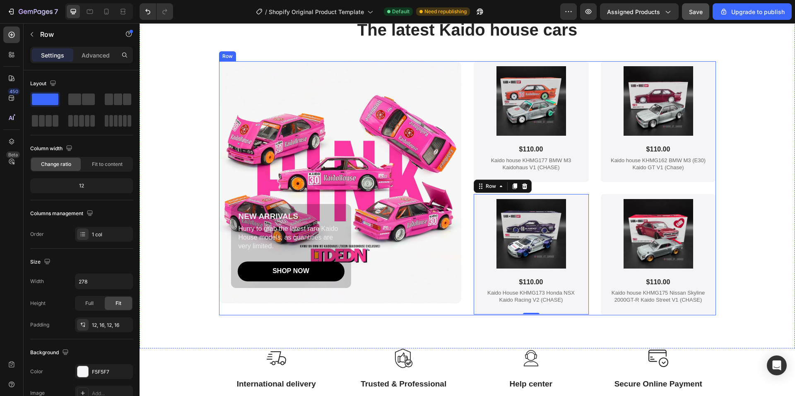
click at [463, 78] on div "NEW ARRIVALS Text Block Hurry to grab the latest rare Kaido House models, as qu…" at bounding box center [467, 188] width 497 height 254
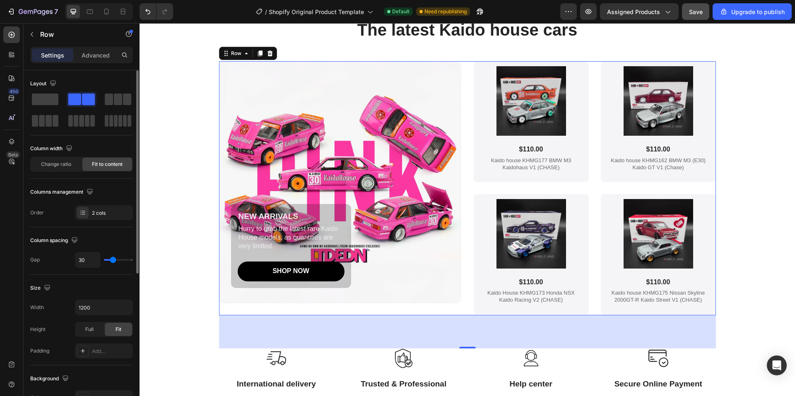
type input "38"
type input "36"
type input "33"
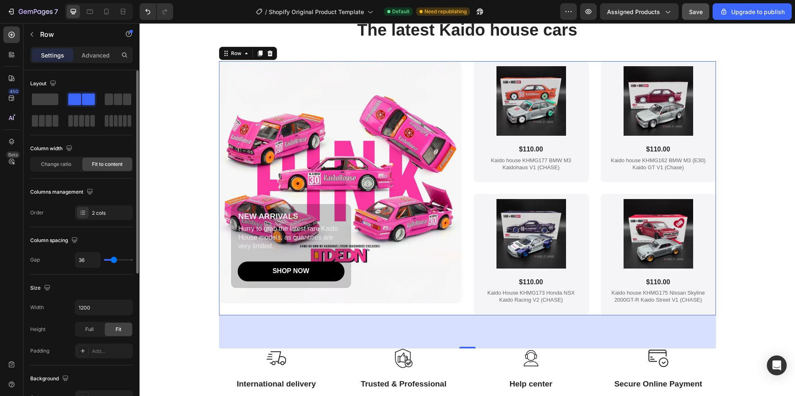
type input "33"
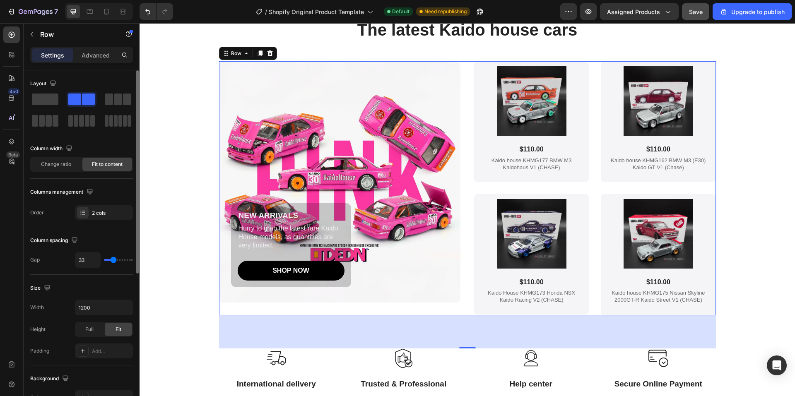
type input "31"
type input "29"
type input "27"
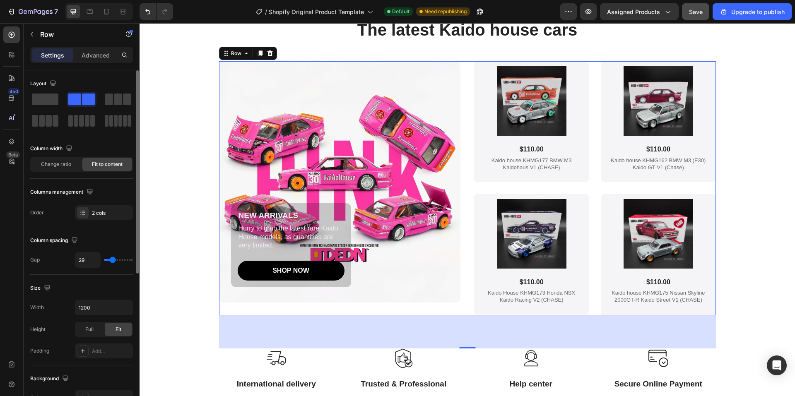
type input "27"
type input "24"
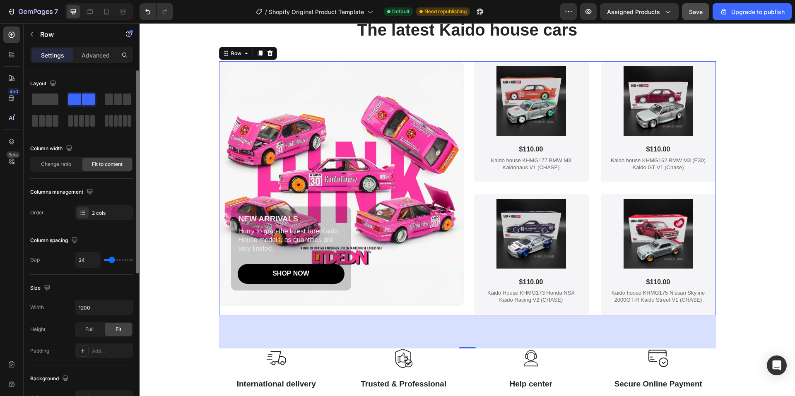
type input "22"
type input "18"
type input "16"
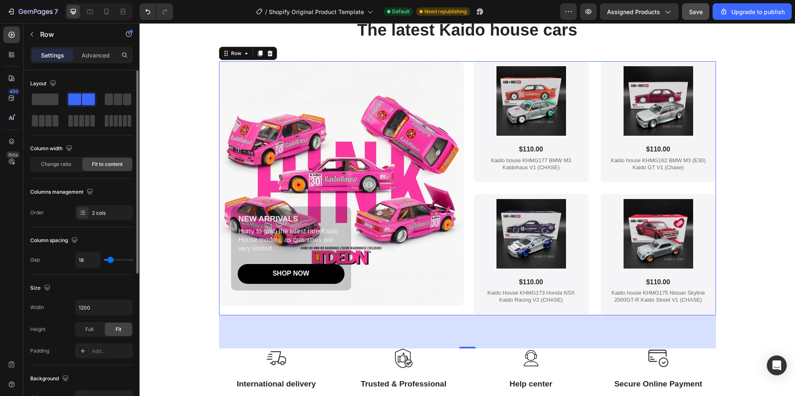
type input "16"
type input "13"
type input "11"
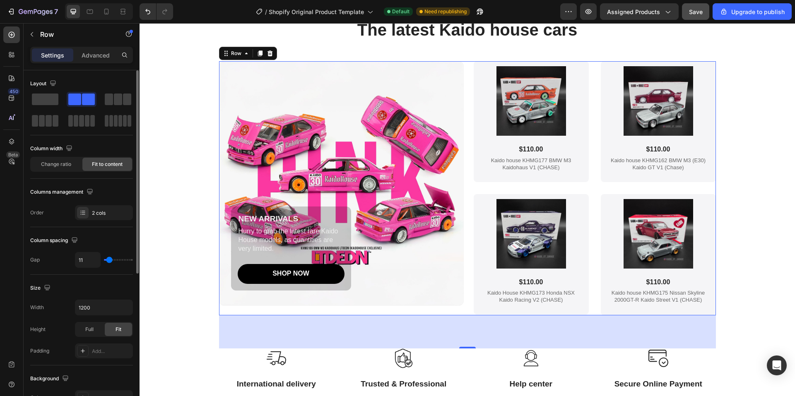
type input "9"
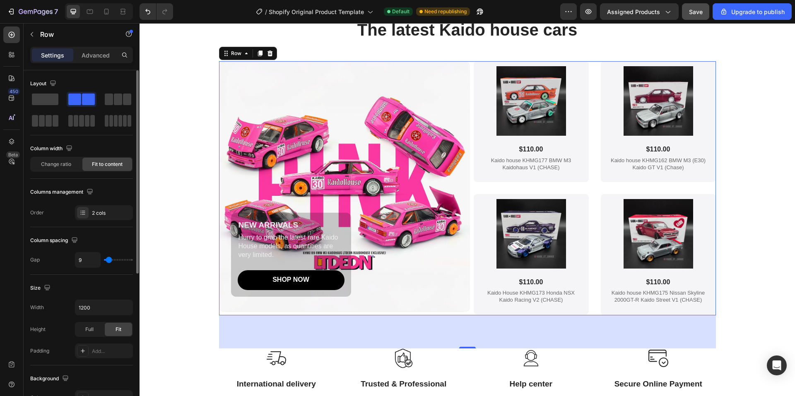
type input "4"
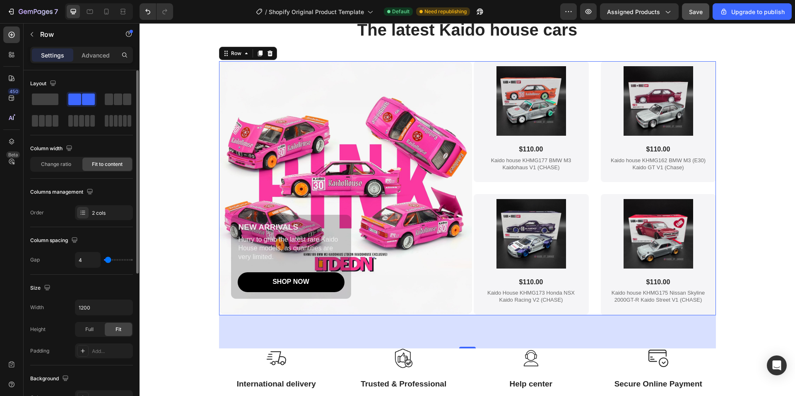
type input "7"
type input "9"
type input "11"
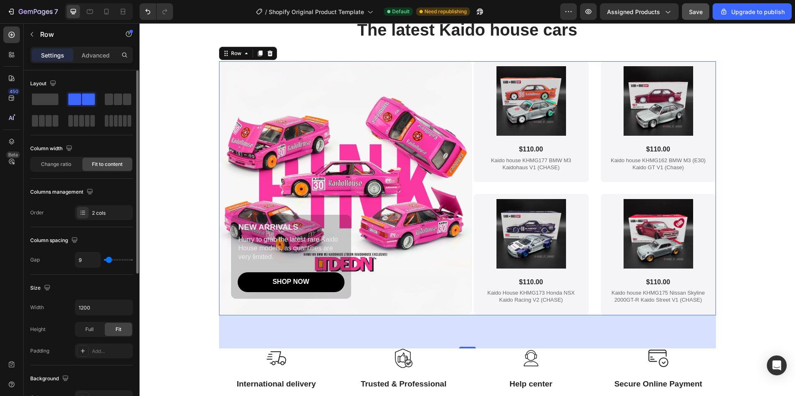
type input "11"
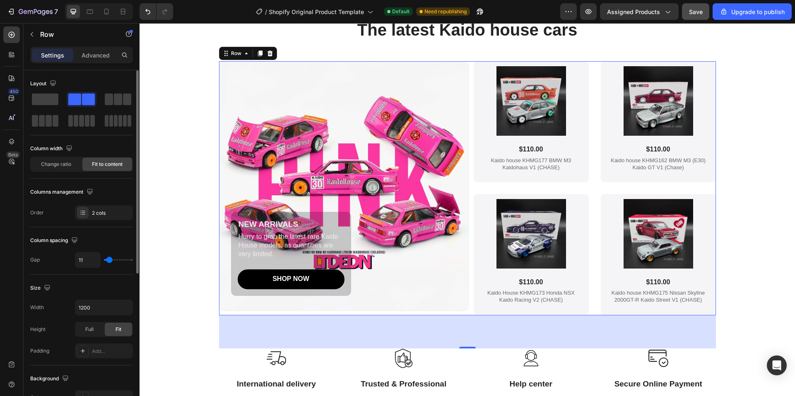
type input "16"
type input "18"
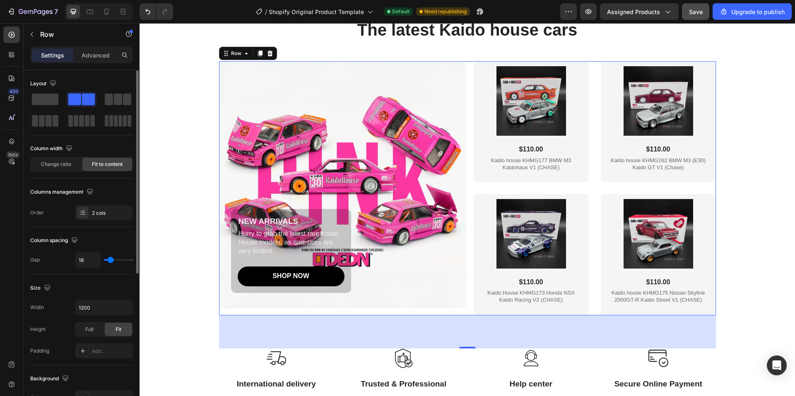
type input "20"
type input "22"
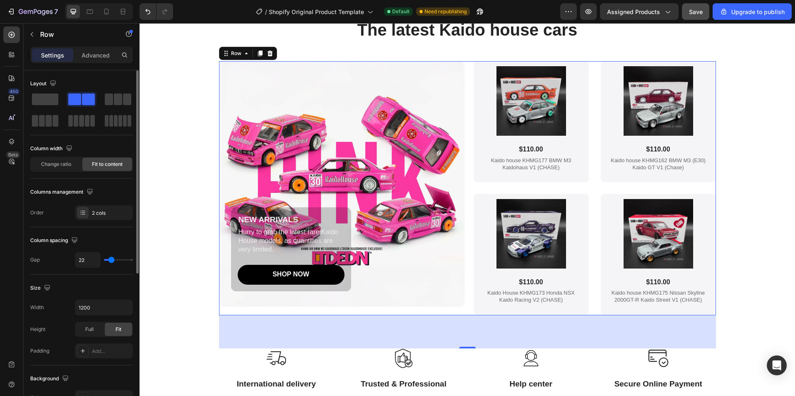
type input "24"
type input "22"
type input "20"
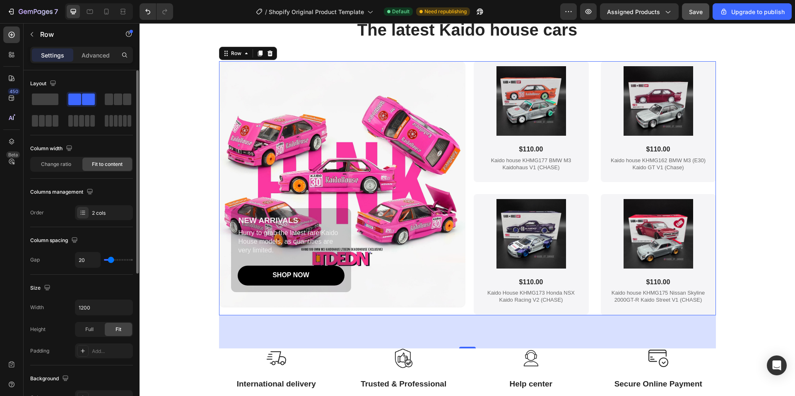
type input "20"
click at [111, 260] on input "range" at bounding box center [118, 260] width 29 height 2
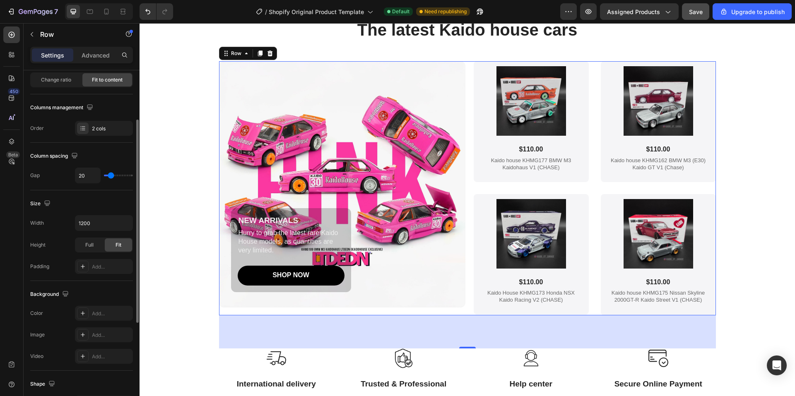
scroll to position [43, 0]
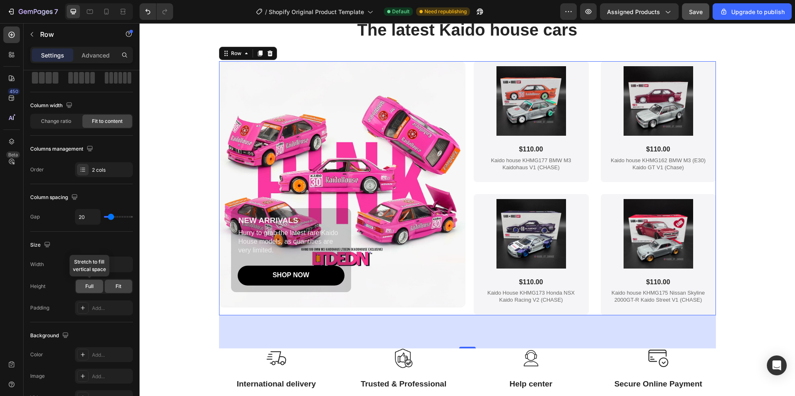
click at [87, 287] on span "Full" at bounding box center [89, 286] width 8 height 7
click at [112, 284] on div "Fit" at bounding box center [118, 286] width 27 height 13
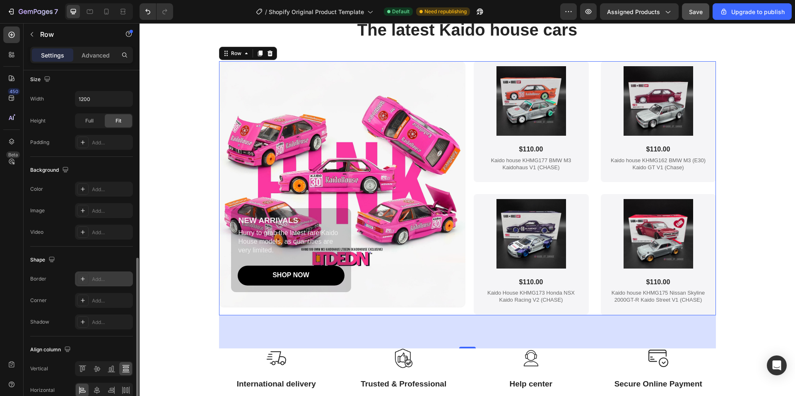
scroll to position [250, 0]
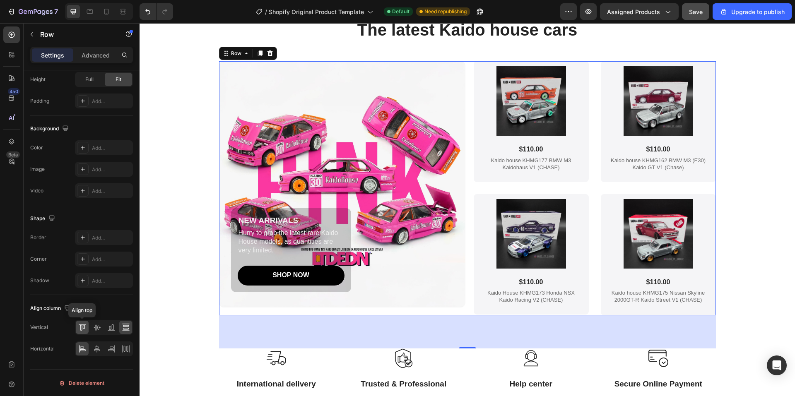
click at [82, 328] on icon at bounding box center [81, 328] width 2 height 6
click at [124, 326] on icon at bounding box center [126, 327] width 8 height 8
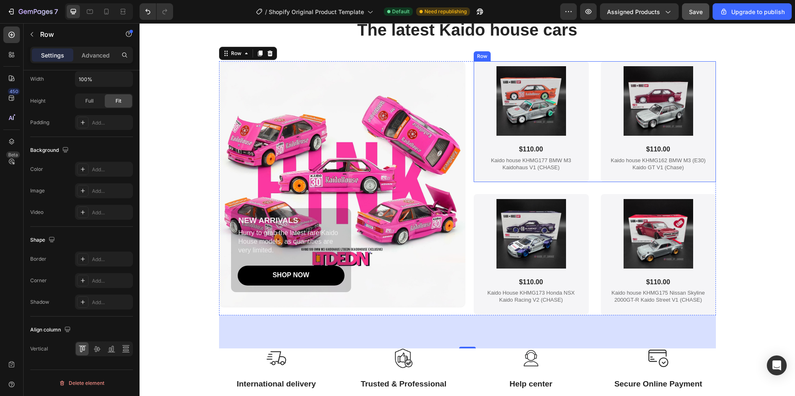
click at [593, 159] on div "Product Images $110.00 Product Price Product Price Kaido house KHMG177 BMW M3 K…" at bounding box center [595, 121] width 242 height 121
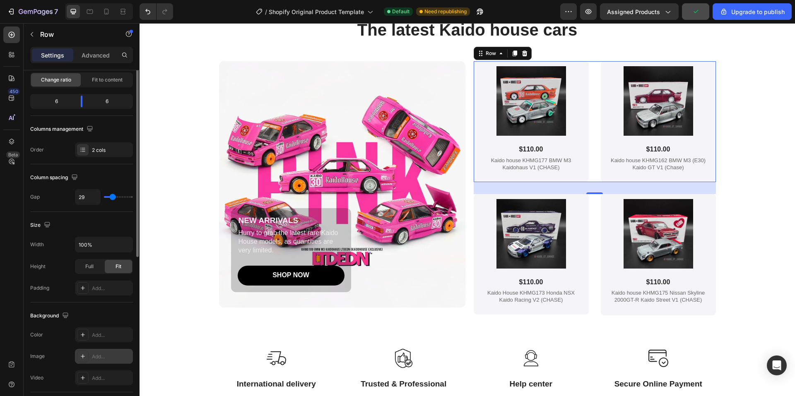
scroll to position [43, 0]
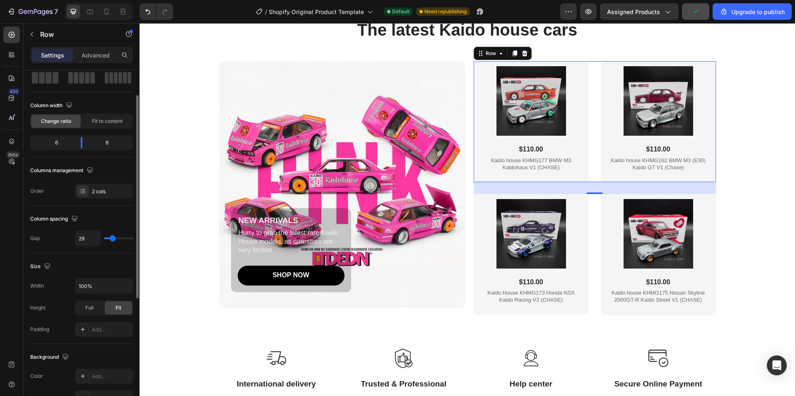
type input "27"
type input "24"
type input "22"
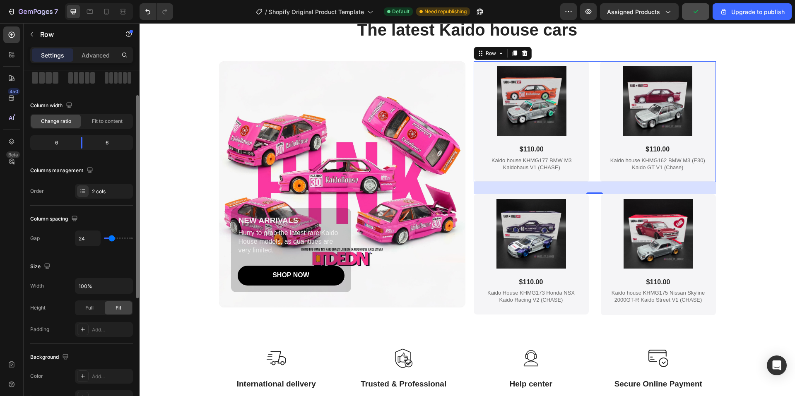
type input "22"
type input "20"
type input "18"
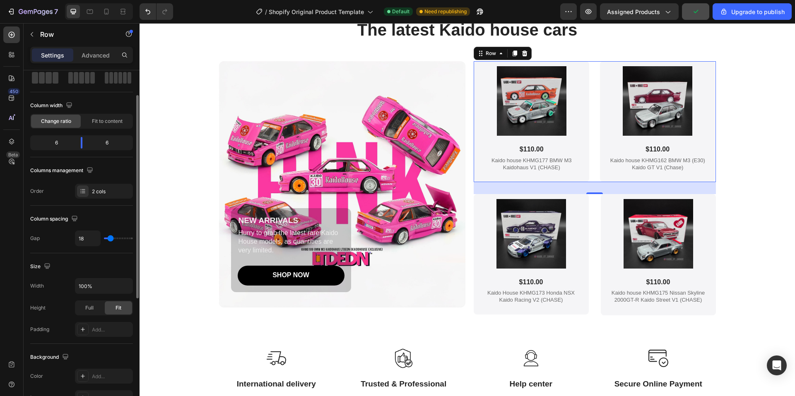
type input "16"
type input "18"
type input "22"
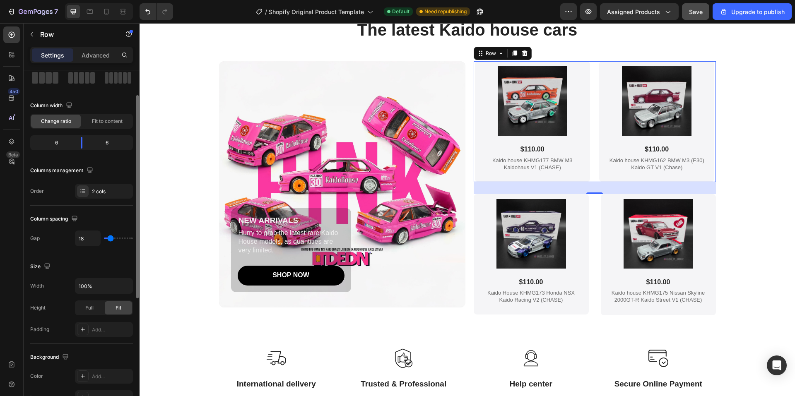
type input "22"
type input "24"
type input "27"
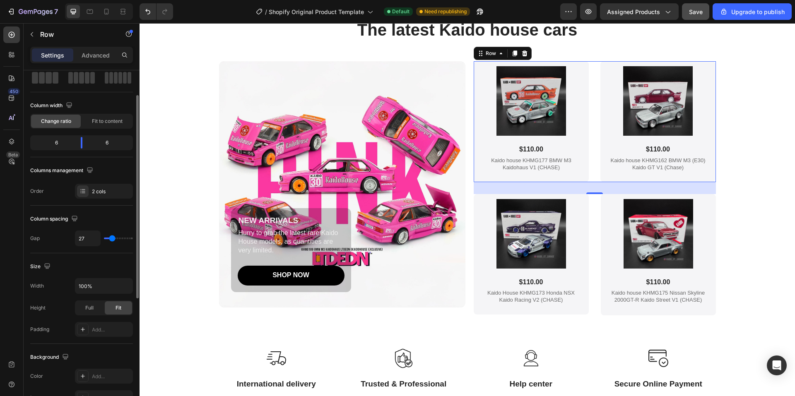
type input "29"
type input "31"
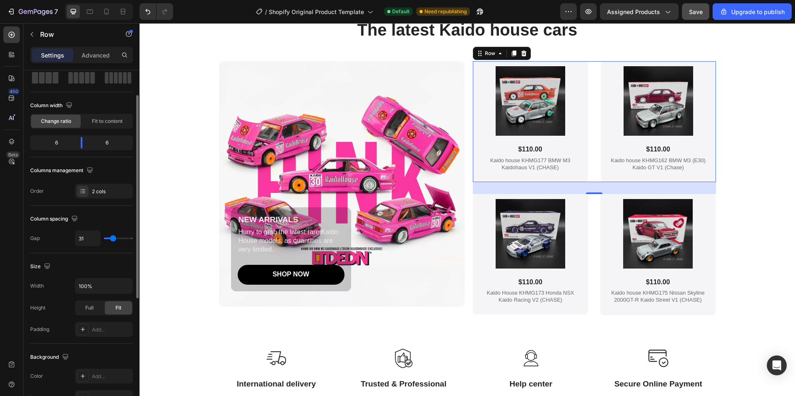
type input "29"
type input "27"
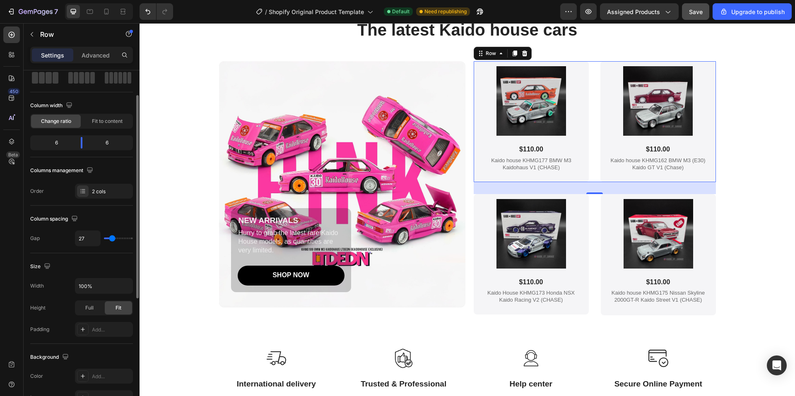
type input "29"
type input "31"
type input "33"
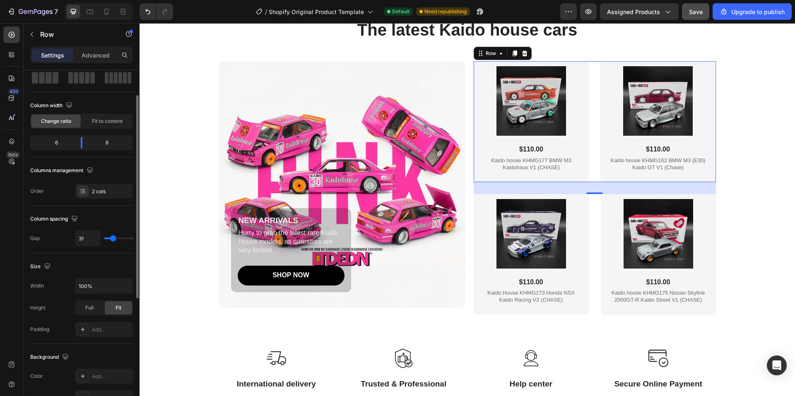
type input "33"
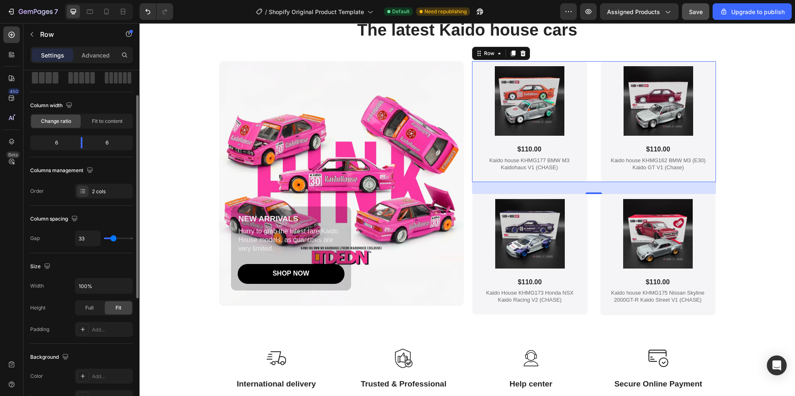
type input "31"
type input "29"
type input "27"
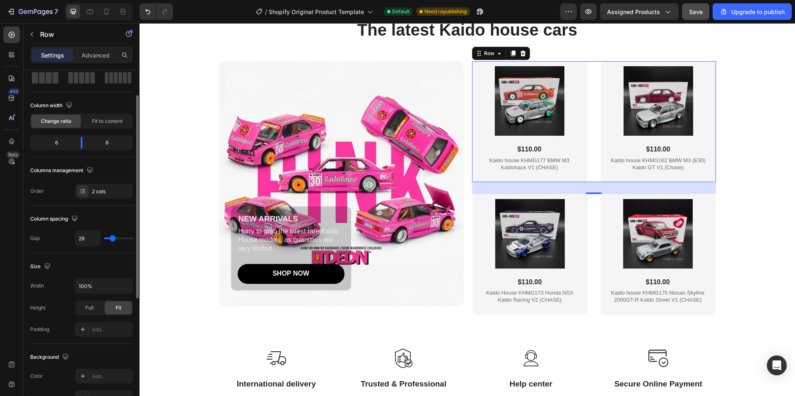
type input "27"
type input "24"
type input "22"
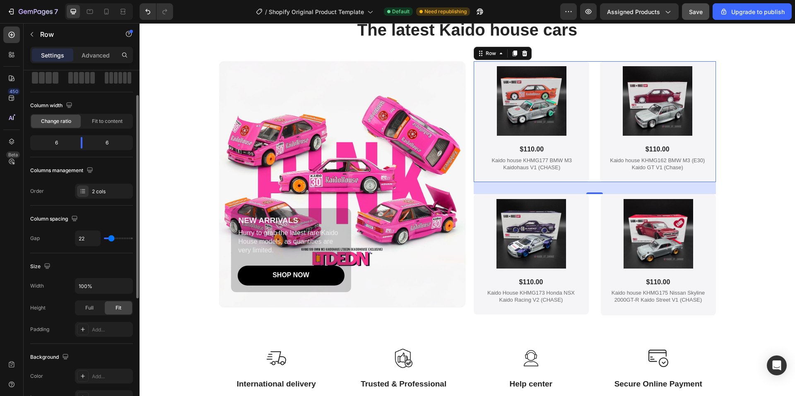
type input "20"
type input "16"
type input "13"
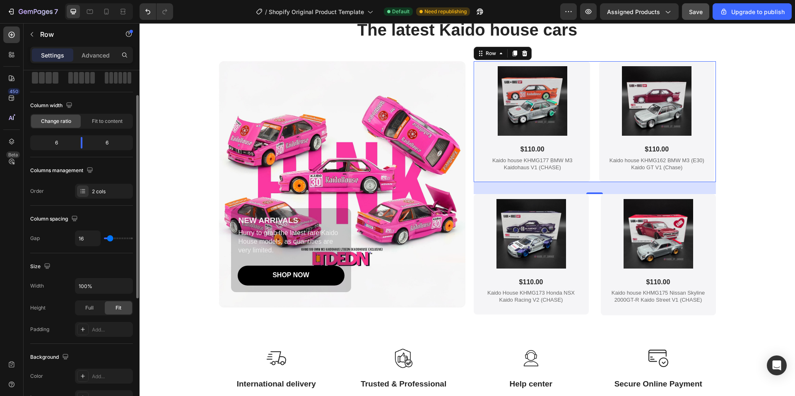
type input "13"
type input "11"
type input "9"
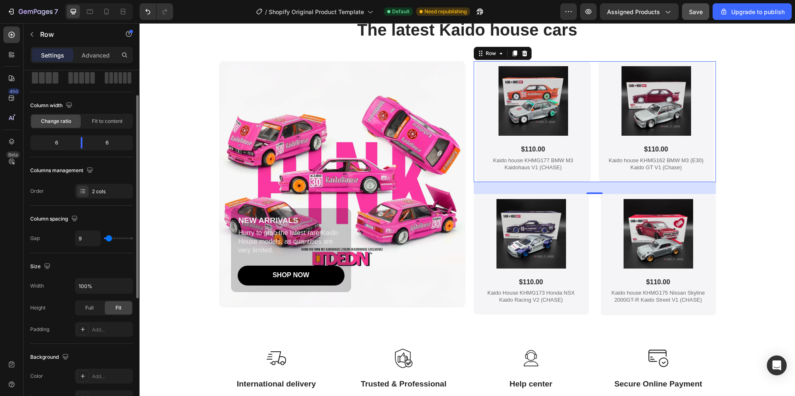
type input "7"
type input "4"
type input "2"
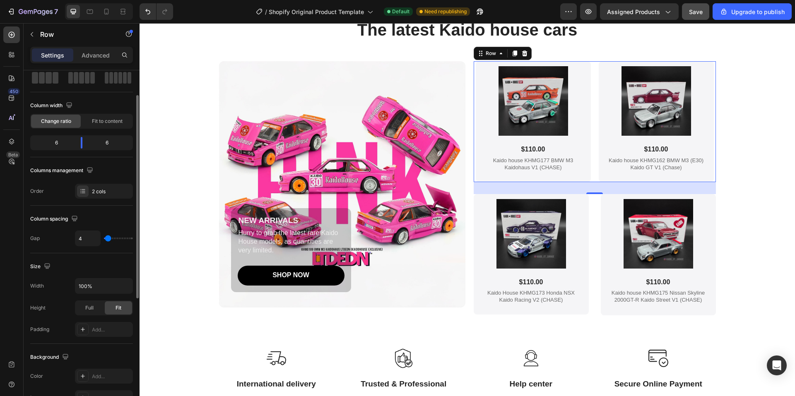
type input "2"
type input "0"
type input "2"
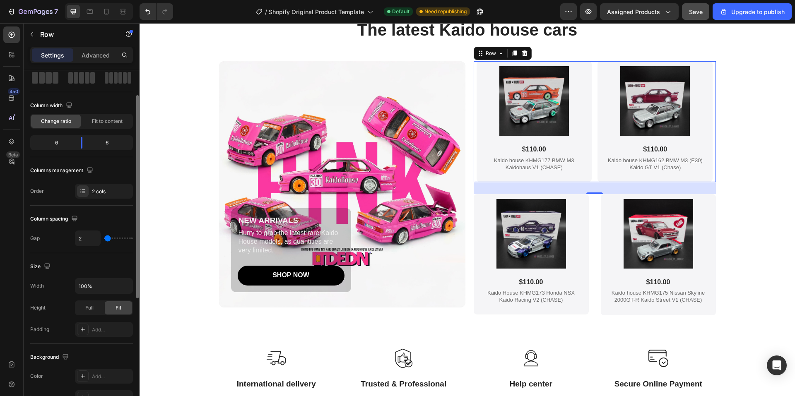
type input "4"
type input "7"
type input "11"
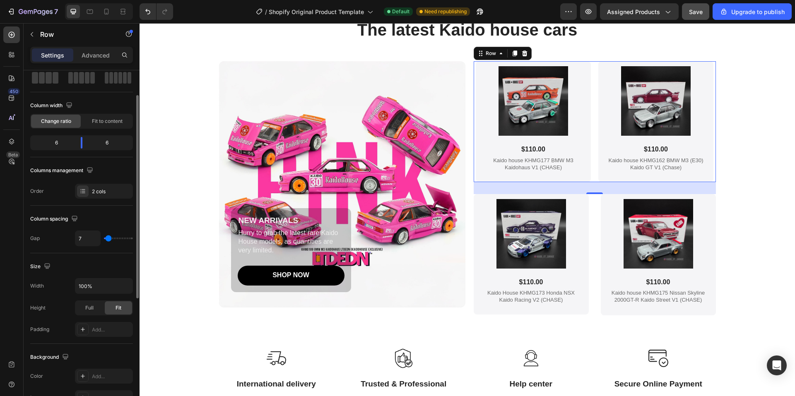
type input "11"
type input "13"
type input "18"
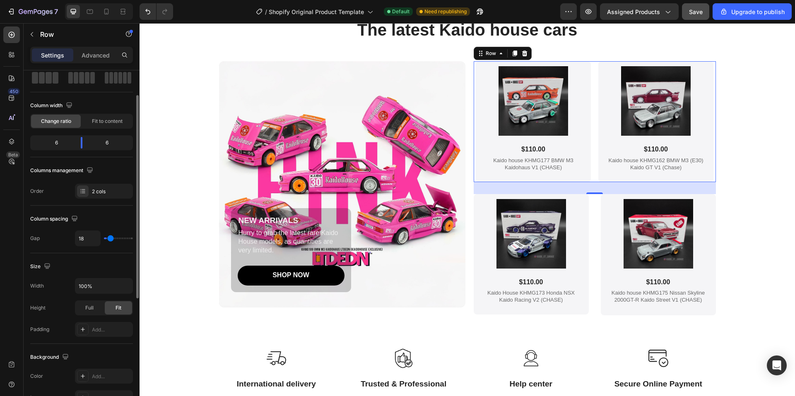
type input "20"
type input "22"
type input "24"
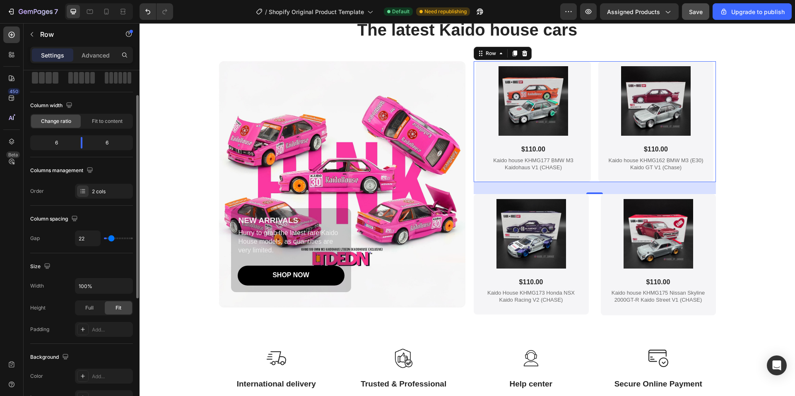
type input "24"
type input "29"
type input "31"
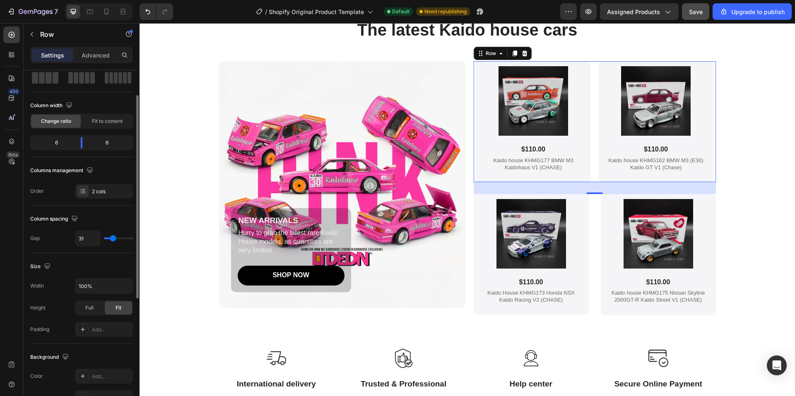
type input "33"
type input "38"
type input "40"
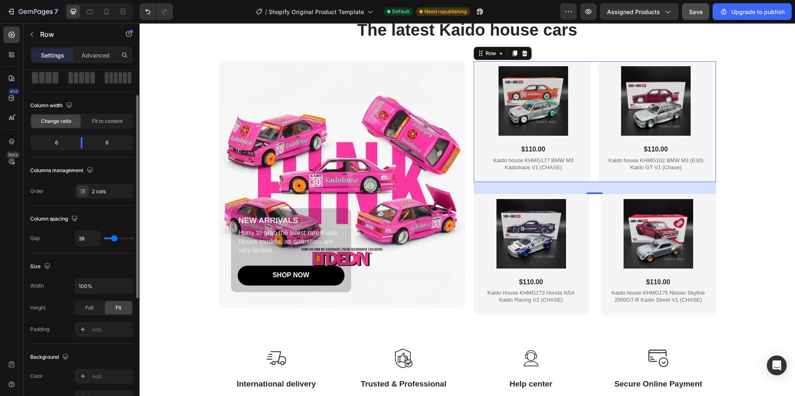
type input "40"
type input "42"
type input "44"
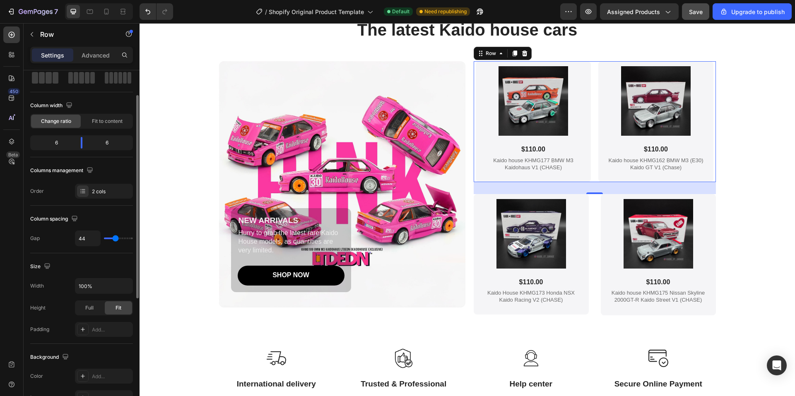
type input "47"
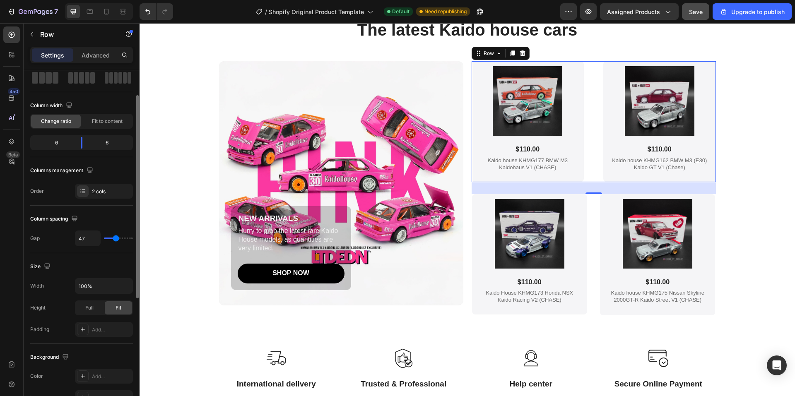
type input "49"
type input "51"
type input "56"
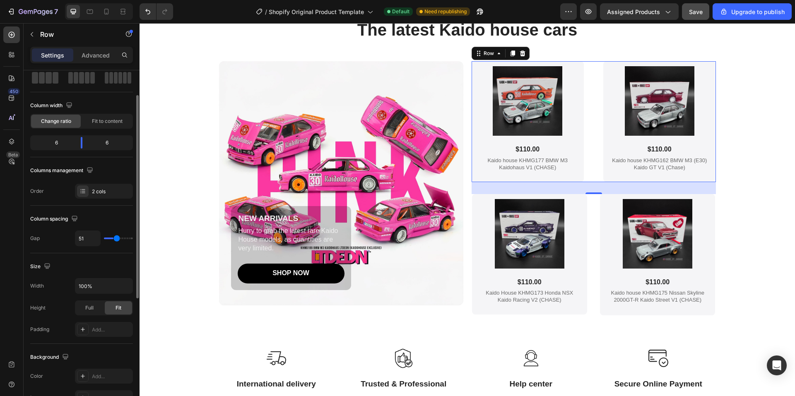
type input "56"
type input "58"
type input "60"
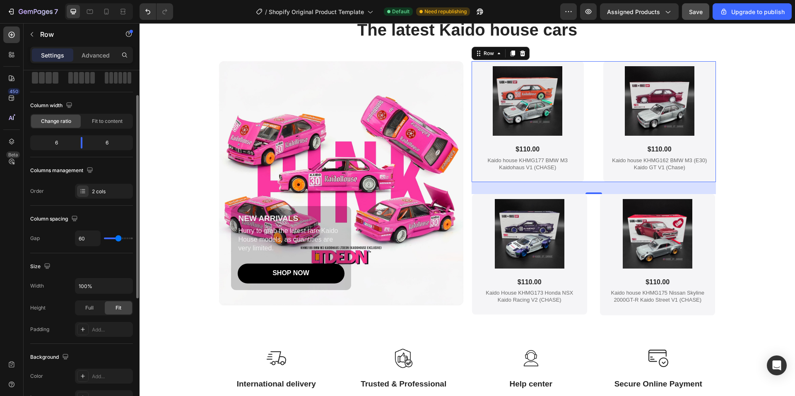
type input "62"
type input "64"
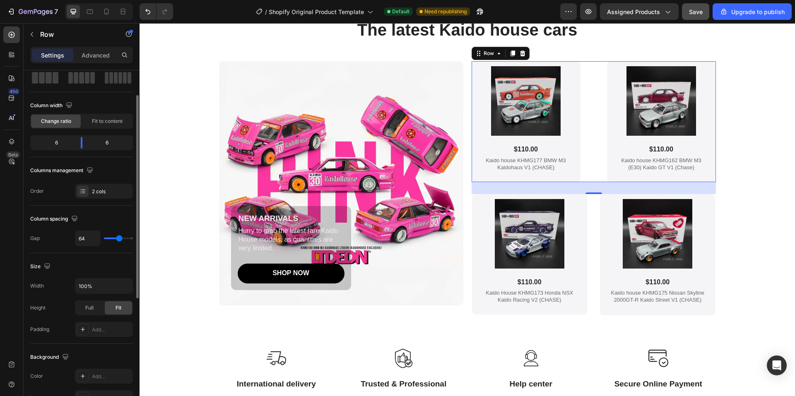
type input "67"
type input "69"
type input "73"
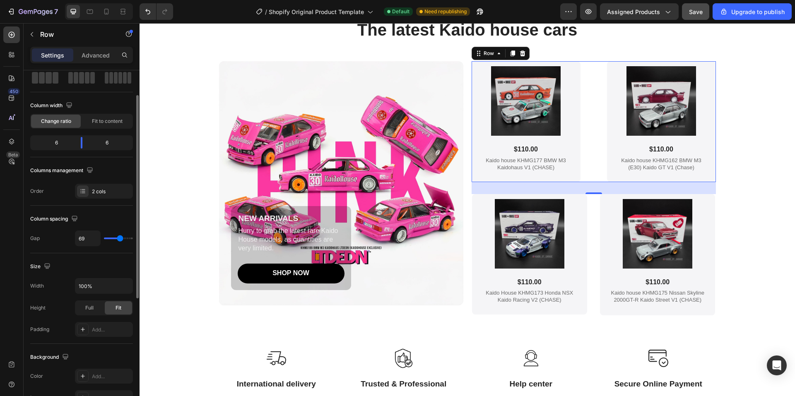
type input "73"
type input "71"
type input "69"
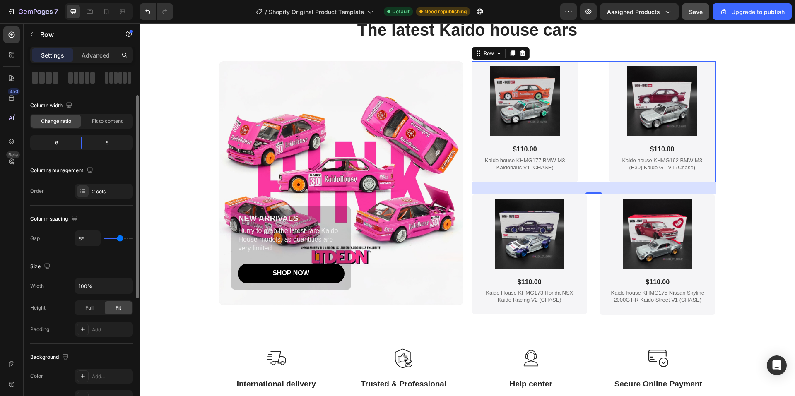
type input "67"
type input "64"
type input "62"
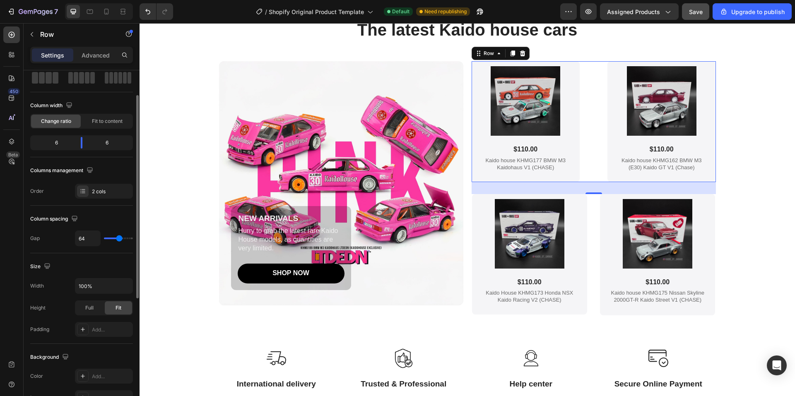
type input "62"
type input "60"
type input "58"
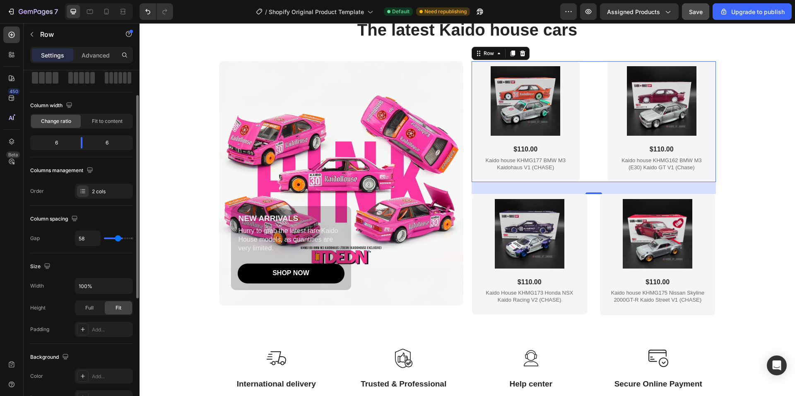
type input "56"
type input "51"
type input "49"
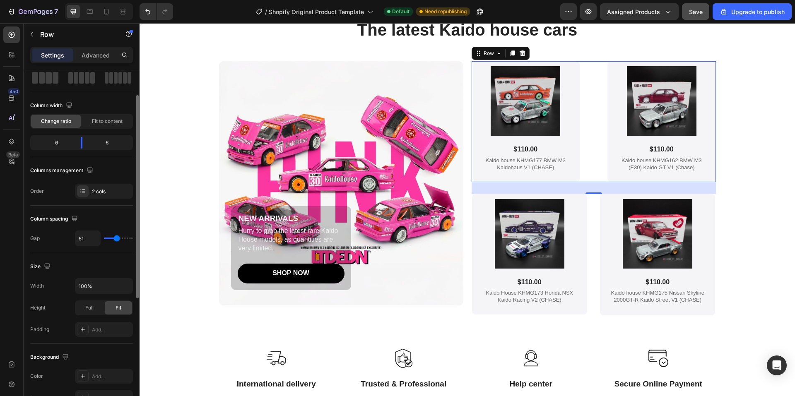
type input "49"
type input "47"
type input "44"
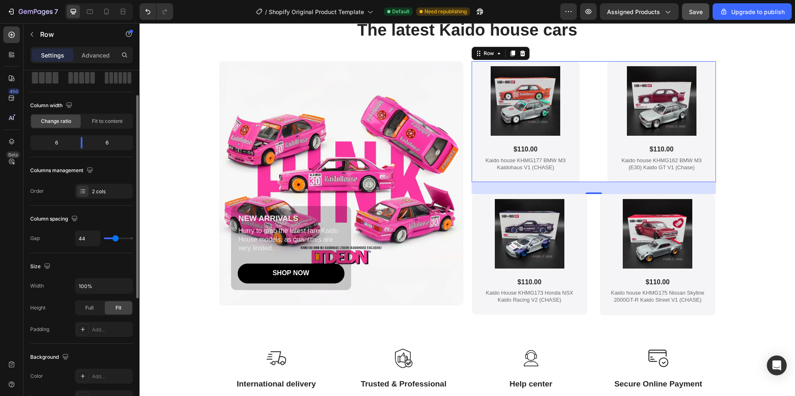
type input "40"
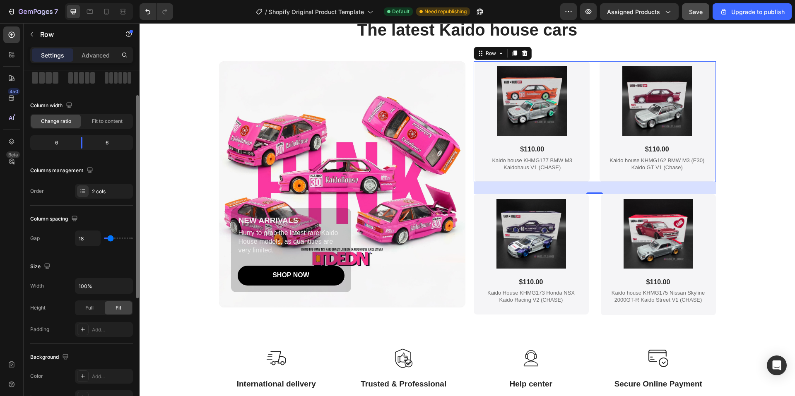
click at [111, 238] on input "range" at bounding box center [118, 239] width 29 height 2
click at [94, 237] on input "18" at bounding box center [87, 238] width 25 height 15
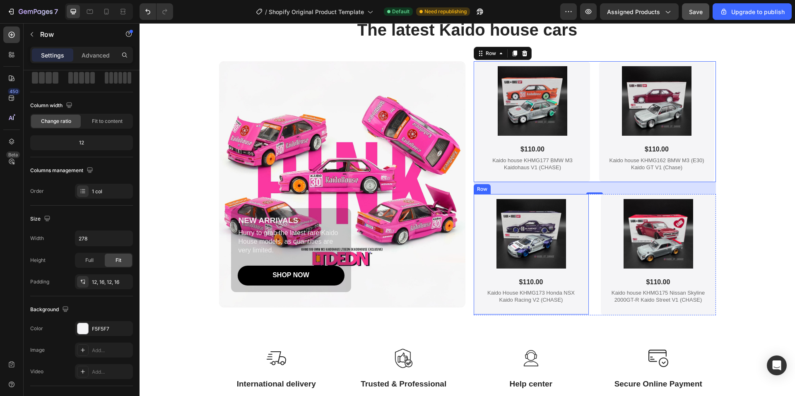
click at [474, 244] on div "Product Images $110.00 Product Price Product Price Kaido House KHMG173 Honda NS…" at bounding box center [531, 254] width 115 height 121
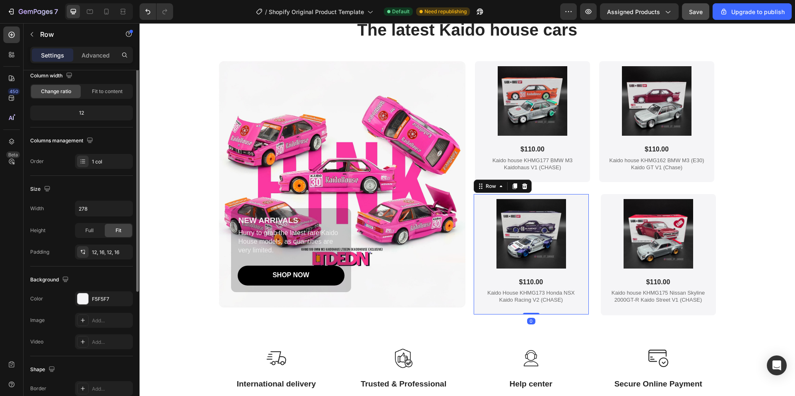
scroll to position [0, 0]
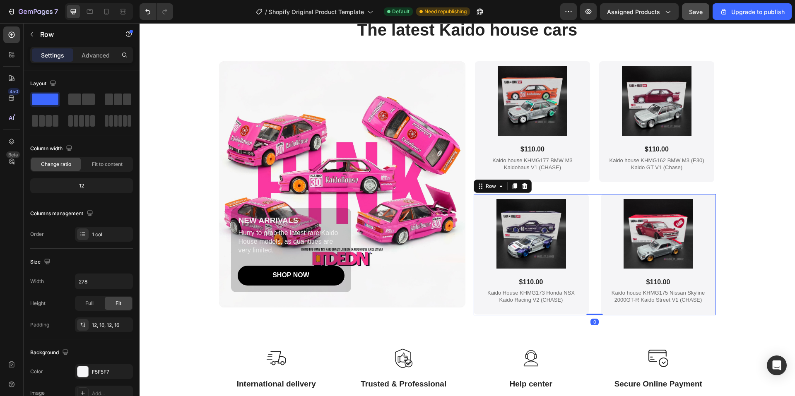
click at [592, 225] on div "Product Images $110.00 Product Price Product Price Kaido House KHMG173 Honda NS…" at bounding box center [595, 255] width 242 height 122
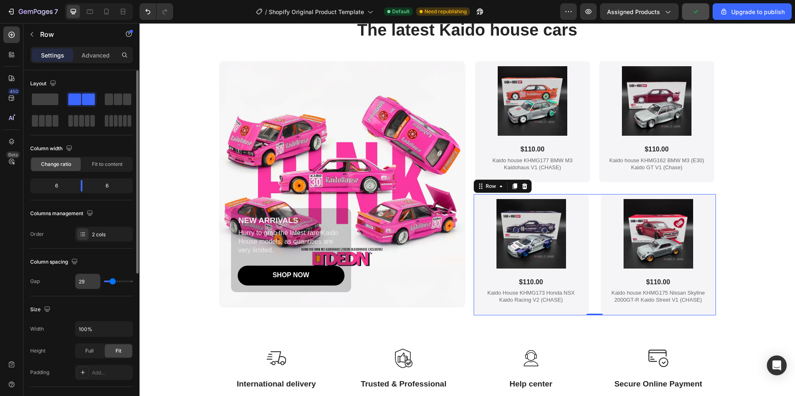
click at [93, 282] on input "29" at bounding box center [87, 281] width 25 height 15
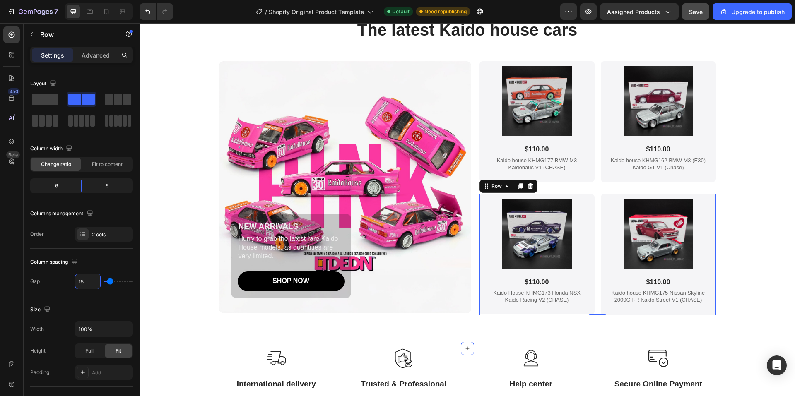
click at [760, 242] on div "The latest Kaido house cars Heading NEW ARRIVALS Text Block Hurry to grab the l…" at bounding box center [467, 183] width 639 height 330
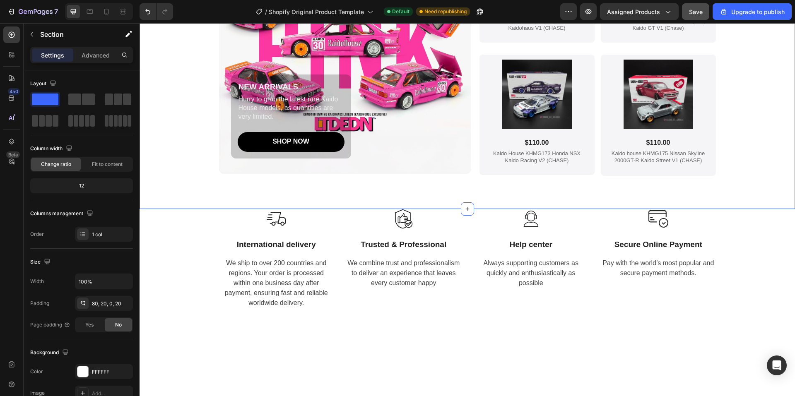
scroll to position [2265, 0]
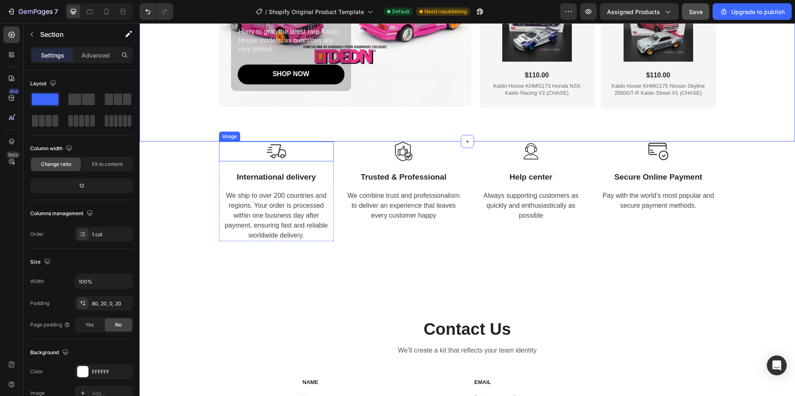
click at [273, 153] on img at bounding box center [276, 152] width 20 height 20
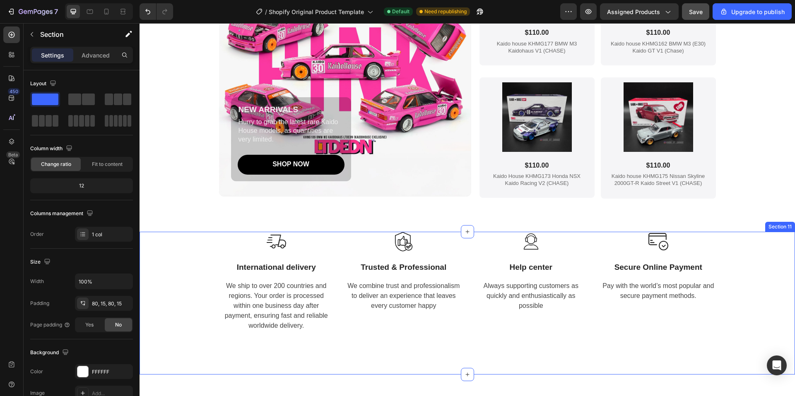
scroll to position [2141, 0]
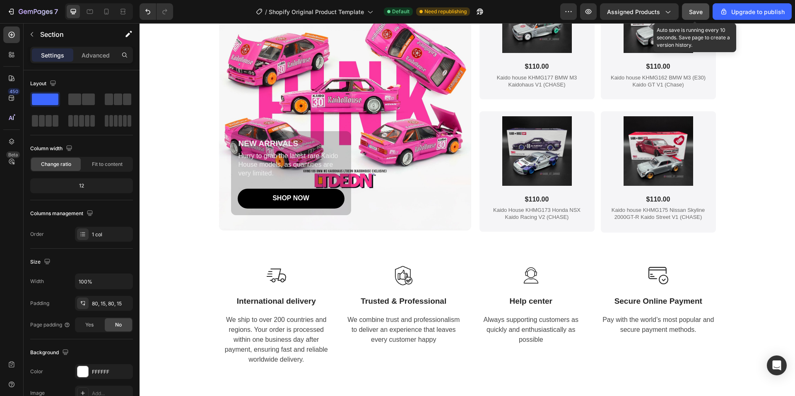
click at [694, 14] on span "Save" at bounding box center [696, 11] width 14 height 7
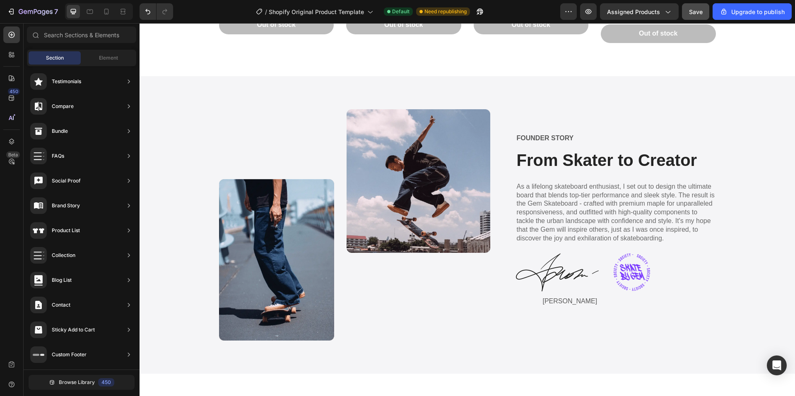
scroll to position [1673, 0]
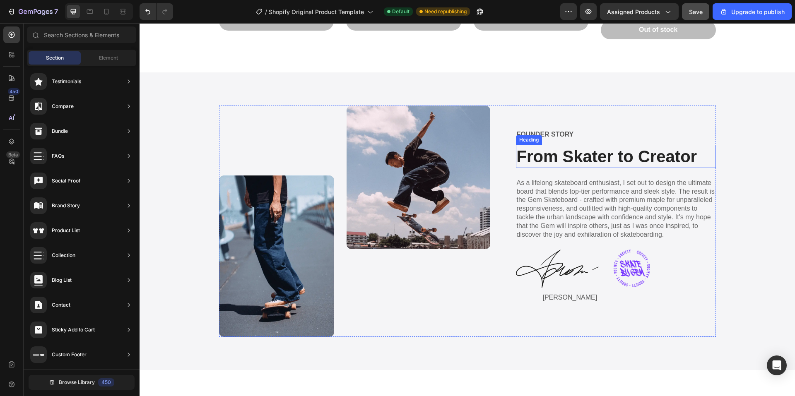
click at [537, 156] on h2 "From Skater to Creator" at bounding box center [616, 156] width 200 height 23
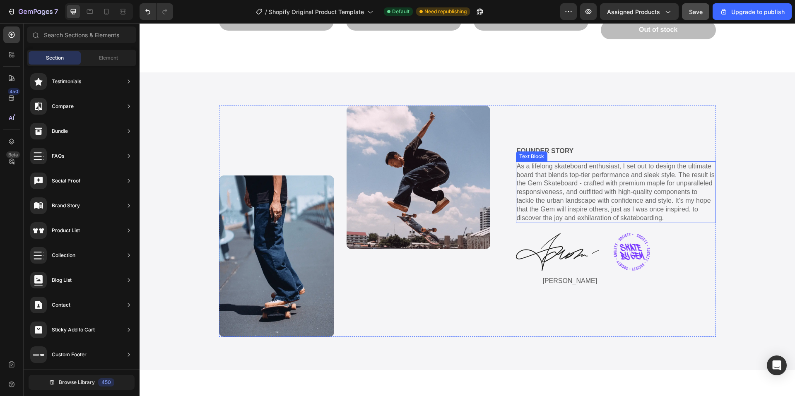
click at [524, 167] on p "As a lifelong skateboard enthusiast, I set out to design the ultimate board tha…" at bounding box center [616, 192] width 198 height 60
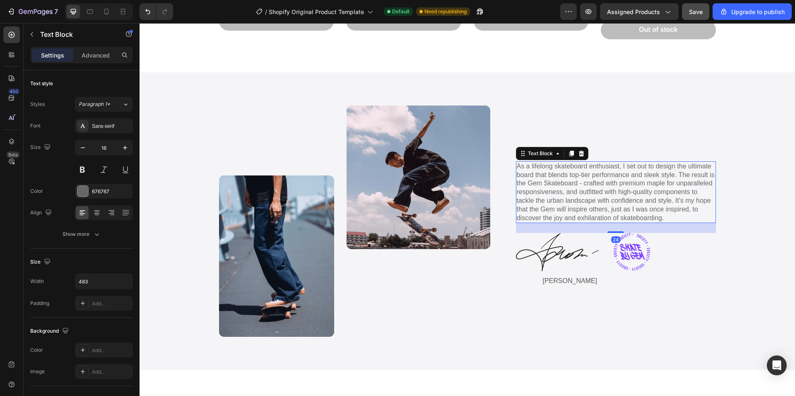
click at [524, 167] on p "As a lifelong skateboard enthusiast, I set out to design the ultimate board tha…" at bounding box center [616, 192] width 198 height 60
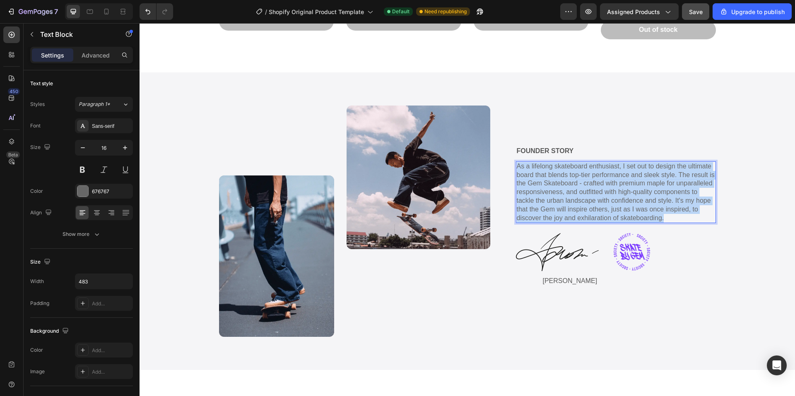
click at [524, 167] on p "As a lifelong skateboard enthusiast, I set out to design the ultimate board tha…" at bounding box center [616, 192] width 198 height 60
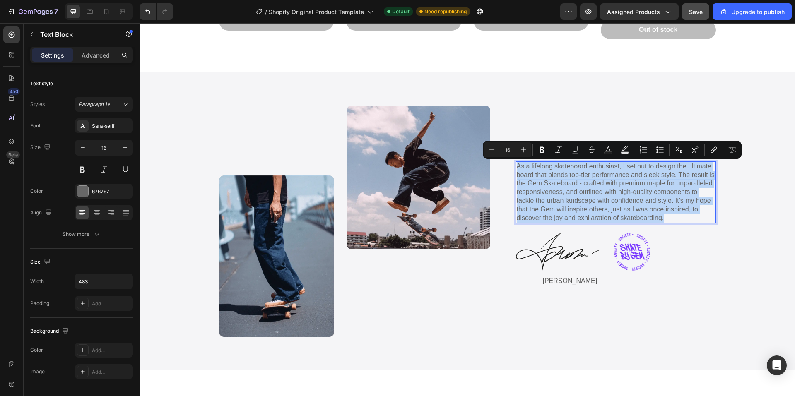
copy p "As a lifelong skateboard enthusiast, I set out to design the ultimate board tha…"
click at [537, 176] on p "As a lifelong skateboard enthusiast, I set out to design the ultimate board tha…" at bounding box center [616, 192] width 198 height 60
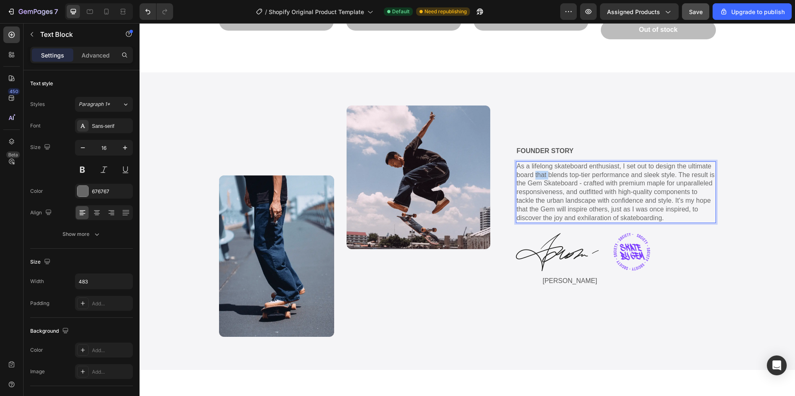
click at [537, 176] on p "As a lifelong skateboard enthusiast, I set out to design the ultimate board tha…" at bounding box center [616, 192] width 198 height 60
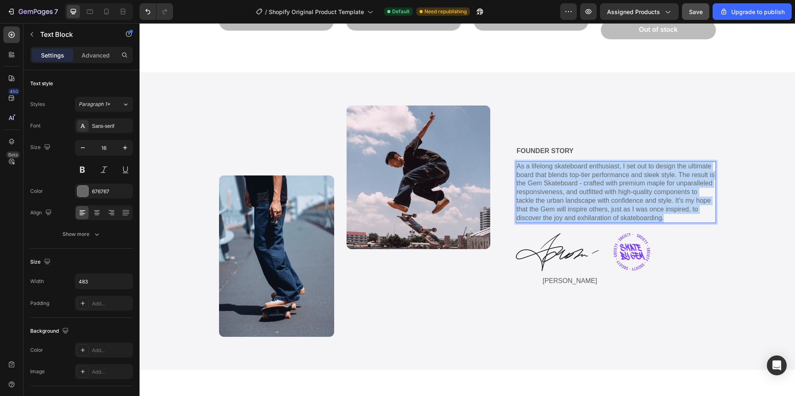
click at [537, 176] on p "As a lifelong skateboard enthusiast, I set out to design the ultimate board tha…" at bounding box center [616, 192] width 198 height 60
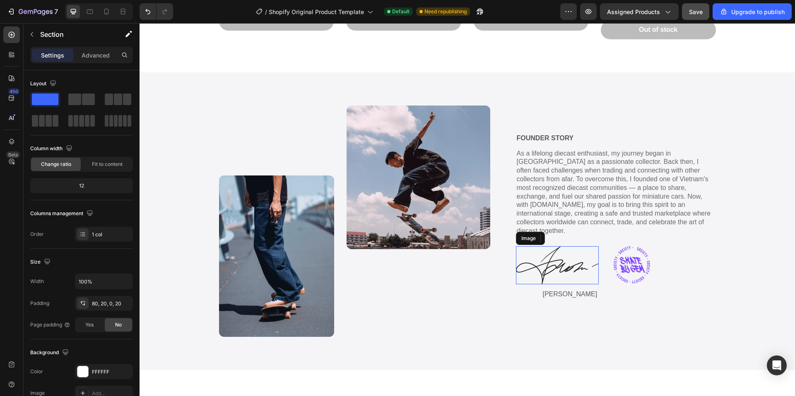
click at [556, 262] on img at bounding box center [557, 265] width 83 height 38
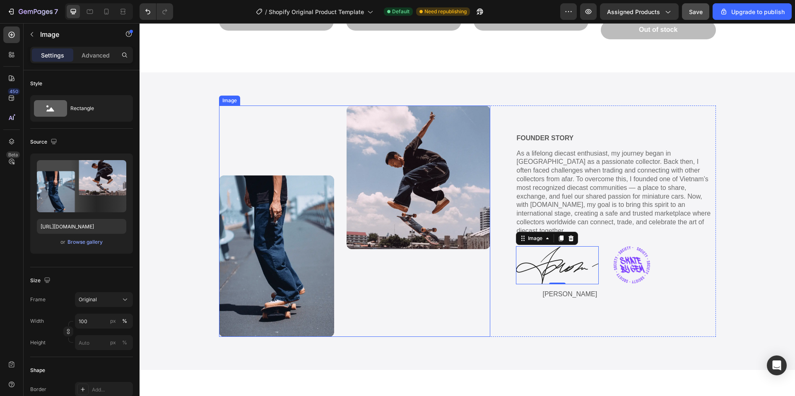
click at [285, 225] on img at bounding box center [354, 221] width 271 height 231
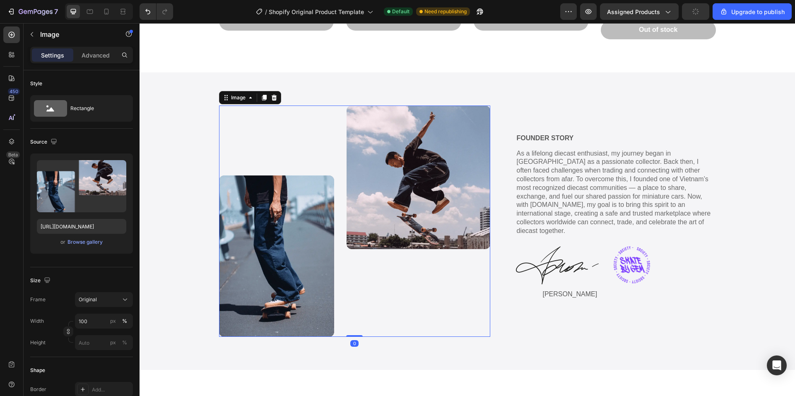
click at [272, 235] on img at bounding box center [354, 221] width 271 height 231
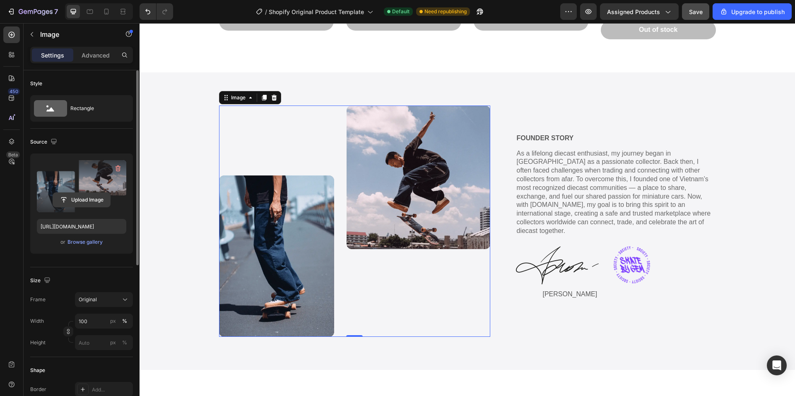
click at [76, 197] on input "file" at bounding box center [81, 200] width 57 height 14
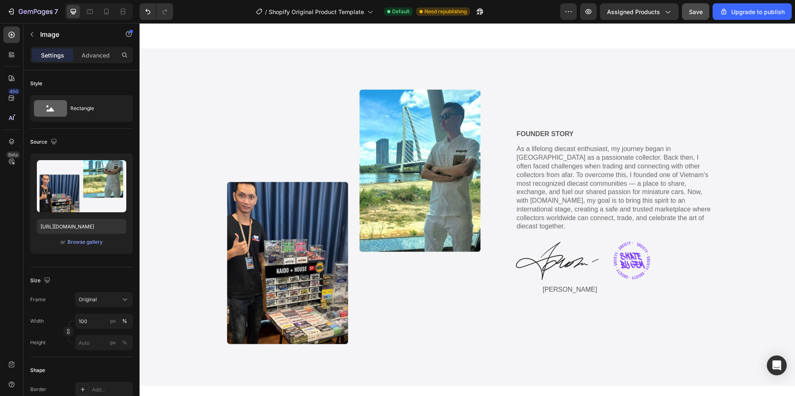
scroll to position [1715, 0]
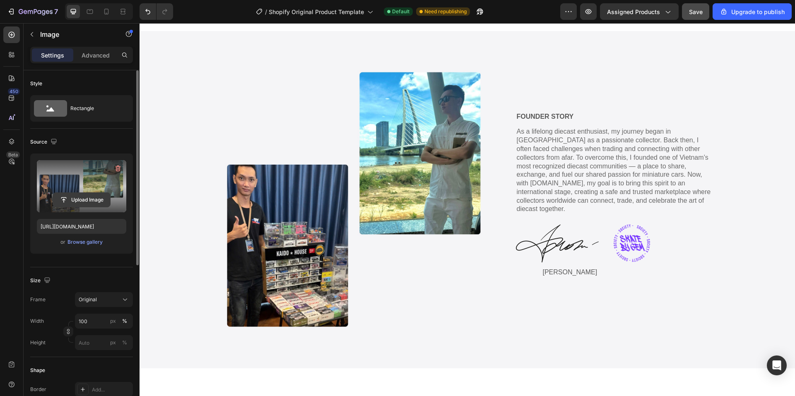
click at [79, 201] on input "file" at bounding box center [81, 200] width 57 height 14
click at [117, 169] on icon "button" at bounding box center [117, 169] width 1 height 2
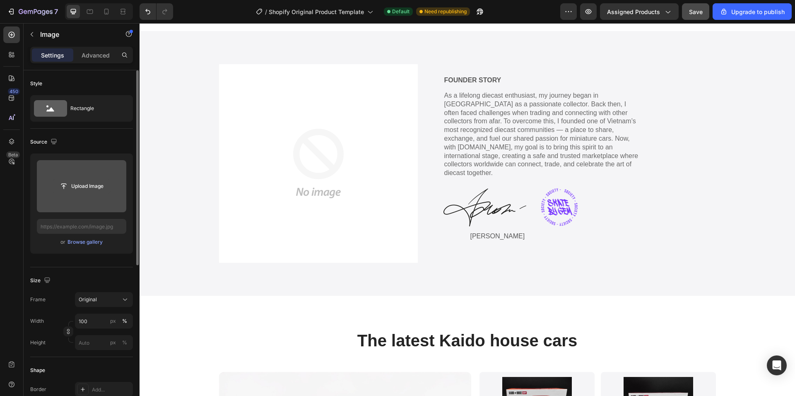
click at [87, 186] on input "file" at bounding box center [81, 186] width 57 height 14
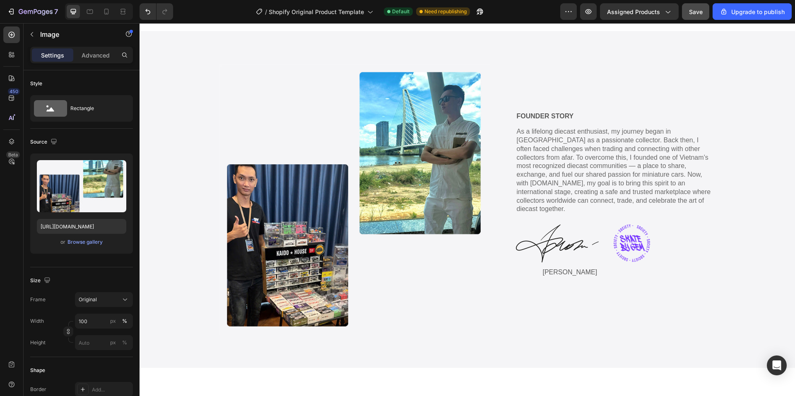
click at [356, 200] on img at bounding box center [354, 199] width 271 height 271
click at [118, 303] on div "Original" at bounding box center [99, 299] width 41 height 7
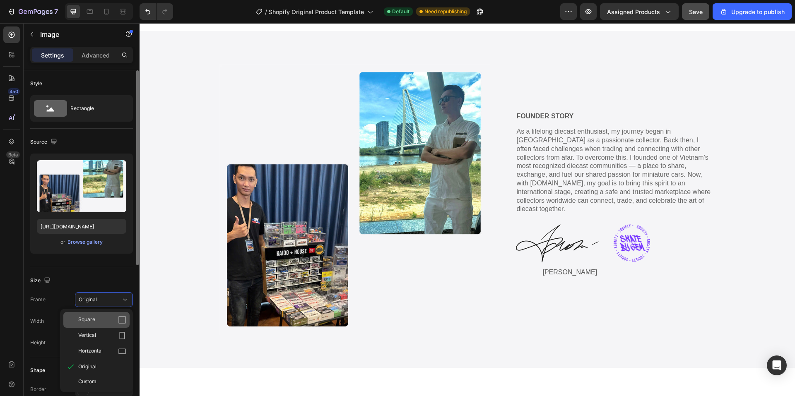
click at [123, 319] on icon at bounding box center [122, 320] width 8 height 8
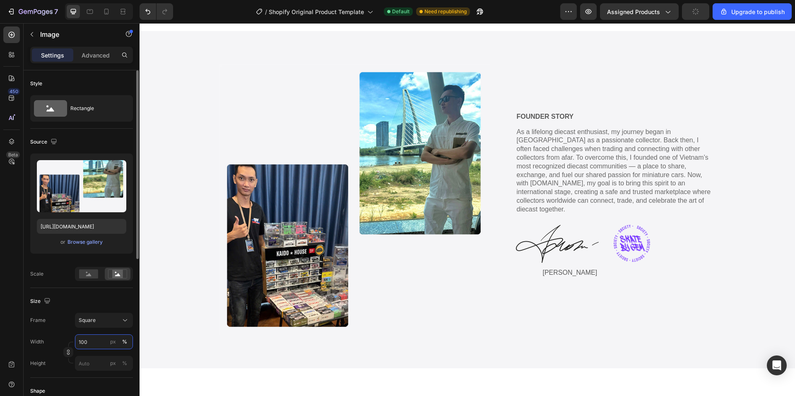
click at [83, 345] on input "100" at bounding box center [104, 342] width 58 height 15
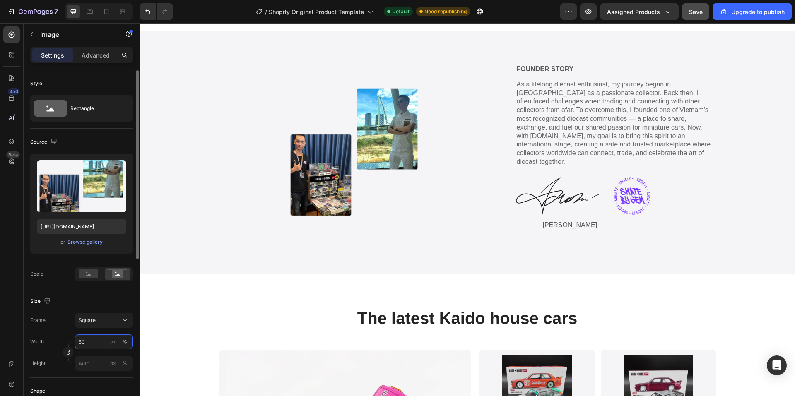
drag, startPoint x: 91, startPoint y: 342, endPoint x: 43, endPoint y: 342, distance: 47.6
click at [43, 342] on div "Width 50 px %" at bounding box center [81, 342] width 103 height 15
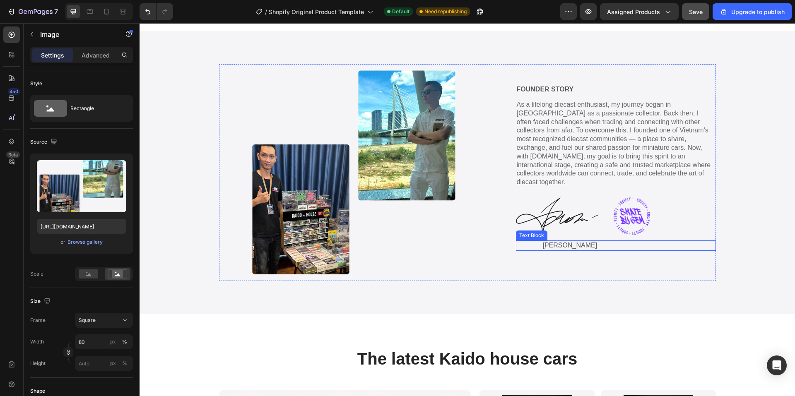
click at [556, 241] on p "[PERSON_NAME]" at bounding box center [629, 245] width 172 height 9
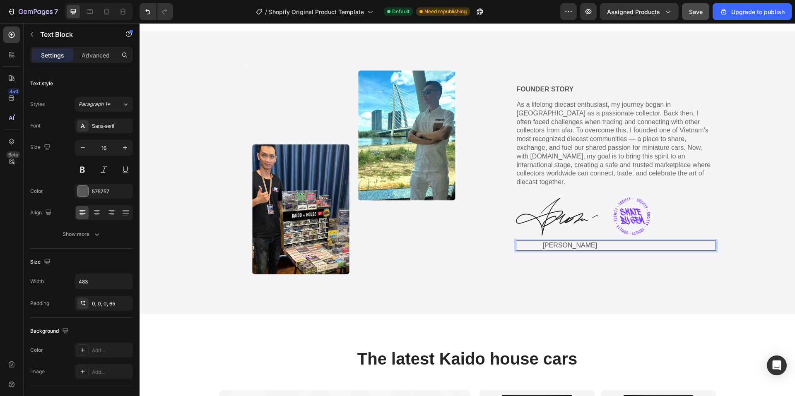
click at [554, 241] on p "[PERSON_NAME]" at bounding box center [629, 245] width 172 height 9
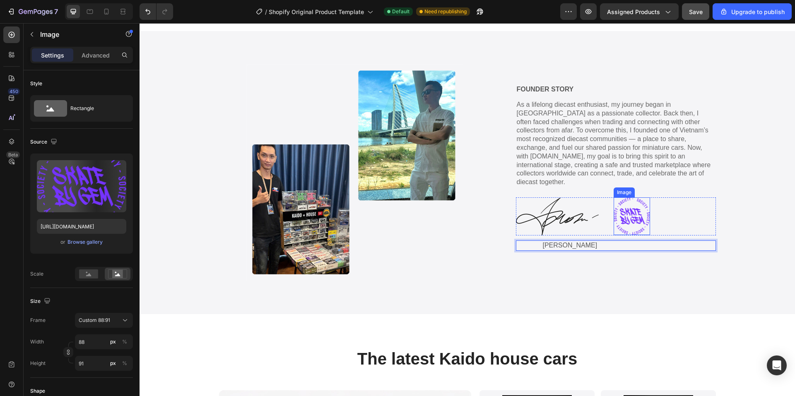
click at [628, 208] on img at bounding box center [632, 216] width 36 height 38
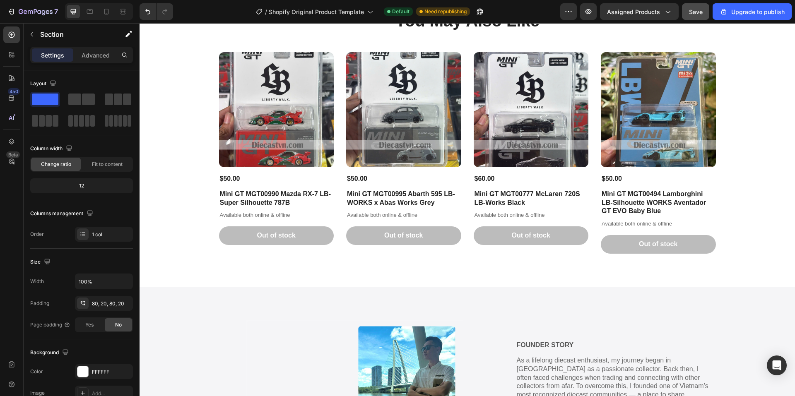
scroll to position [1591, 0]
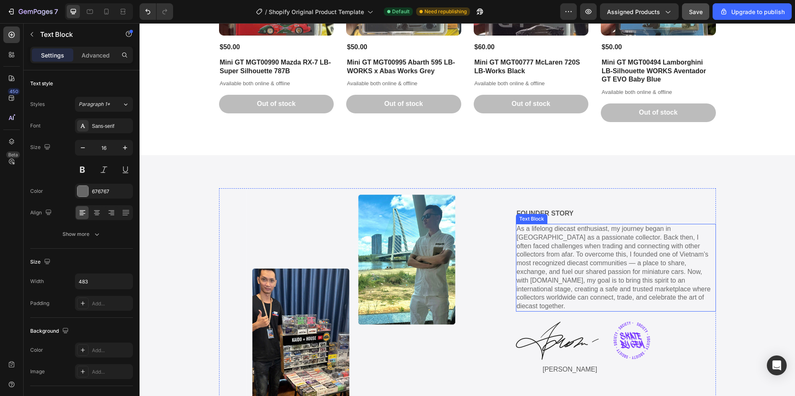
click at [566, 262] on p "As a lifelong diecast enthusiast, my journey began in [GEOGRAPHIC_DATA] as a pa…" at bounding box center [616, 268] width 198 height 86
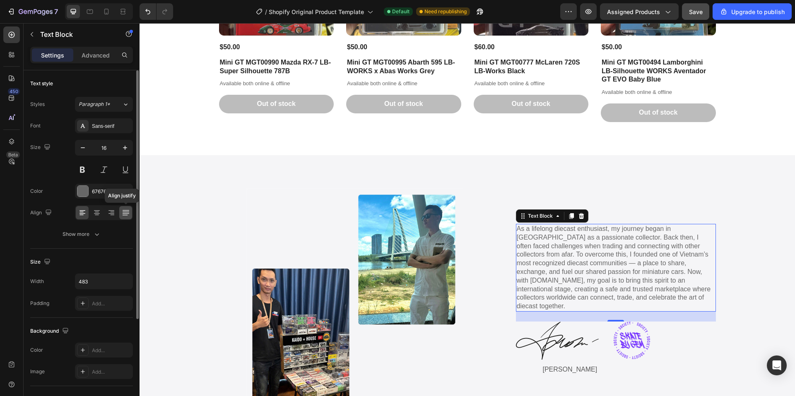
click at [124, 216] on icon at bounding box center [126, 213] width 8 height 8
click at [80, 212] on icon at bounding box center [81, 212] width 4 height 1
click at [96, 212] on icon at bounding box center [97, 212] width 4 height 1
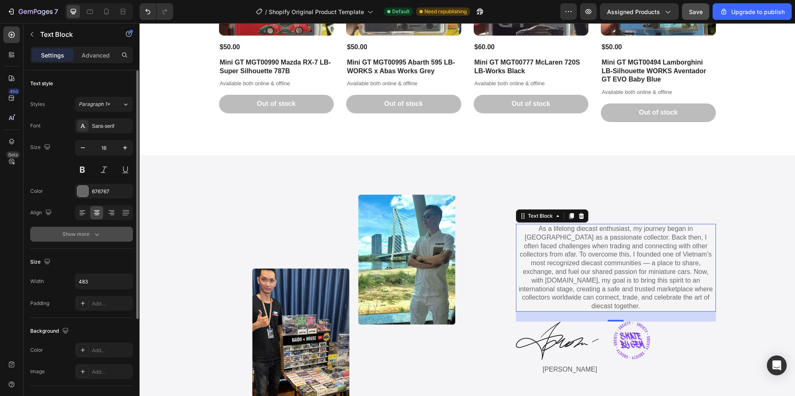
click at [84, 235] on div "Show more" at bounding box center [82, 234] width 39 height 8
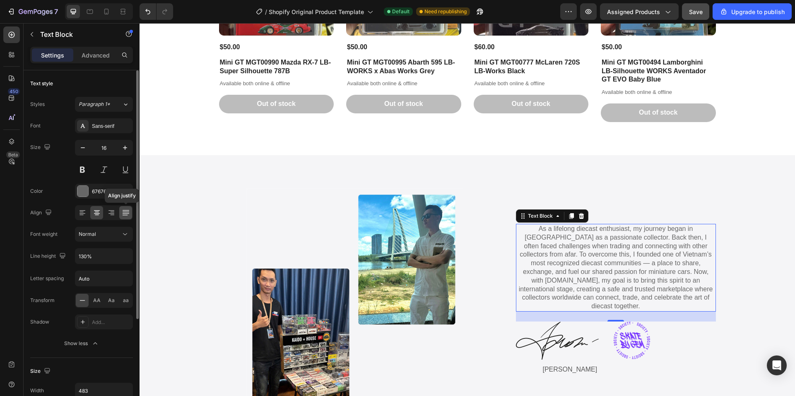
click at [124, 214] on icon at bounding box center [126, 213] width 8 height 8
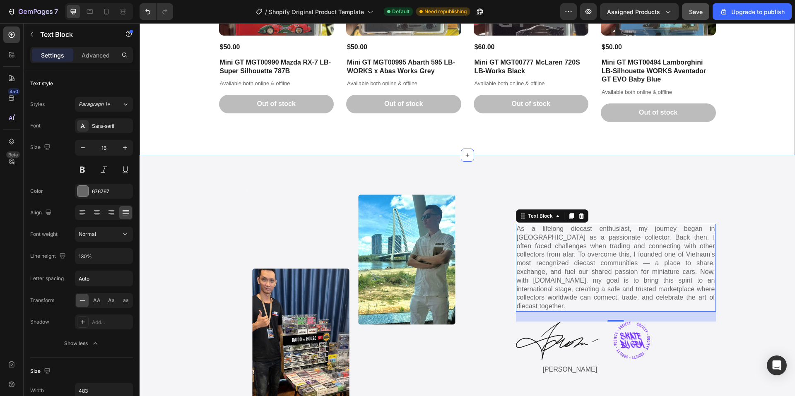
click at [178, 138] on div "You May Also Like Heading Product Images $50.00 Product Price Product Price Min…" at bounding box center [467, -1] width 655 height 311
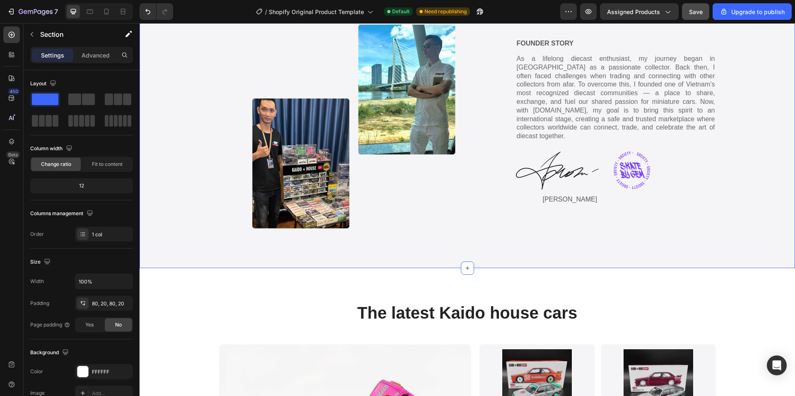
scroll to position [1756, 0]
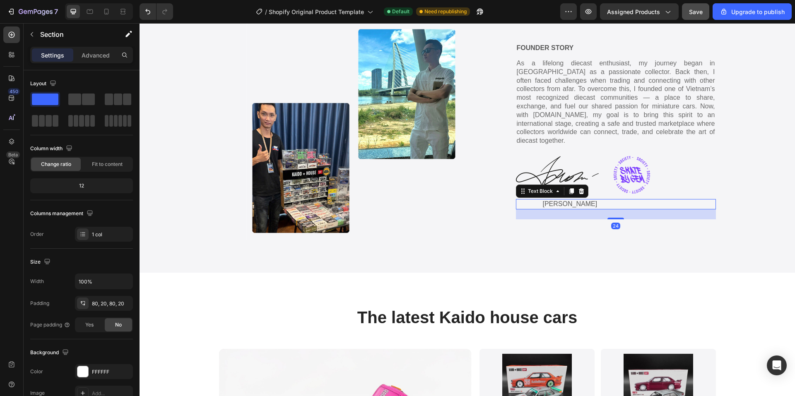
click at [556, 200] on p "[PERSON_NAME]" at bounding box center [629, 204] width 172 height 9
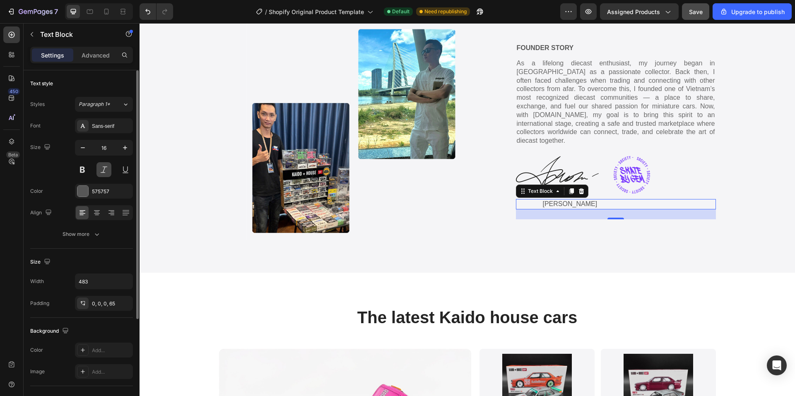
click at [104, 169] on button at bounding box center [103, 169] width 15 height 15
click at [87, 166] on button at bounding box center [82, 169] width 15 height 15
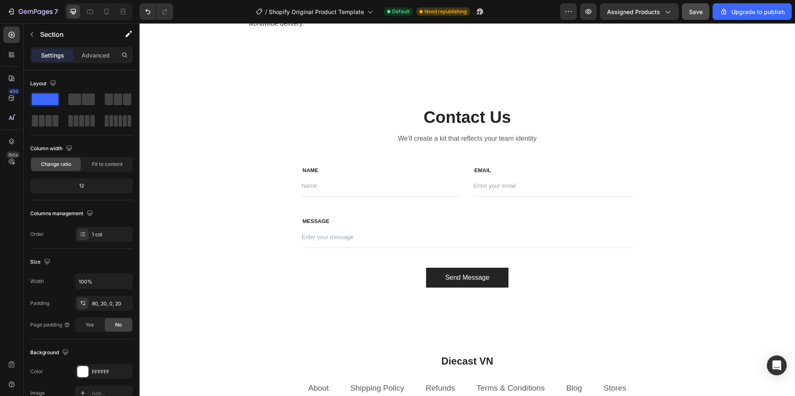
scroll to position [2443, 0]
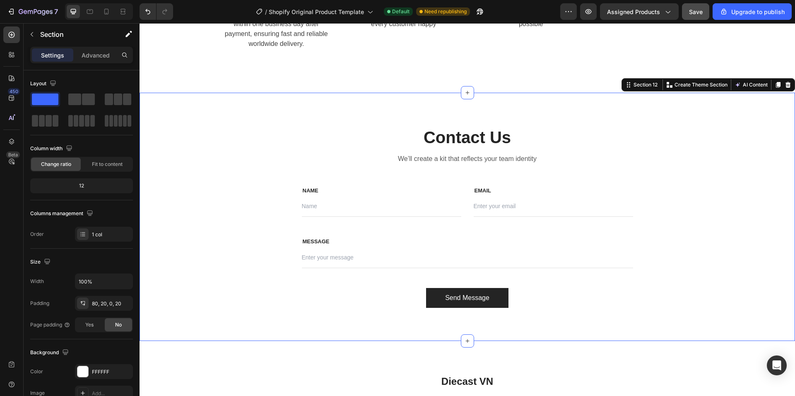
click at [180, 186] on div "Contact Us Heading We’ll create a kit that reflects your team identity Text blo…" at bounding box center [467, 217] width 643 height 182
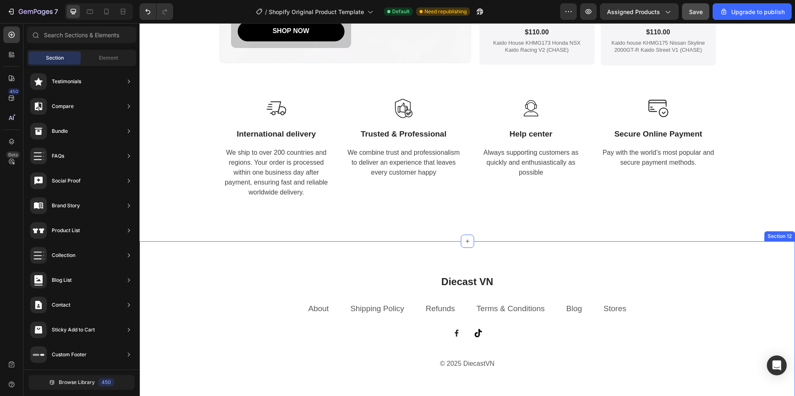
scroll to position [2277, 0]
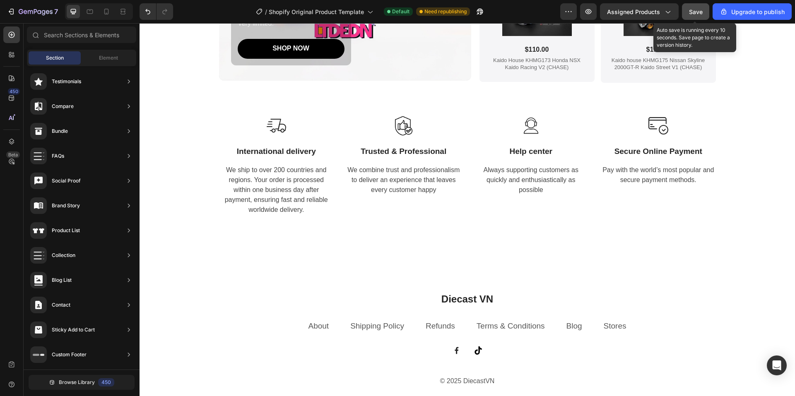
click at [689, 12] on span "Save" at bounding box center [696, 11] width 14 height 7
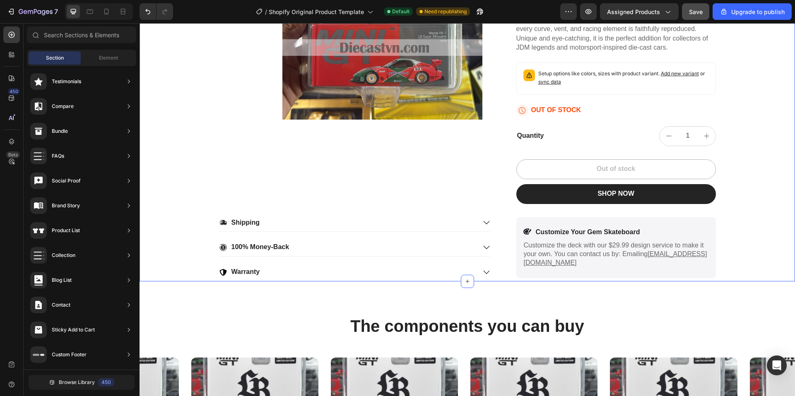
scroll to position [414, 0]
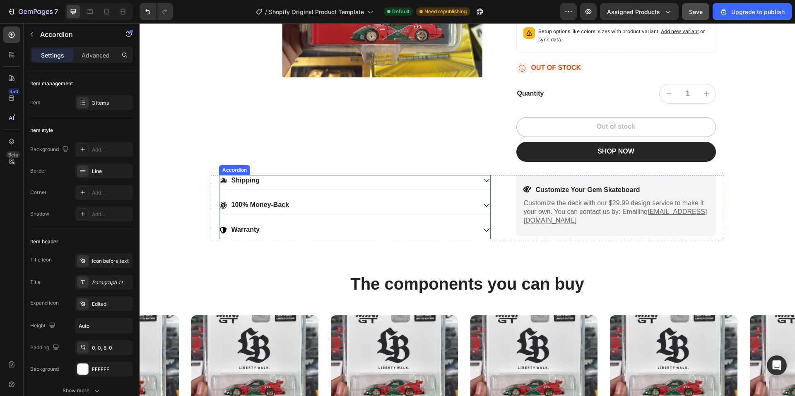
click at [484, 180] on icon at bounding box center [486, 180] width 7 height 7
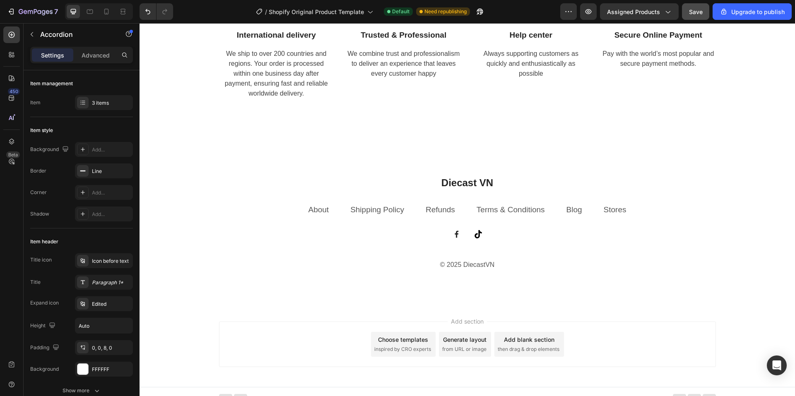
scroll to position [2087, 0]
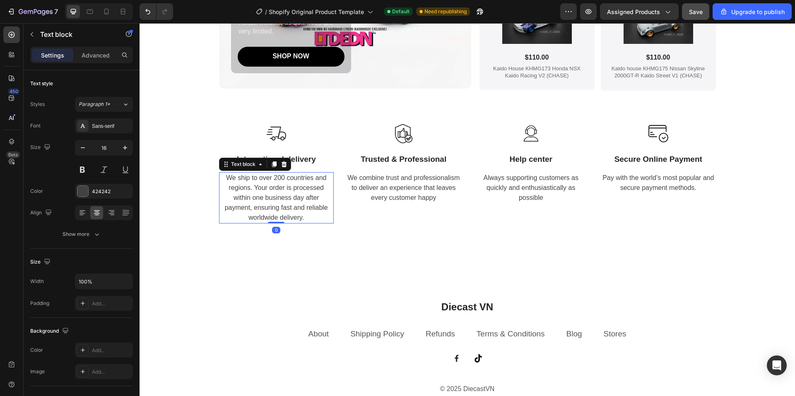
click at [277, 196] on p "We ship to over 200 countries and regions. Your order is processed within one b…" at bounding box center [276, 198] width 113 height 50
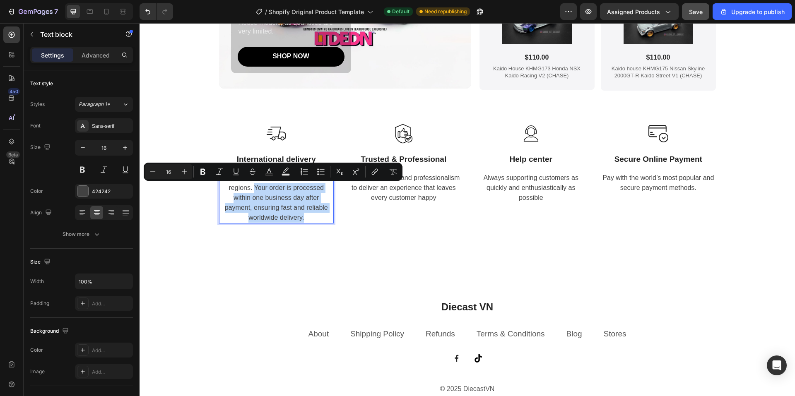
drag, startPoint x: 303, startPoint y: 217, endPoint x: 250, endPoint y: 190, distance: 58.7
click at [250, 190] on p "We ship to over 200 countries and regions. Your order is processed within one b…" at bounding box center [276, 198] width 113 height 50
copy p "Your order is processed within one business day after payment, ensuring fast an…"
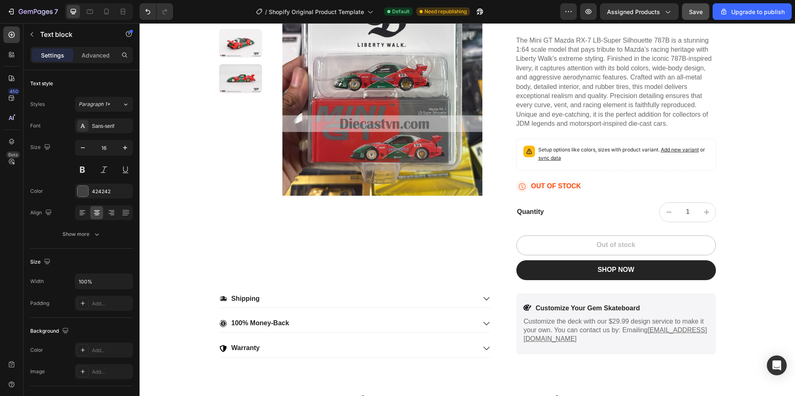
scroll to position [390, 0]
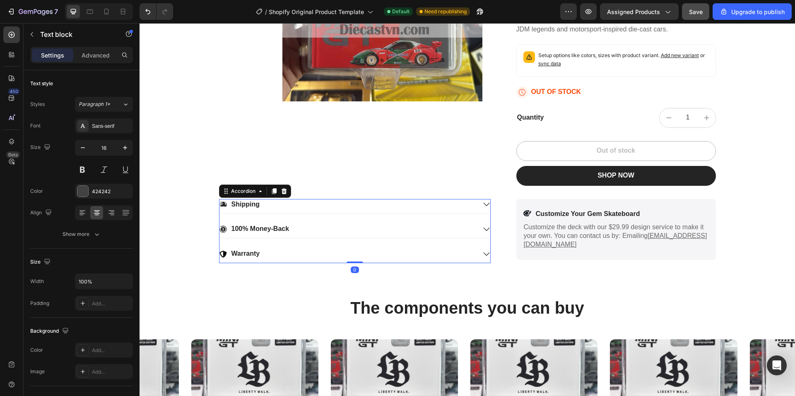
click at [483, 202] on icon at bounding box center [486, 204] width 7 height 7
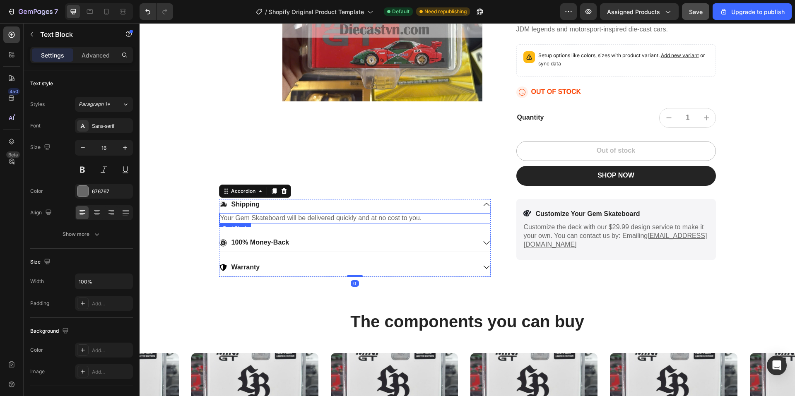
click at [254, 217] on p "Your Gem Skateboard will be delivered quickly and at no cost to you." at bounding box center [354, 218] width 269 height 9
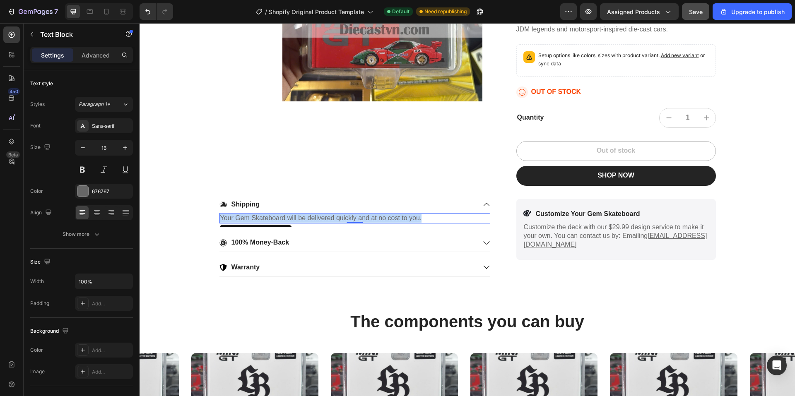
click at [254, 217] on p "Your Gem Skateboard will be delivered quickly and at no cost to you." at bounding box center [354, 218] width 269 height 9
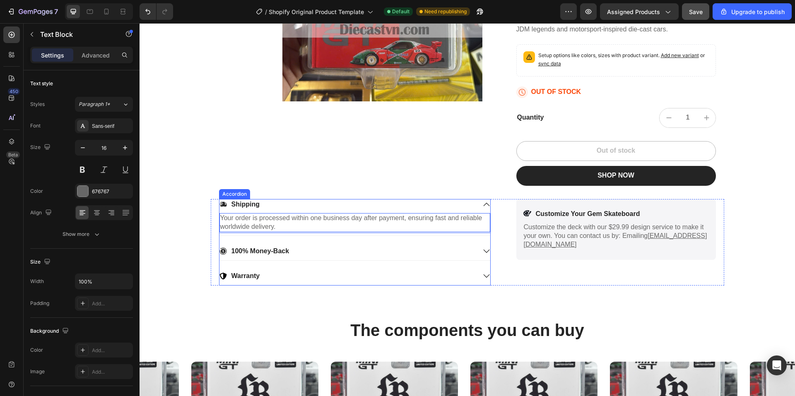
click at [483, 252] on icon at bounding box center [486, 251] width 6 height 3
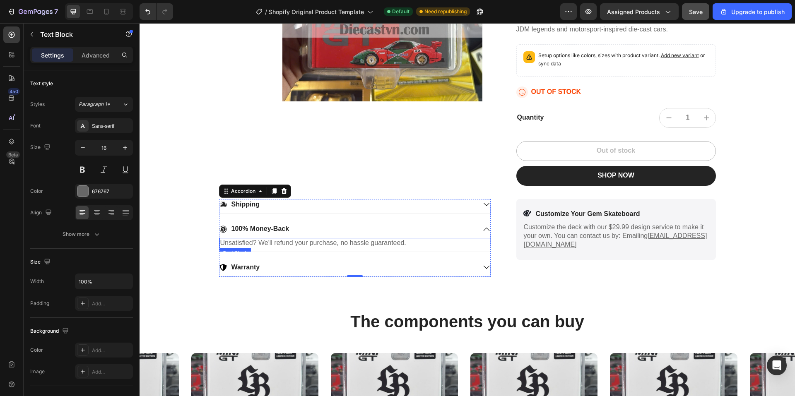
click at [271, 240] on p "Unsatisfied? We'll refund your purchase, no hassle guaranteed." at bounding box center [354, 243] width 269 height 9
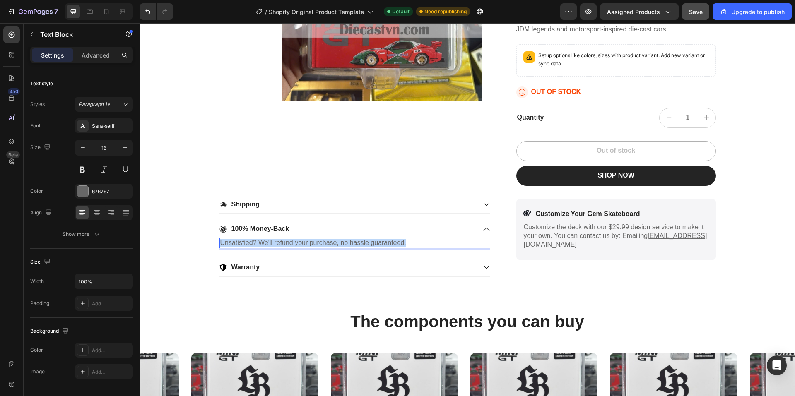
click at [271, 240] on p "Unsatisfied? We'll refund your purchase, no hassle guaranteed." at bounding box center [354, 243] width 269 height 9
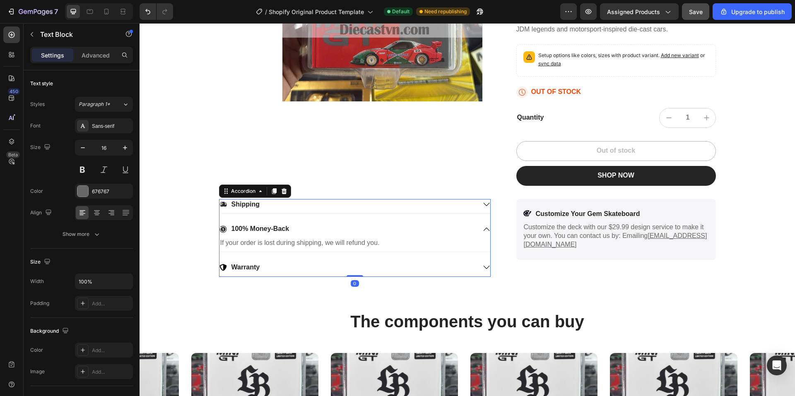
click at [485, 266] on icon at bounding box center [486, 267] width 7 height 7
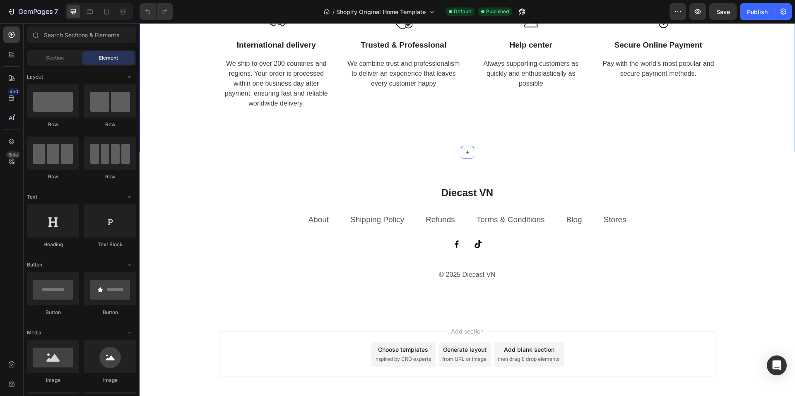
scroll to position [1573, 0]
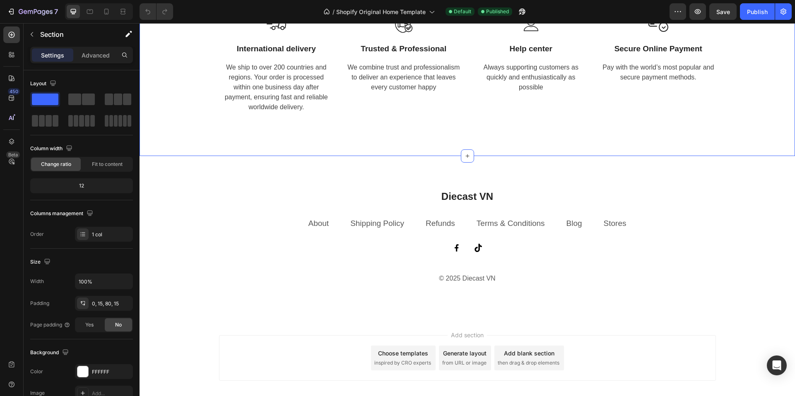
click at [175, 123] on div "Image International delivery Text block We ship to over 200 countries and regio…" at bounding box center [467, 68] width 643 height 110
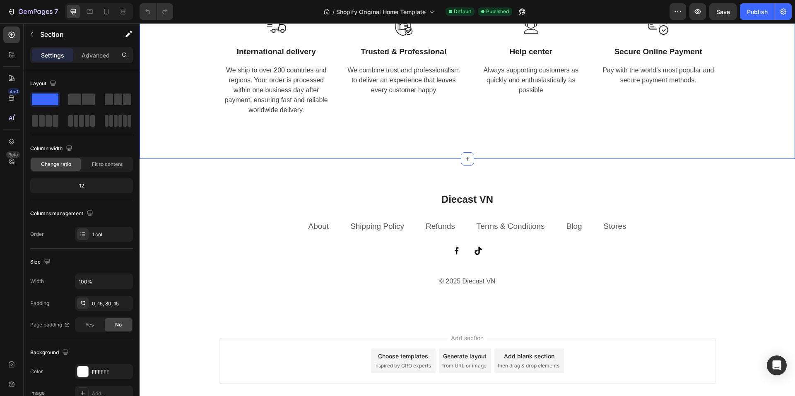
scroll to position [1408, 0]
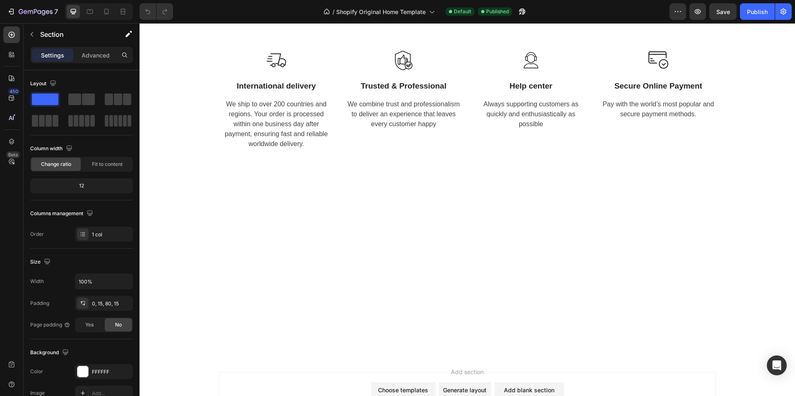
scroll to position [1408, 0]
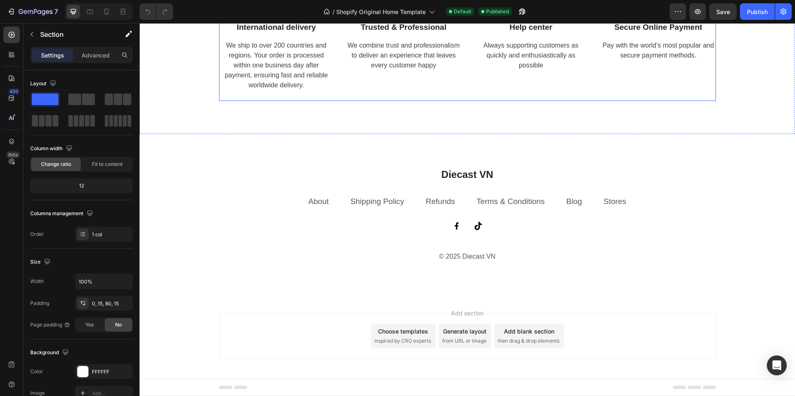
click at [473, 218] on div "Diecast VN Heading About Text block Shipping Policy Text block Refunds Text blo…" at bounding box center [467, 215] width 655 height 163
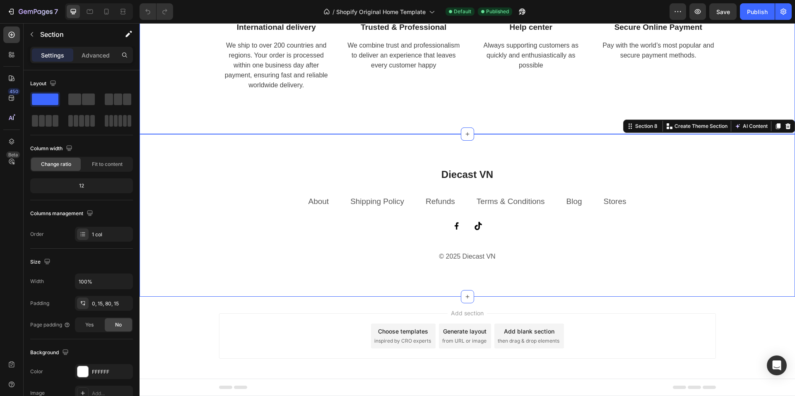
click at [194, 135] on div "Image International delivery Text block We ship to over 200 countries and regio…" at bounding box center [467, 63] width 655 height 143
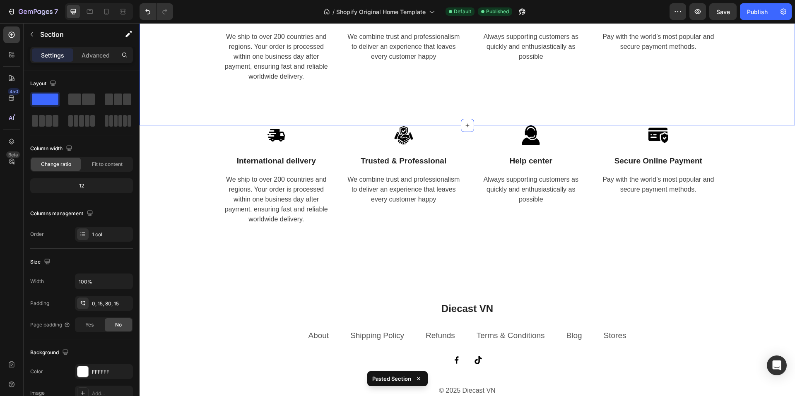
click at [166, 93] on div "Image International delivery Text block We ship to over 200 countries and regio…" at bounding box center [467, 38] width 643 height 110
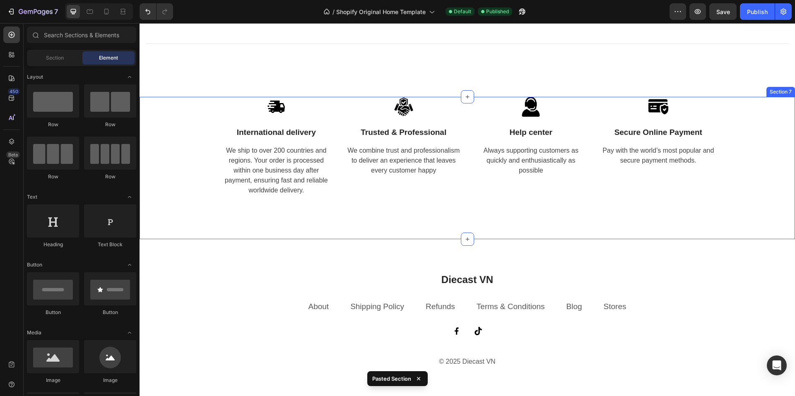
scroll to position [1283, 0]
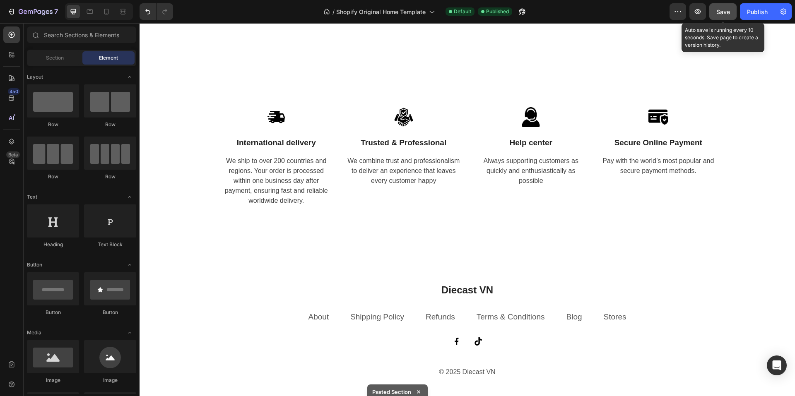
click at [725, 10] on span "Save" at bounding box center [723, 11] width 14 height 7
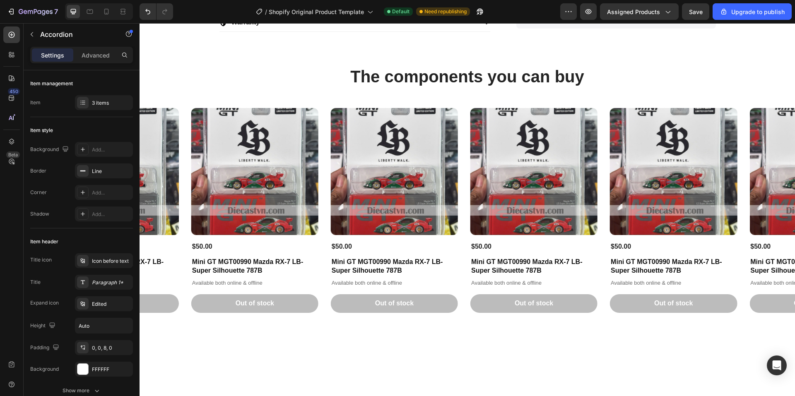
scroll to position [431, 0]
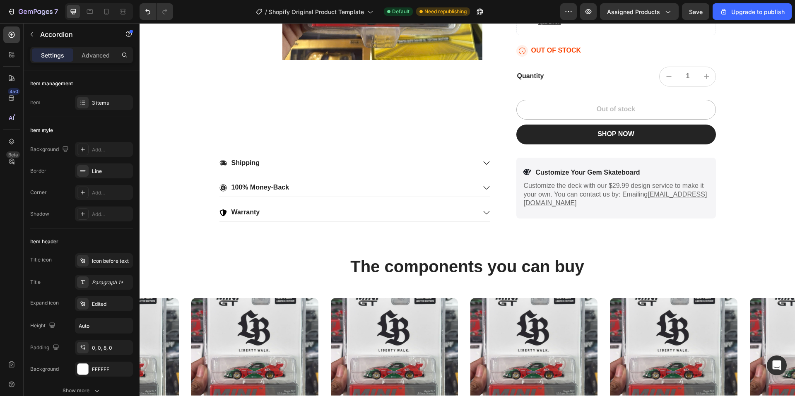
click at [247, 212] on p "Warranty" at bounding box center [245, 212] width 29 height 9
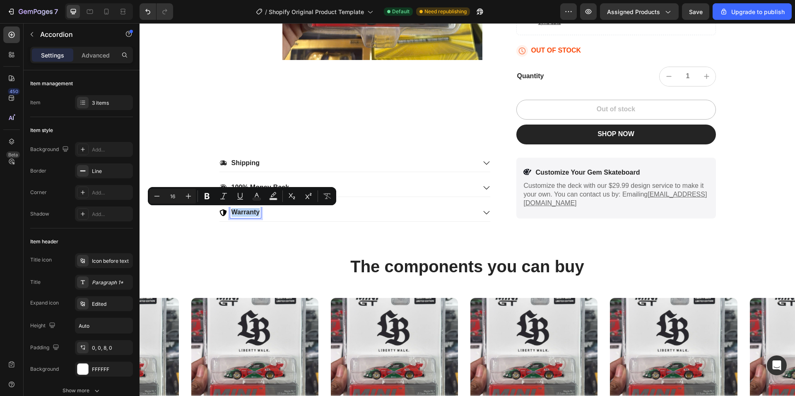
click at [247, 212] on p "Warranty" at bounding box center [245, 212] width 29 height 9
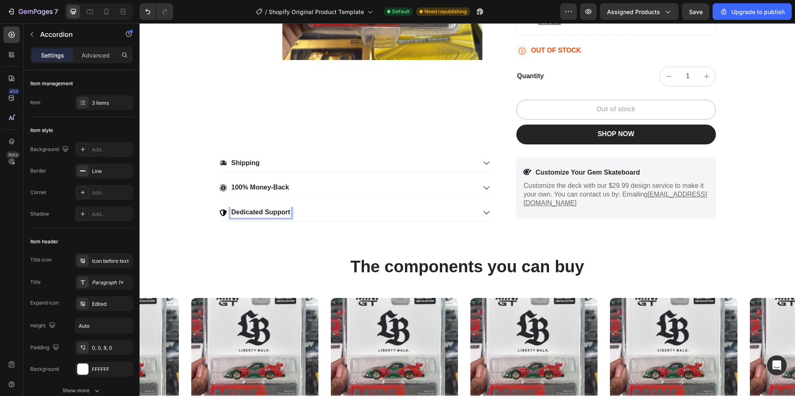
click at [484, 212] on icon at bounding box center [486, 212] width 7 height 7
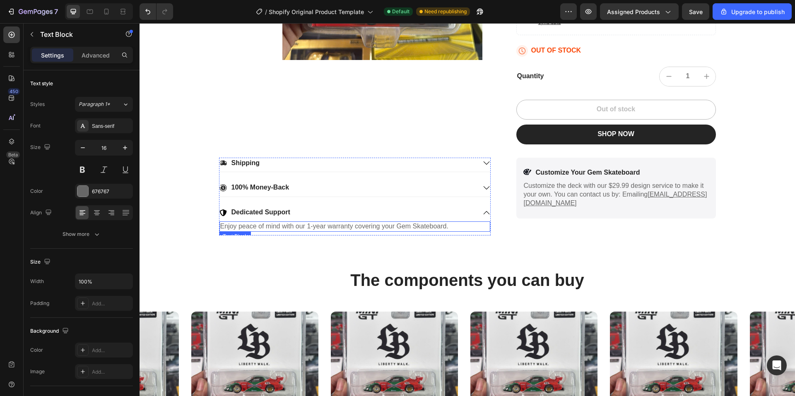
click at [286, 225] on p "Enjoy peace of mind with our 1-year warranty covering your Gem Skateboard." at bounding box center [354, 226] width 269 height 9
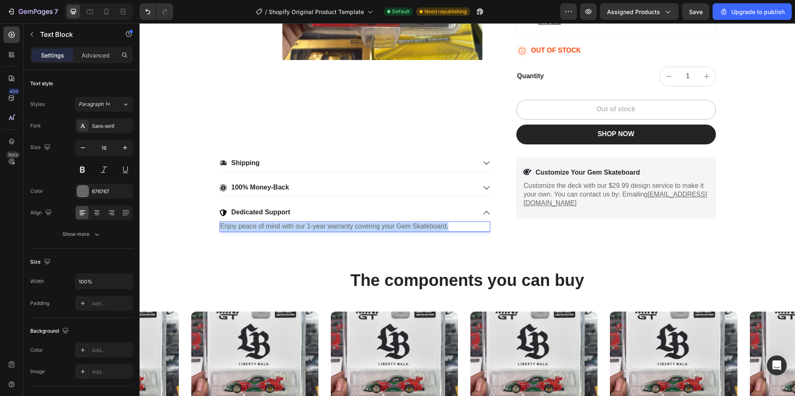
click at [286, 225] on p "Enjoy peace of mind with our 1-year warranty covering your Gem Skateboard." at bounding box center [354, 226] width 269 height 9
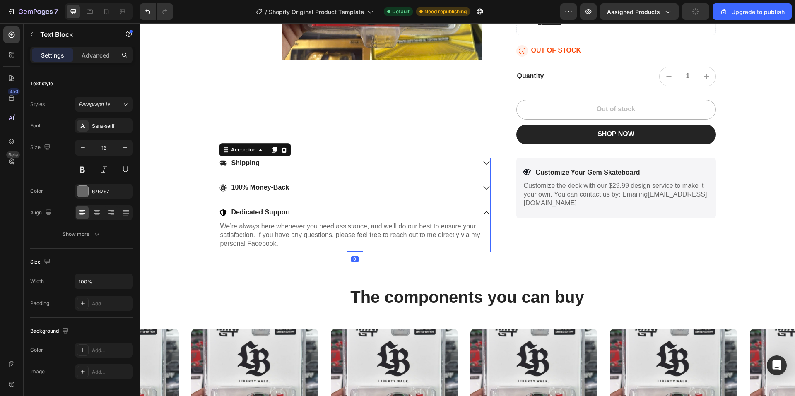
click at [221, 214] on icon at bounding box center [222, 212] width 7 height 7
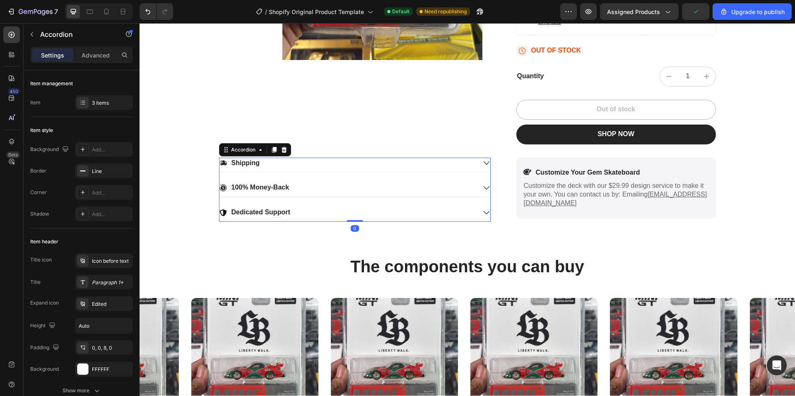
click at [220, 213] on icon at bounding box center [222, 212] width 7 height 7
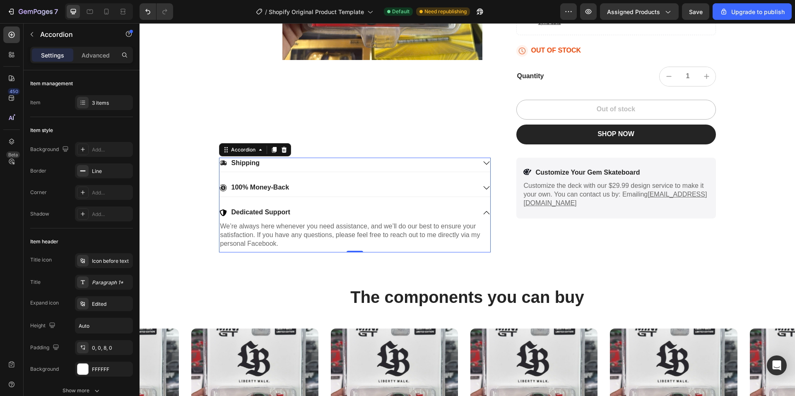
click at [219, 213] on icon at bounding box center [222, 212] width 7 height 7
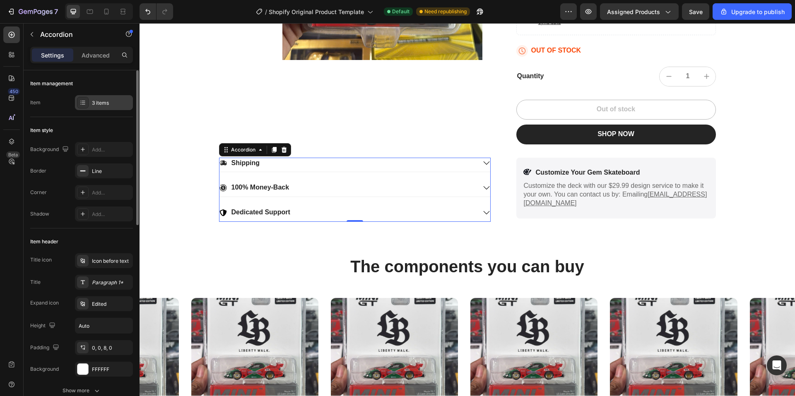
click at [100, 106] on div "3 items" at bounding box center [111, 102] width 39 height 7
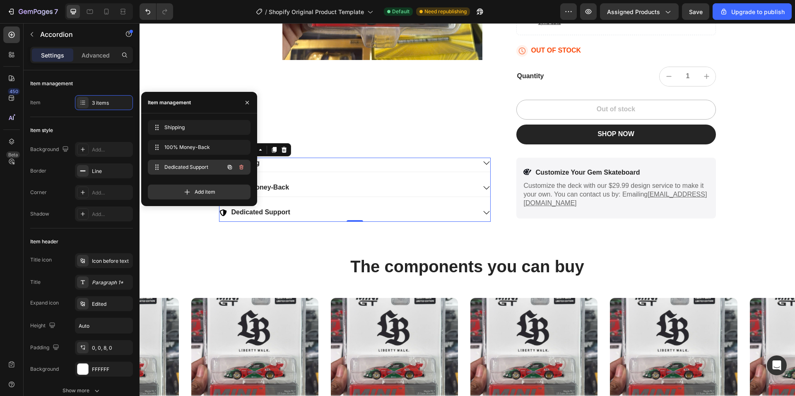
click at [183, 170] on span "Dedicated Support" at bounding box center [187, 167] width 47 height 7
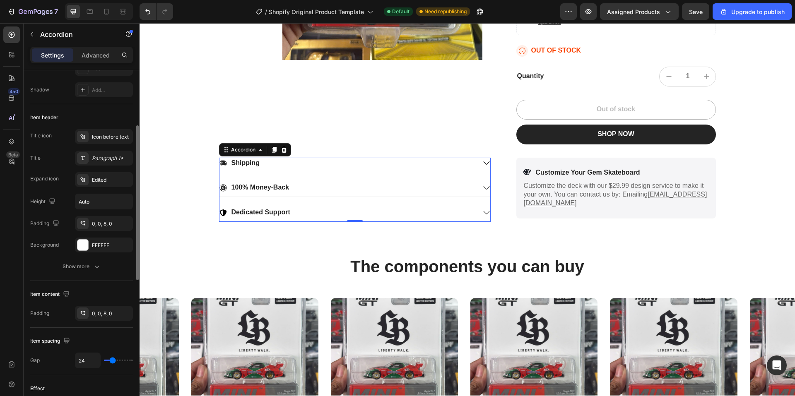
scroll to position [0, 0]
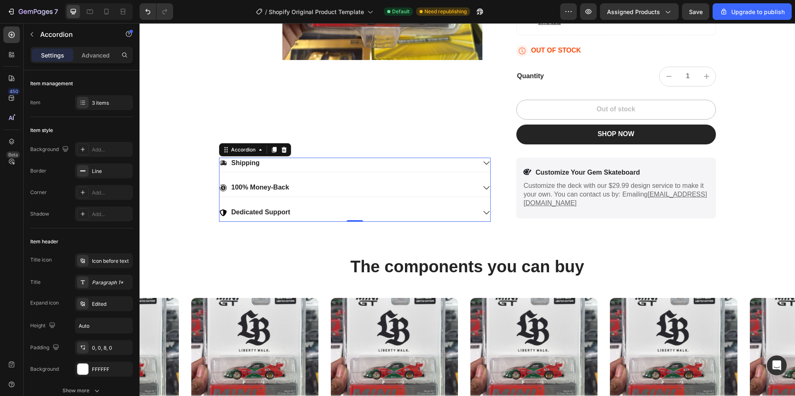
click at [219, 212] on icon at bounding box center [222, 212] width 7 height 7
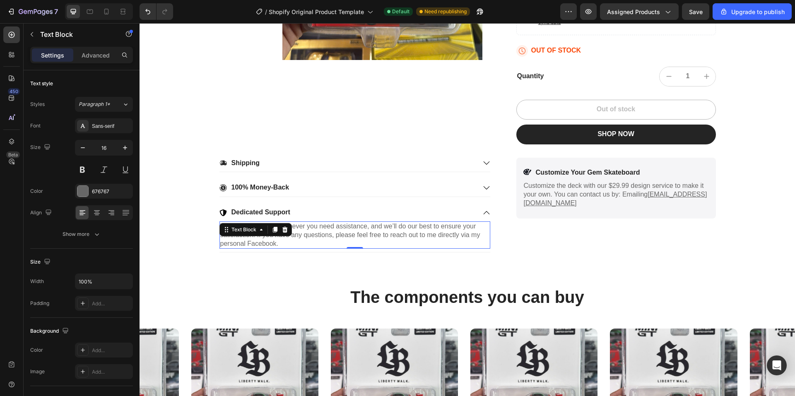
click at [312, 233] on p "We’re always here whenever you need assistance, and we’ll do our best to ensure…" at bounding box center [354, 235] width 269 height 26
click at [271, 210] on p "Dedicated Support" at bounding box center [260, 212] width 59 height 9
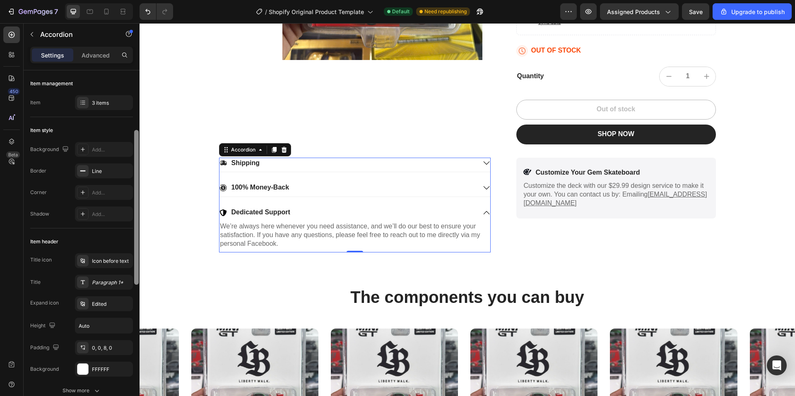
scroll to position [124, 0]
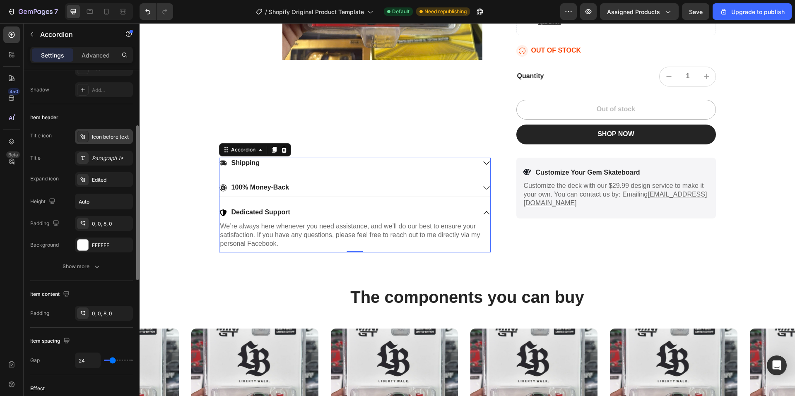
click at [113, 137] on div "Icon before text" at bounding box center [111, 136] width 39 height 7
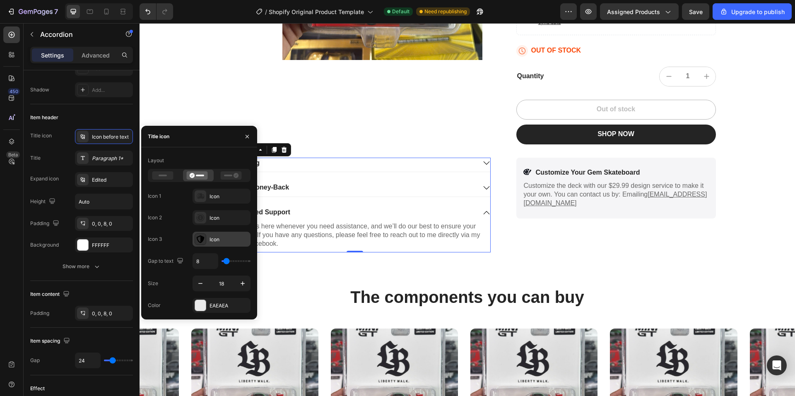
click at [203, 241] on icon at bounding box center [200, 239] width 7 height 7
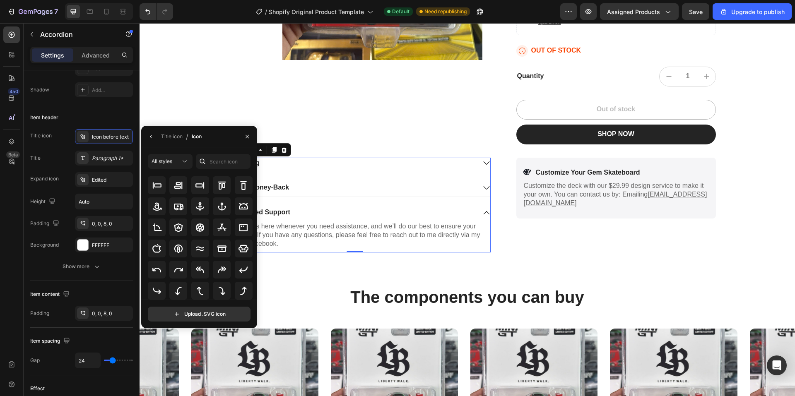
scroll to position [55, 0]
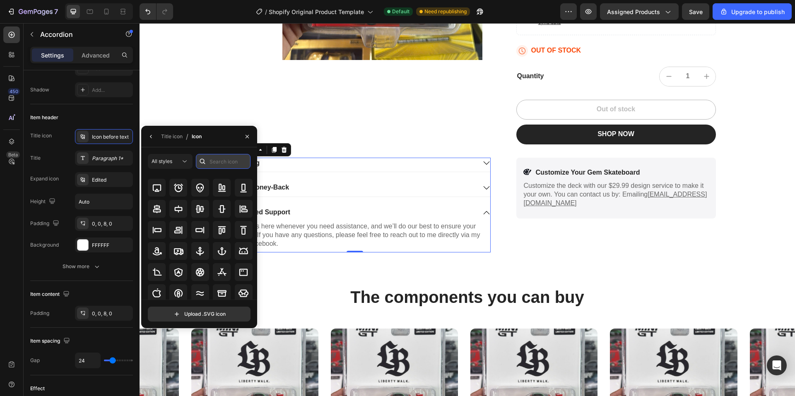
click at [219, 159] on input "text" at bounding box center [223, 161] width 55 height 15
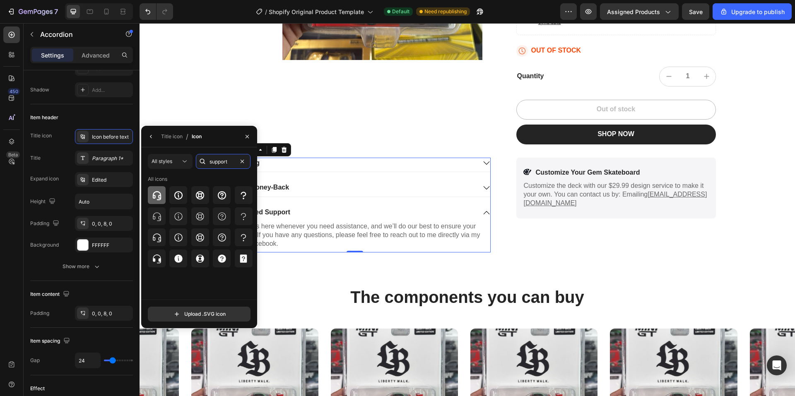
type input "support"
click at [154, 196] on icon at bounding box center [157, 195] width 10 height 10
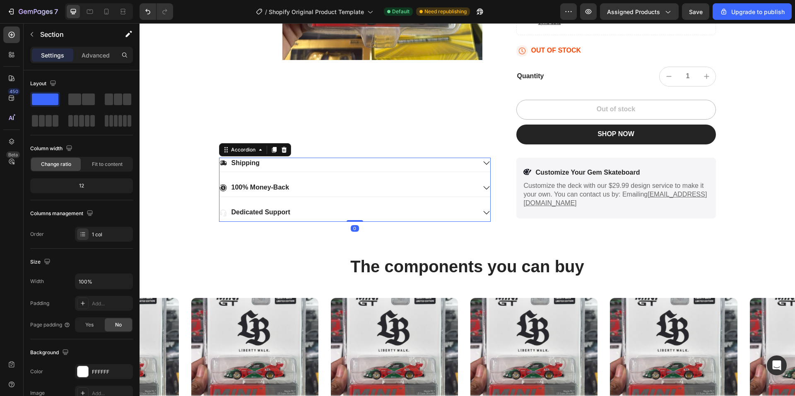
click at [221, 212] on icon at bounding box center [222, 212] width 7 height 7
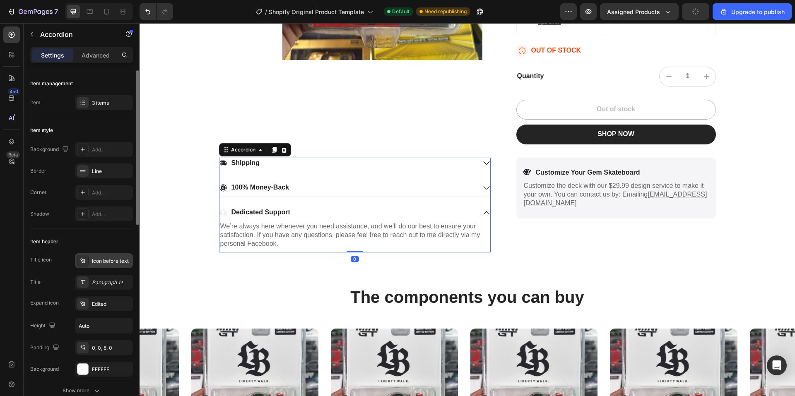
click at [117, 256] on div "Icon before text" at bounding box center [104, 260] width 58 height 15
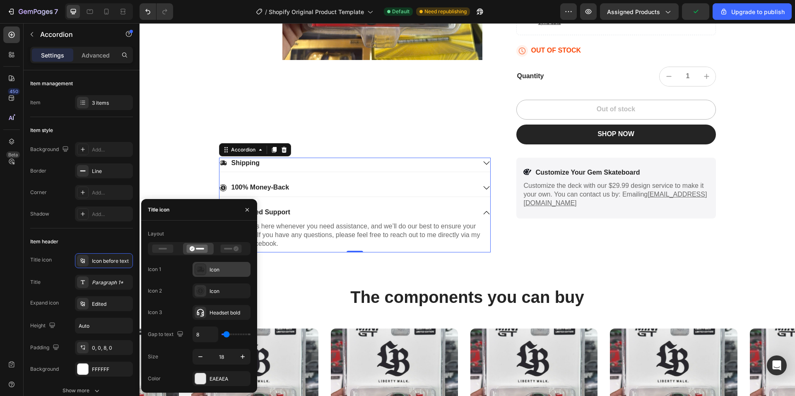
click at [200, 271] on icon at bounding box center [200, 270] width 7 height 6
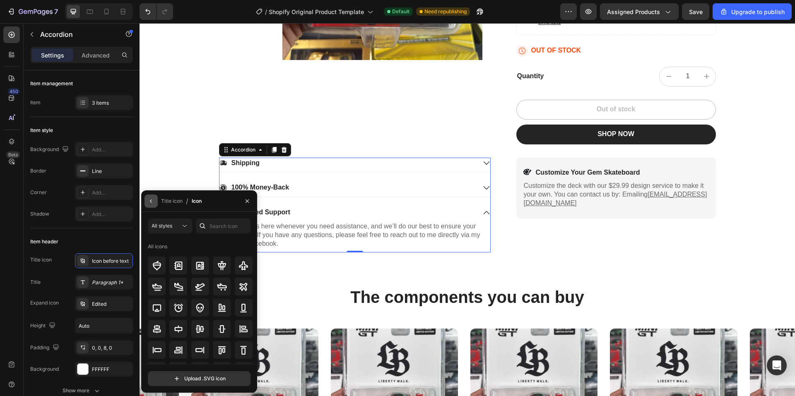
click at [152, 201] on icon "button" at bounding box center [151, 201] width 7 height 7
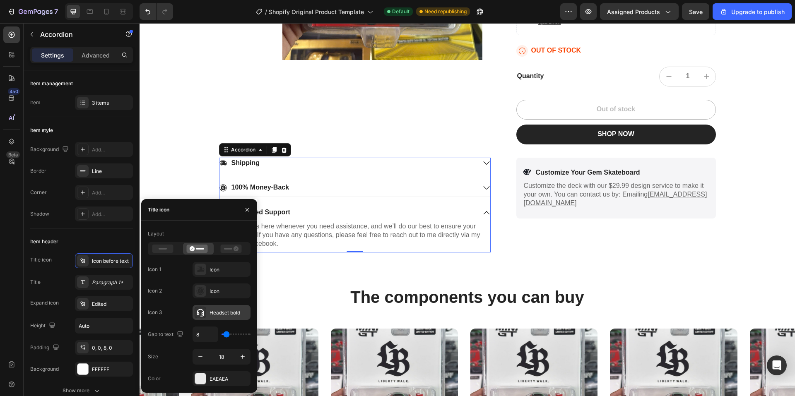
click at [200, 313] on icon at bounding box center [200, 312] width 8 height 8
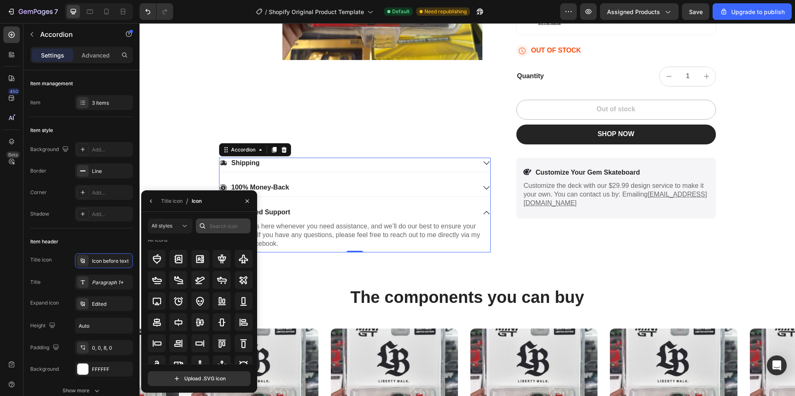
scroll to position [6, 0]
click at [222, 227] on input "text" at bounding box center [223, 226] width 55 height 15
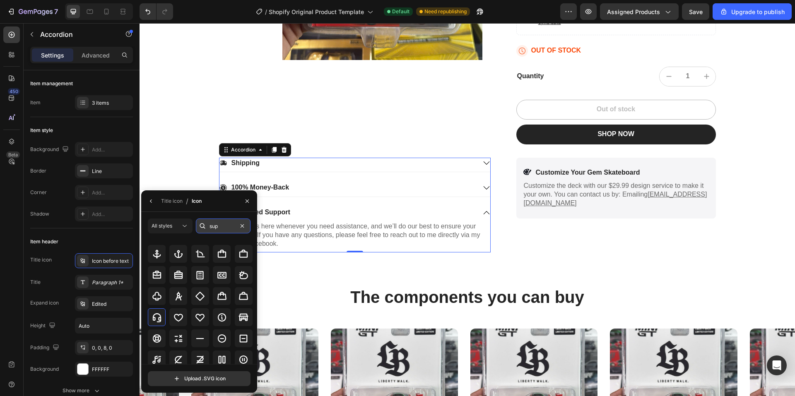
scroll to position [0, 0]
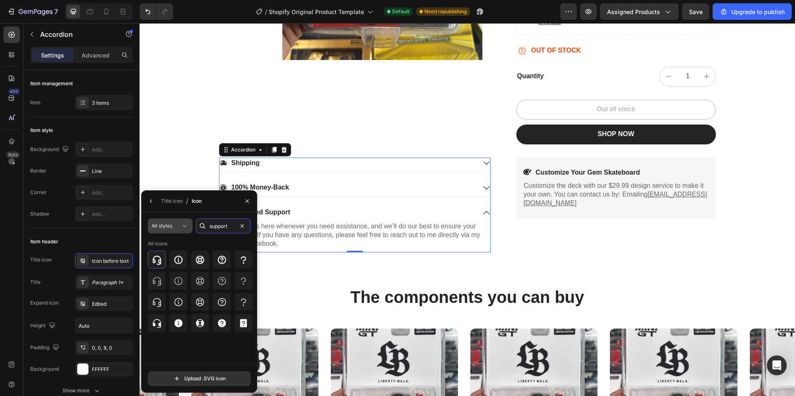
type input "support"
click at [181, 230] on button "All styles" at bounding box center [170, 226] width 45 height 15
click at [183, 229] on icon at bounding box center [185, 226] width 8 height 8
click at [158, 306] on icon at bounding box center [157, 302] width 10 height 10
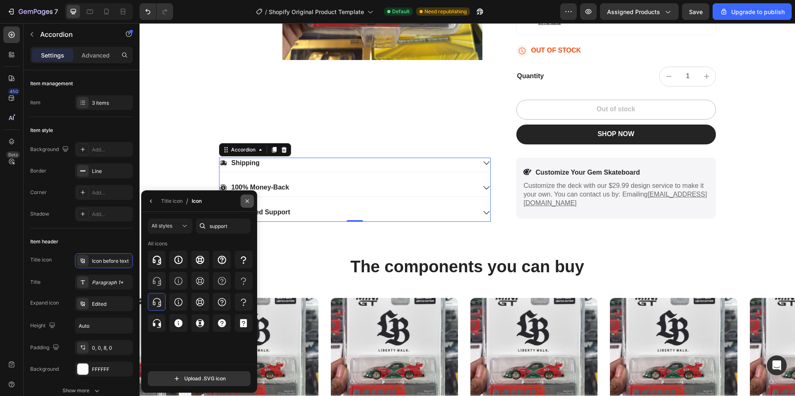
drag, startPoint x: 244, startPoint y: 201, endPoint x: 100, endPoint y: 192, distance: 144.4
click at [244, 201] on icon "button" at bounding box center [247, 201] width 7 height 7
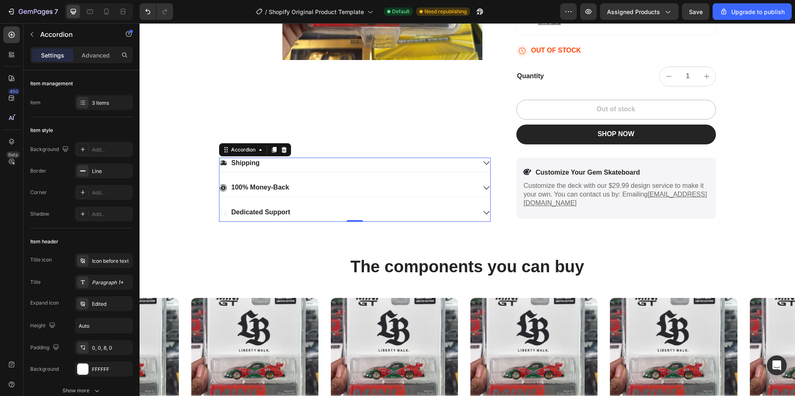
click at [221, 214] on icon at bounding box center [222, 212] width 7 height 7
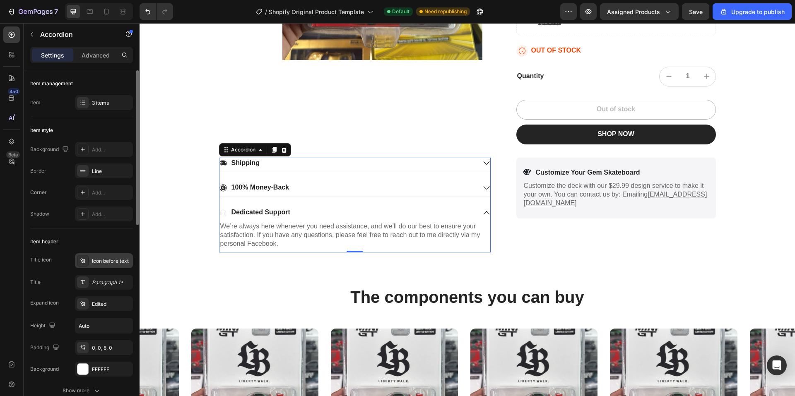
click at [115, 265] on div "Icon before text" at bounding box center [111, 261] width 39 height 7
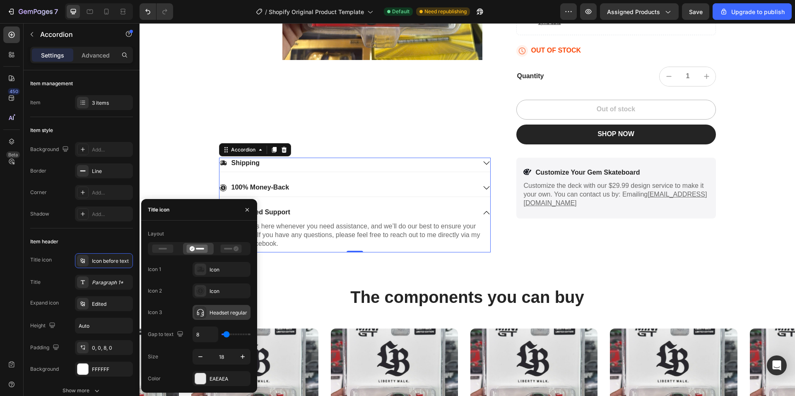
click at [201, 314] on icon at bounding box center [200, 312] width 8 height 8
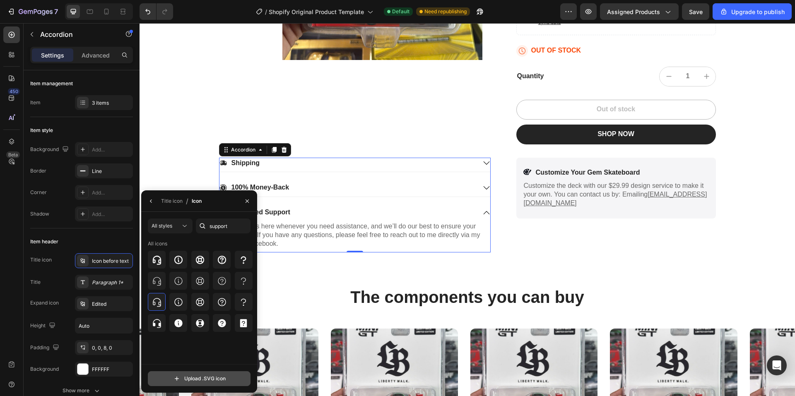
click at [205, 381] on input "file" at bounding box center [199, 379] width 102 height 14
click at [202, 376] on input "file" at bounding box center [199, 379] width 102 height 14
type input "C:\fakepath\support.svg"
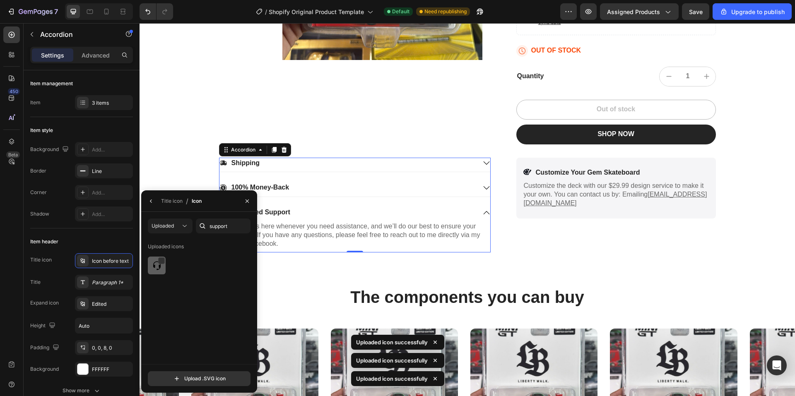
click at [158, 268] on img at bounding box center [157, 266] width 10 height 10
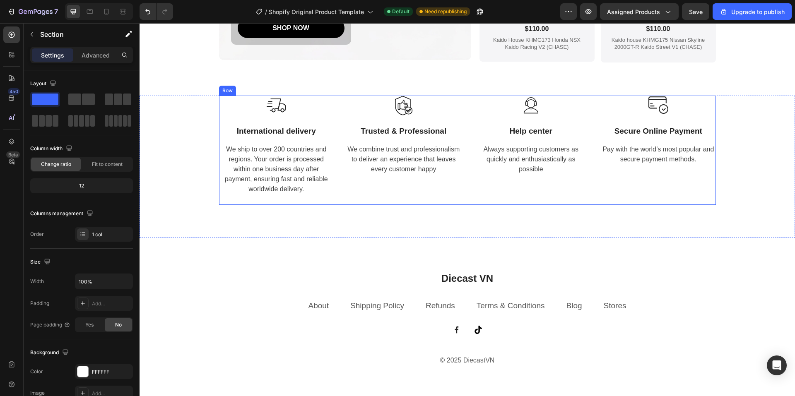
scroll to position [2046, 0]
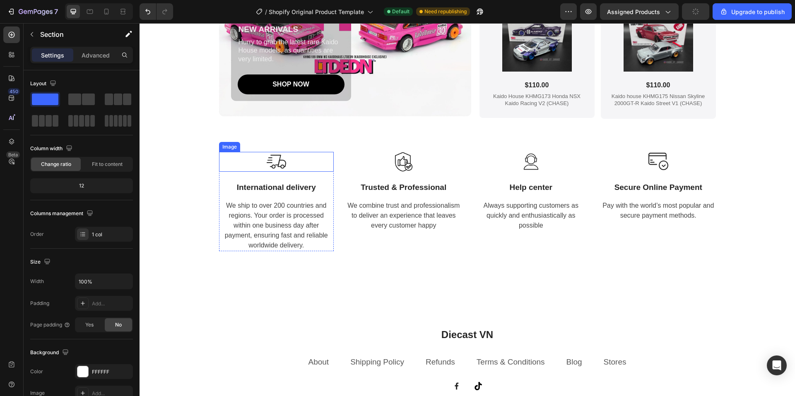
click at [268, 160] on img at bounding box center [276, 162] width 20 height 20
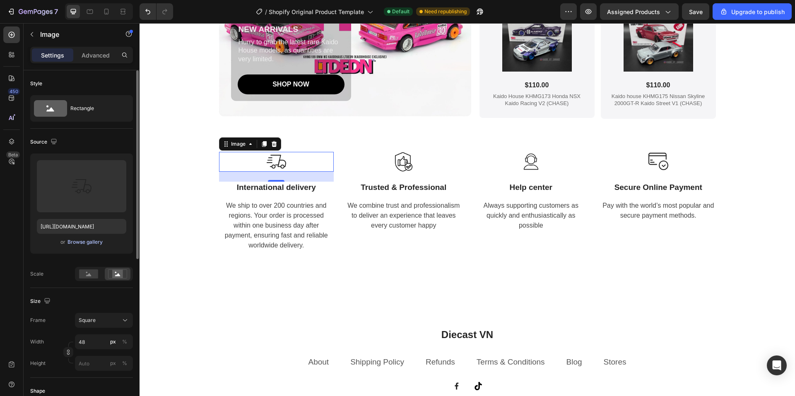
click at [77, 241] on div "Browse gallery" at bounding box center [84, 241] width 35 height 7
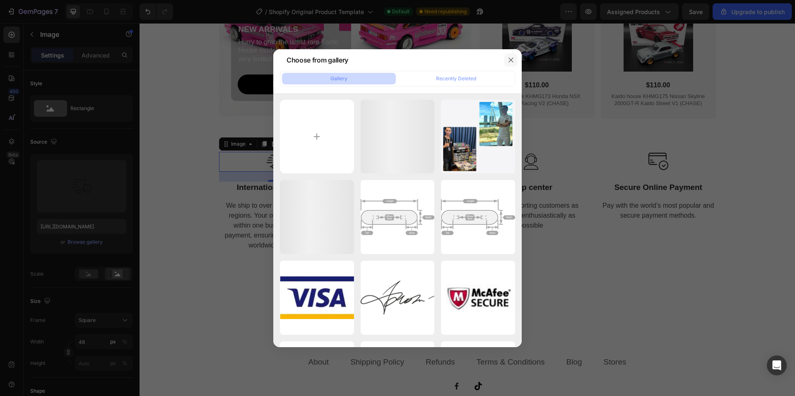
click at [512, 61] on icon "button" at bounding box center [511, 60] width 7 height 7
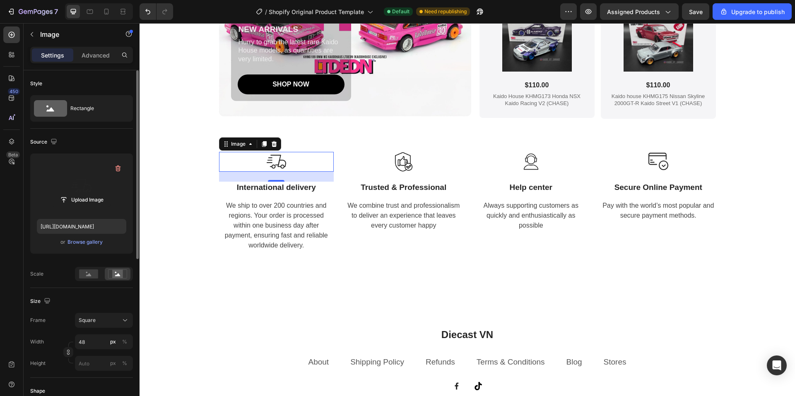
click at [75, 190] on label at bounding box center [81, 186] width 89 height 52
click at [75, 193] on input "file" at bounding box center [81, 200] width 57 height 14
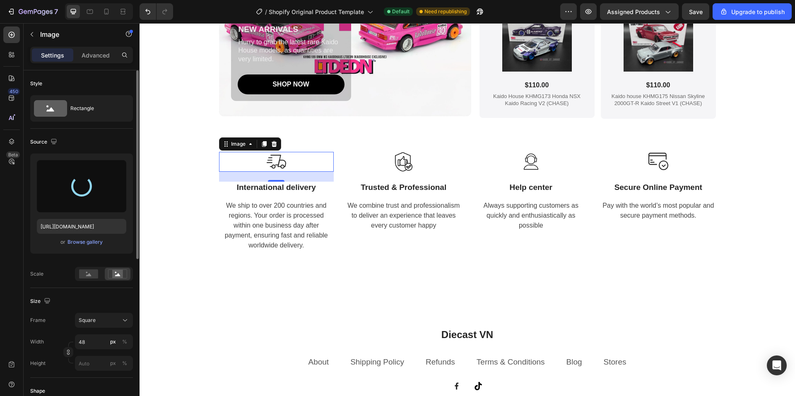
type input "https://cdn.shopify.com/s/files/1/0958/8739/3080/files/gempages_581728802523054…"
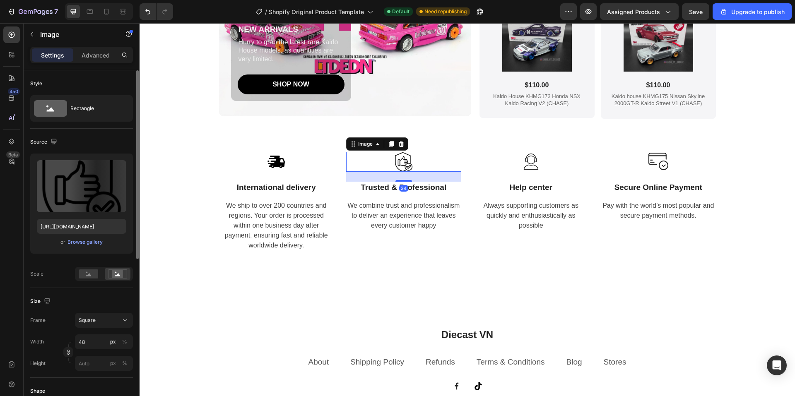
click at [397, 163] on img at bounding box center [404, 162] width 20 height 20
click at [76, 196] on input "file" at bounding box center [81, 200] width 57 height 14
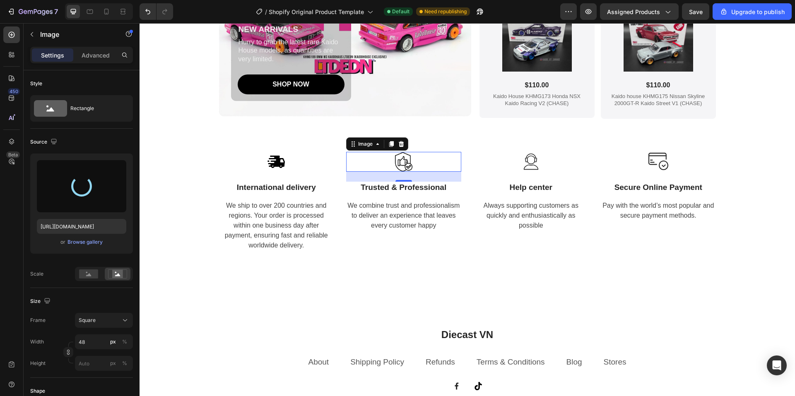
type input "https://cdn.shopify.com/s/files/1/0958/8739/3080/files/gempages_581728802523054…"
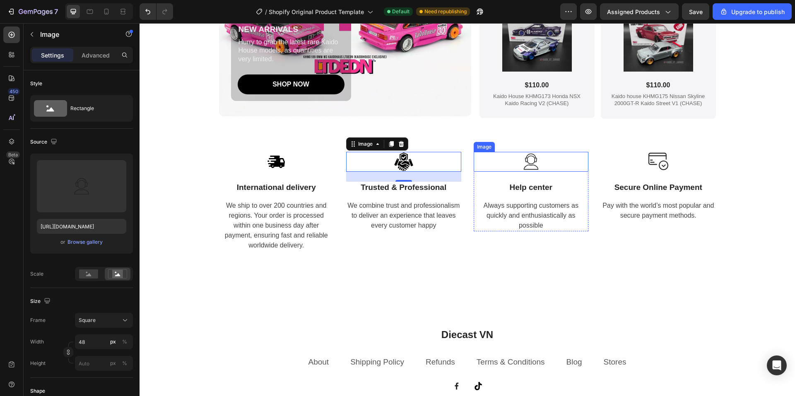
click at [529, 162] on img at bounding box center [531, 162] width 20 height 20
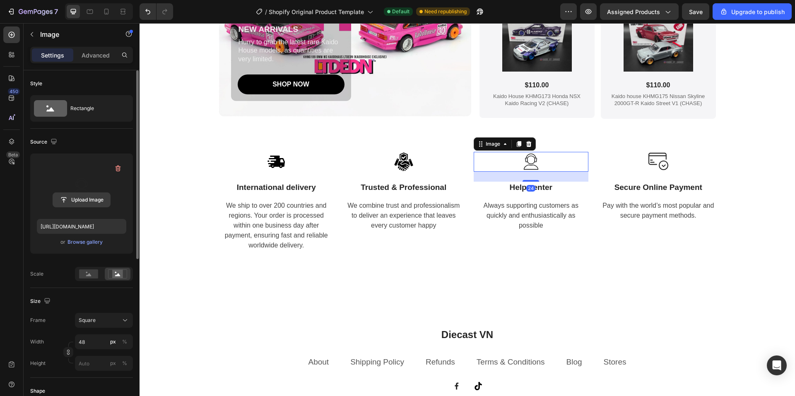
click at [87, 195] on input "file" at bounding box center [81, 200] width 57 height 14
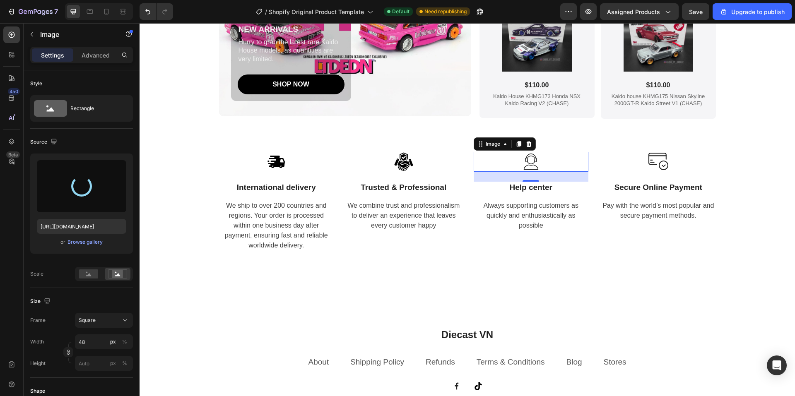
type input "https://cdn.shopify.com/s/files/1/0958/8739/3080/files/gempages_581728802523054…"
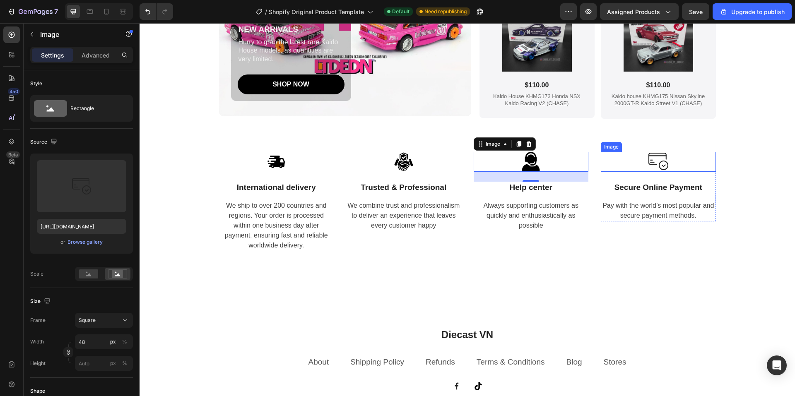
click at [655, 161] on img at bounding box center [658, 162] width 20 height 20
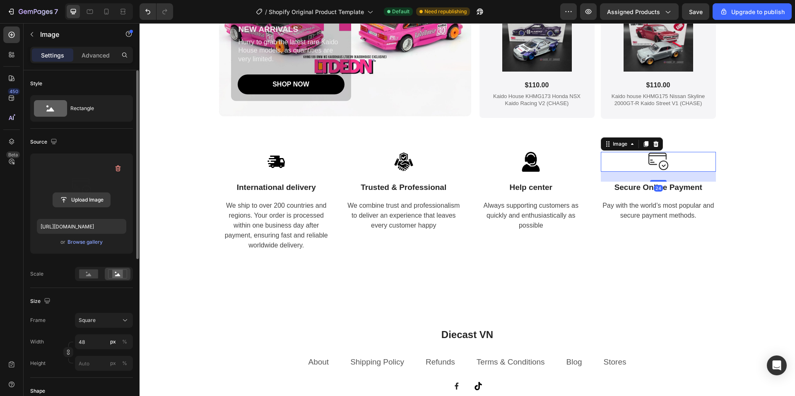
click at [81, 202] on input "file" at bounding box center [81, 200] width 57 height 14
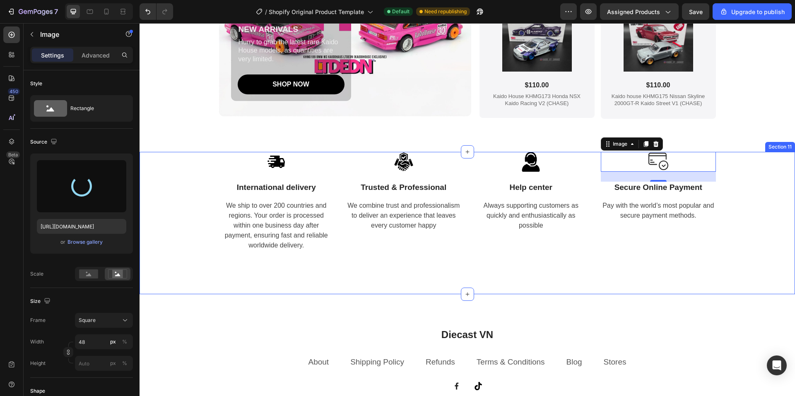
type input "https://cdn.shopify.com/s/files/1/0958/8739/3080/files/gempages_581728802523054…"
click at [172, 207] on div "Image International delivery Text block We ship to over 200 countries and regio…" at bounding box center [467, 207] width 643 height 110
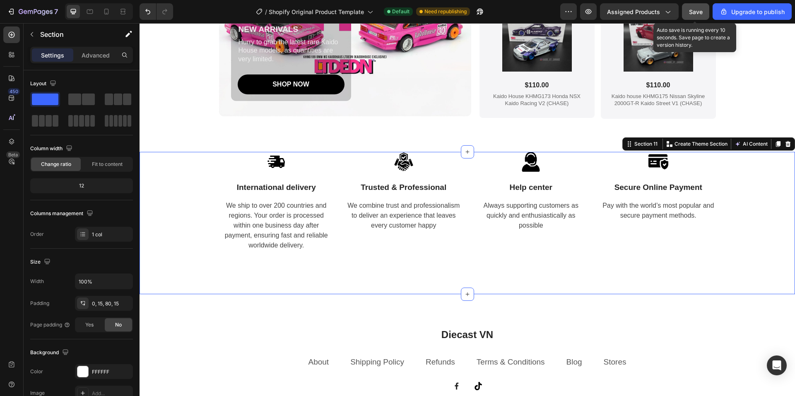
click at [693, 10] on span "Save" at bounding box center [696, 11] width 14 height 7
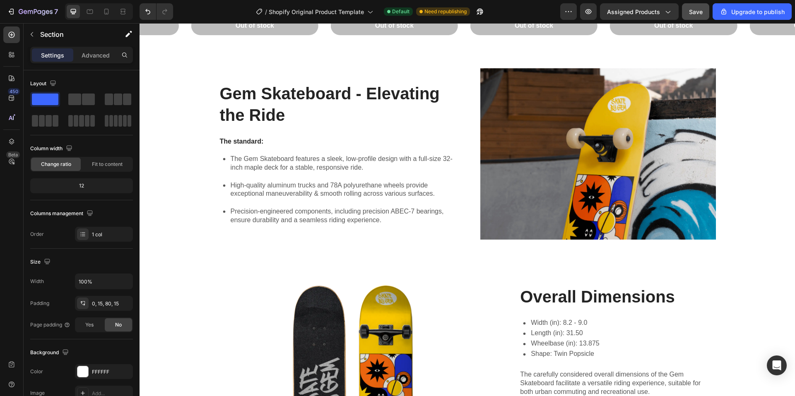
scroll to position [928, 0]
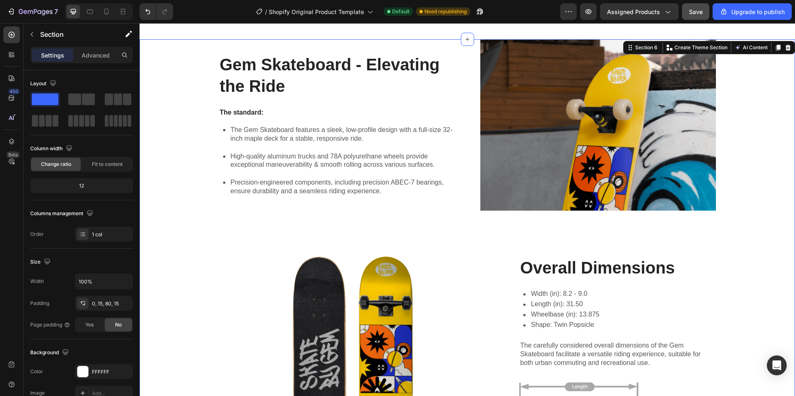
click at [170, 63] on div "Gem Skateboard - Elevating the Ride Heading The standard: Text Block The Gem Sk…" at bounding box center [467, 256] width 639 height 434
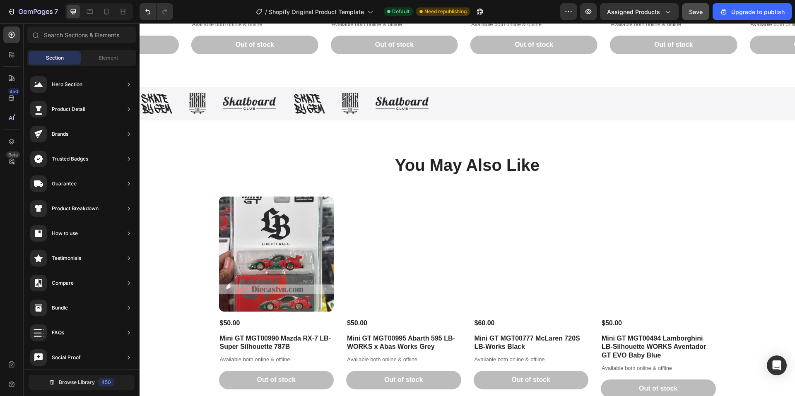
scroll to position [887, 0]
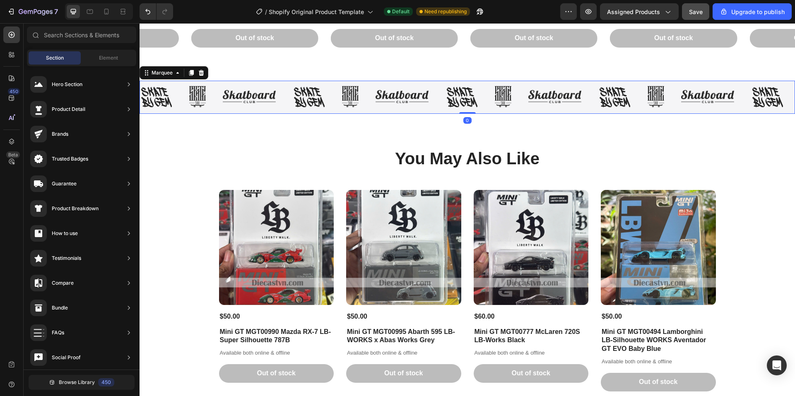
click at [283, 88] on div "Image Image Image" at bounding box center [216, 97] width 153 height 22
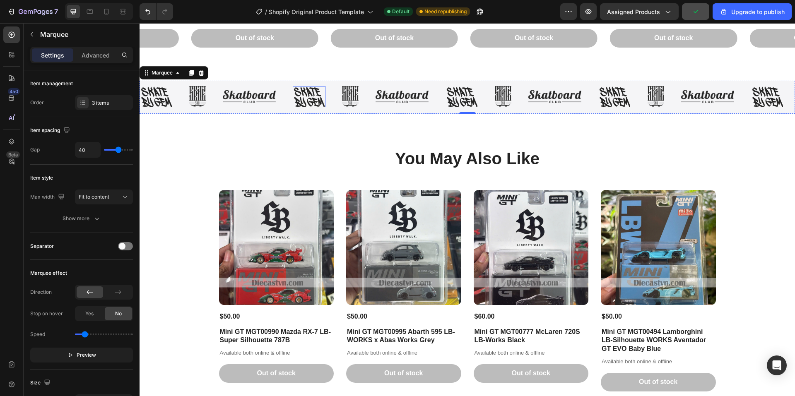
click at [312, 96] on img at bounding box center [309, 96] width 33 height 21
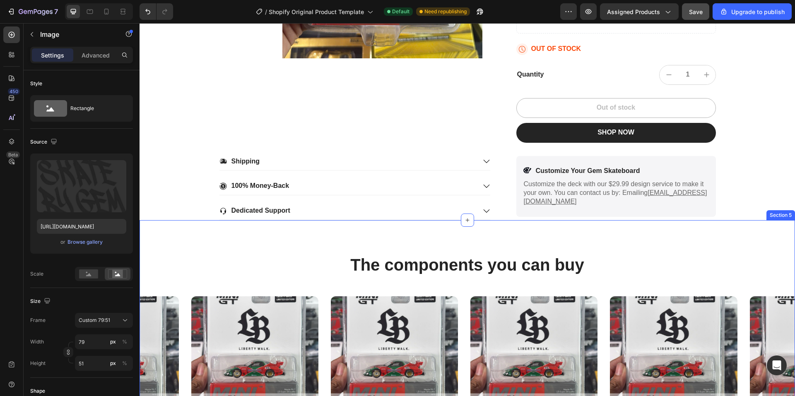
scroll to position [431, 0]
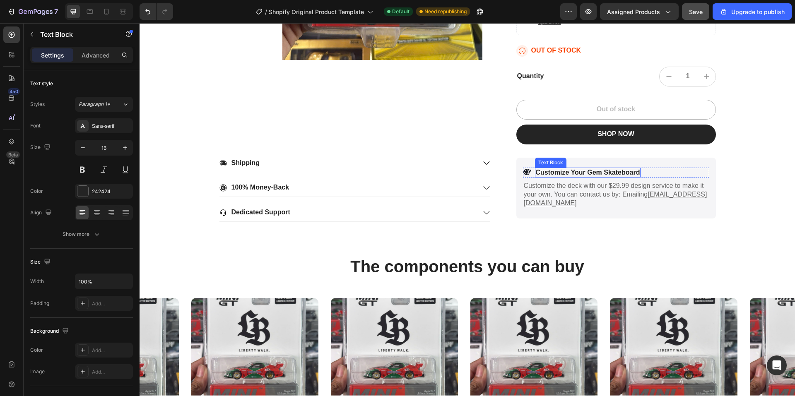
click at [575, 173] on p "Customize Your Gem Skateboard" at bounding box center [588, 173] width 104 height 9
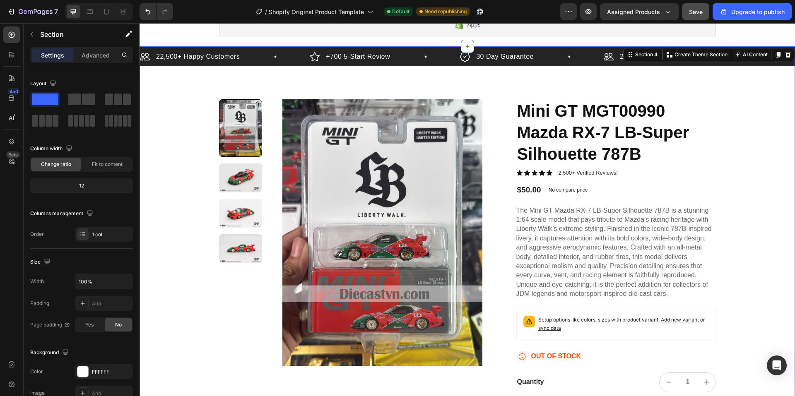
scroll to position [0, 0]
